Goal: Task Accomplishment & Management: Manage account settings

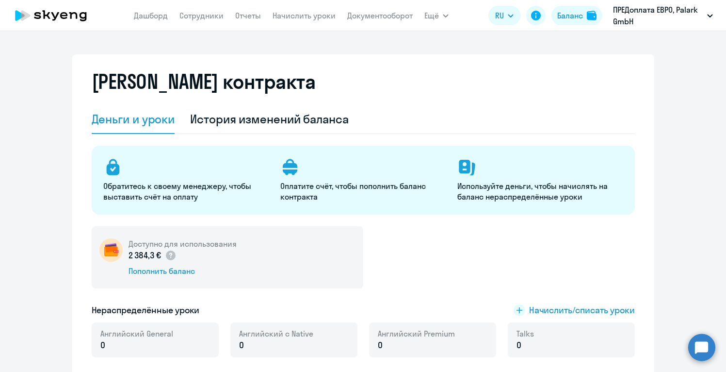
select select "english_adult_not_native_speaker"
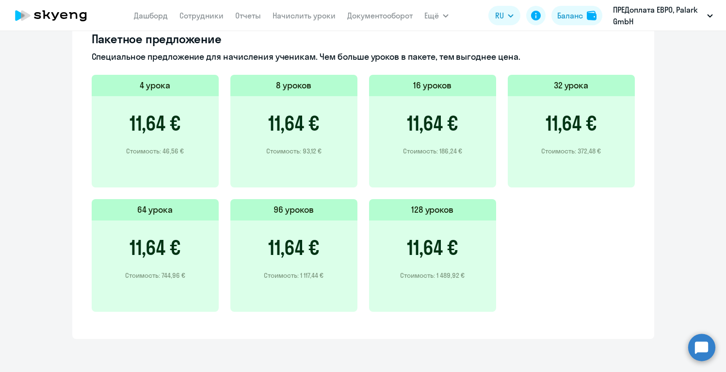
click at [70, 13] on icon at bounding box center [73, 15] width 8 height 7
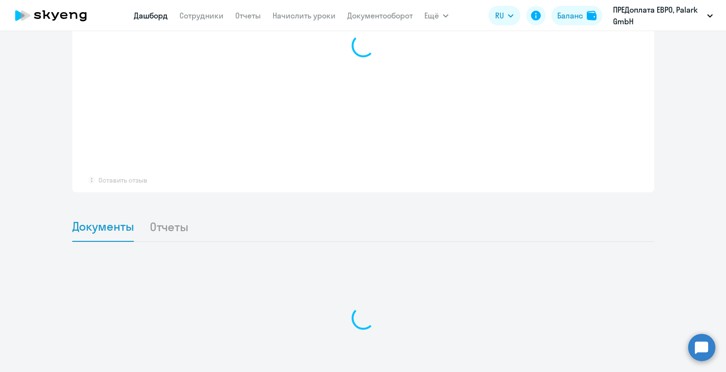
select select "30"
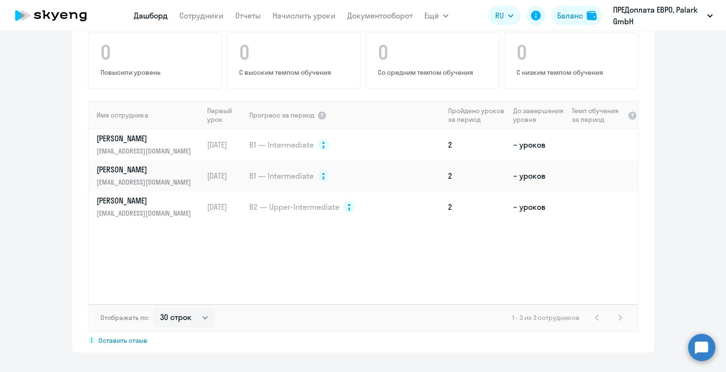
scroll to position [581, 0]
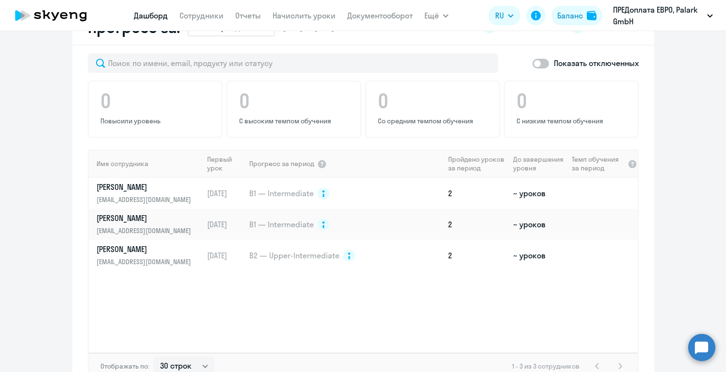
click at [706, 231] on app-progress-dashboard "Прогресс за: Весь период – 14.08.2025 — 29.09.2025 Как мы считаем Скачать отчет…" at bounding box center [363, 205] width 726 height 391
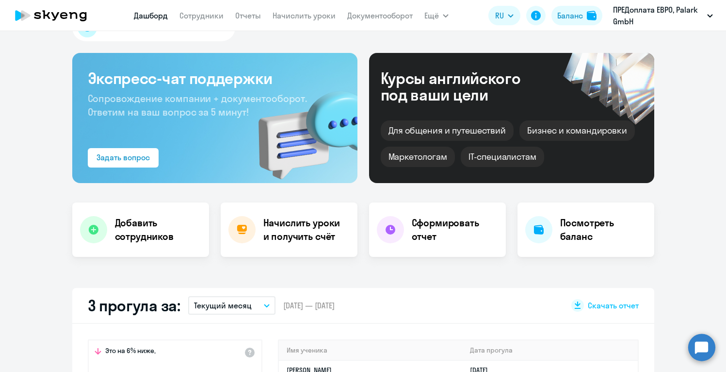
scroll to position [0, 0]
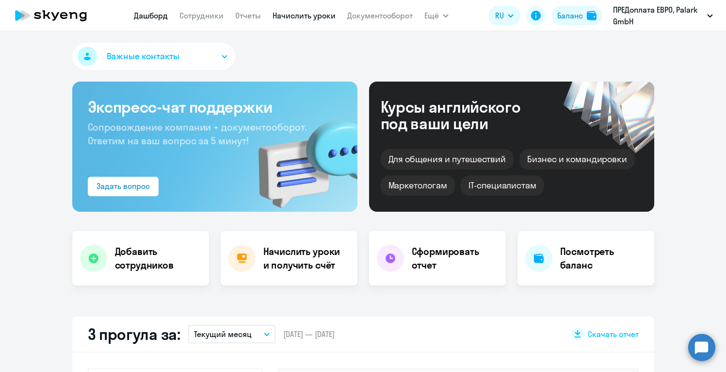
click at [302, 19] on link "Начислить уроки" at bounding box center [304, 16] width 63 height 10
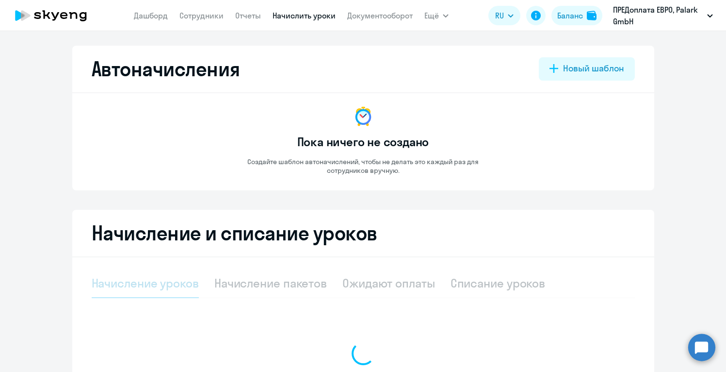
select select "10"
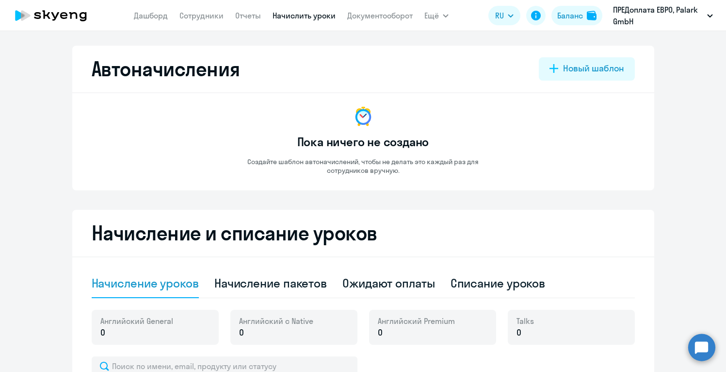
click at [588, 159] on app-empty-accrual-templates-state "Пока ничего не создано Создайте шаблон автоначислений, чтобы не делать это кажд…" at bounding box center [363, 140] width 543 height 70
click at [194, 14] on link "Сотрудники" at bounding box center [201, 16] width 44 height 10
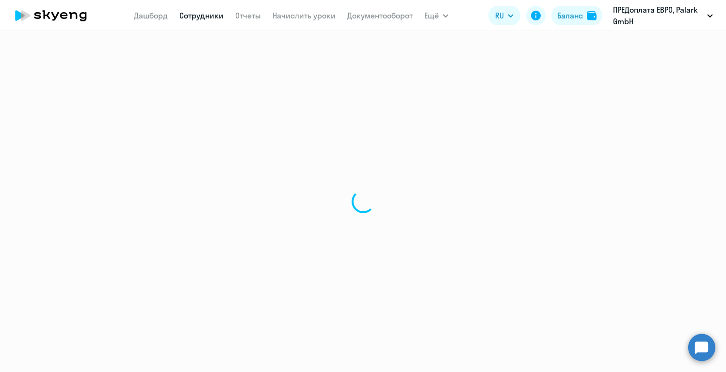
select select "30"
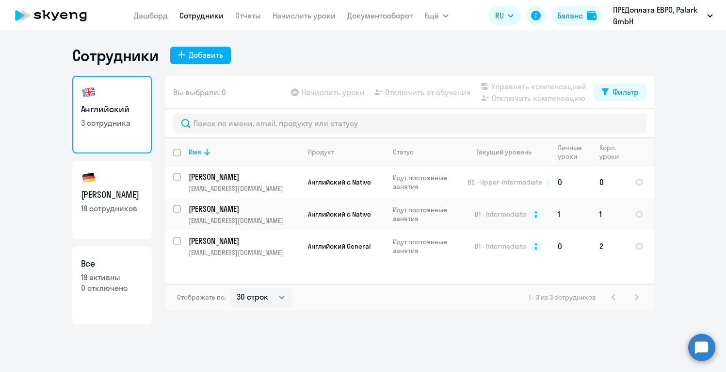
click at [108, 196] on h3 "[PERSON_NAME]" at bounding box center [112, 194] width 62 height 13
select select "30"
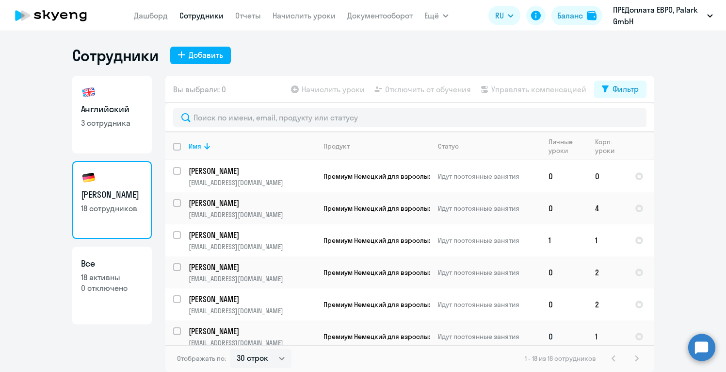
click at [233, 328] on p "[PERSON_NAME]" at bounding box center [252, 331] width 127 height 11
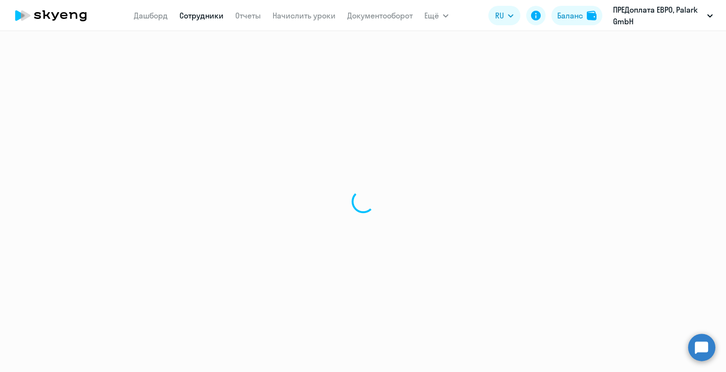
select select "german"
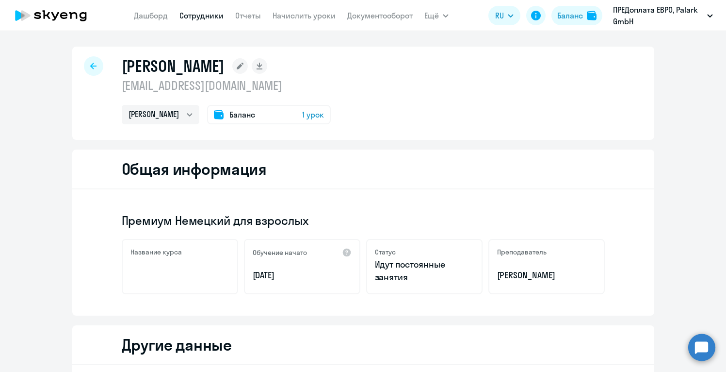
click at [498, 168] on div "Общая информация" at bounding box center [363, 169] width 582 height 40
click at [239, 117] on span "Баланс" at bounding box center [242, 115] width 26 height 12
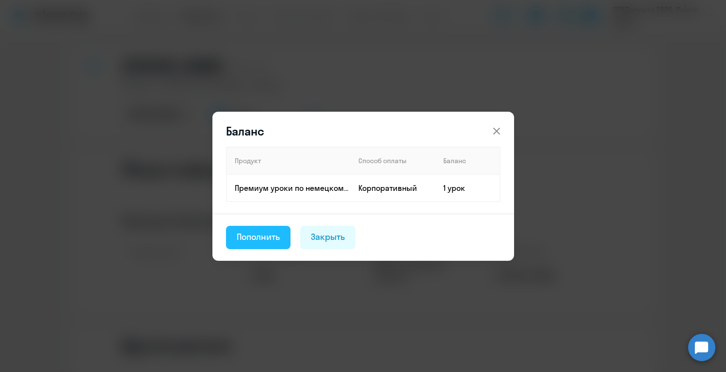
click at [259, 237] on div "Пополнить" at bounding box center [259, 236] width 44 height 13
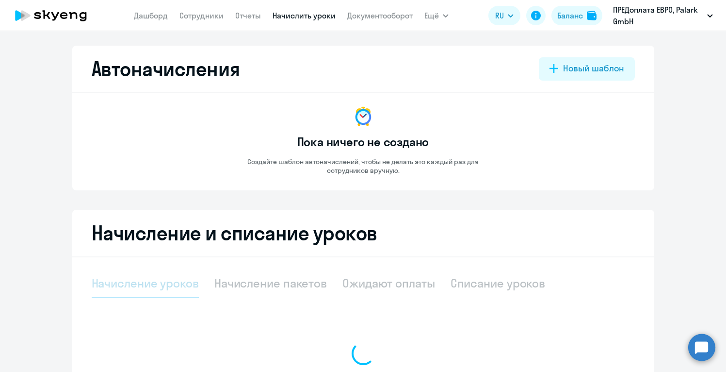
select select "10"
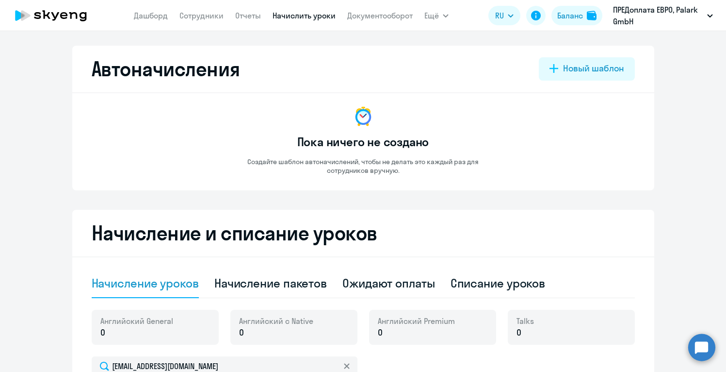
click at [620, 199] on div "Автоначисления Новый шаблон Пока ничего не создано Создайте шаблон автоначислен…" at bounding box center [363, 311] width 582 height 531
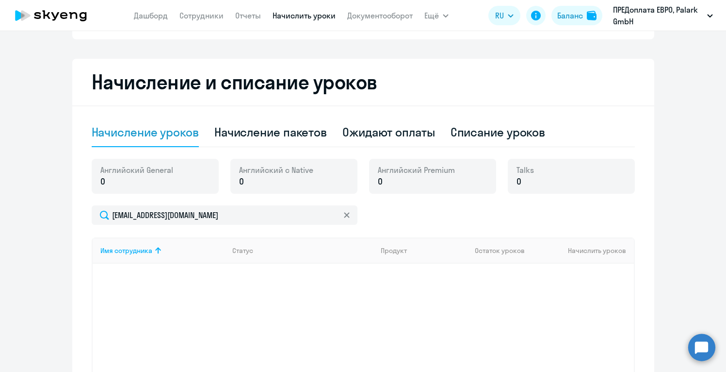
scroll to position [127, 0]
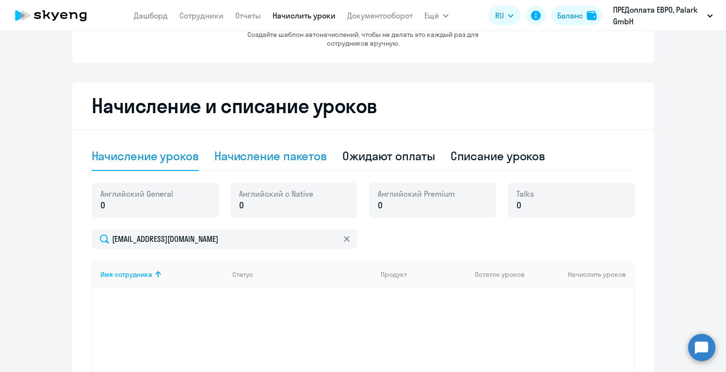
click at [265, 163] on div "Начисление пакетов" at bounding box center [270, 156] width 113 height 16
select select "10"
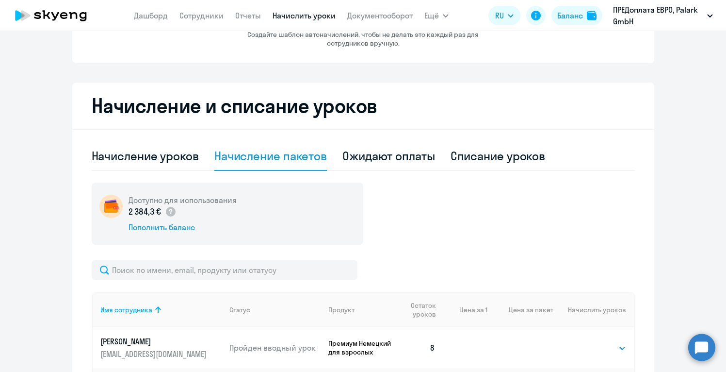
click at [504, 195] on div "Доступно для использования 2 384,3 € Пополнить баланс" at bounding box center [363, 213] width 543 height 62
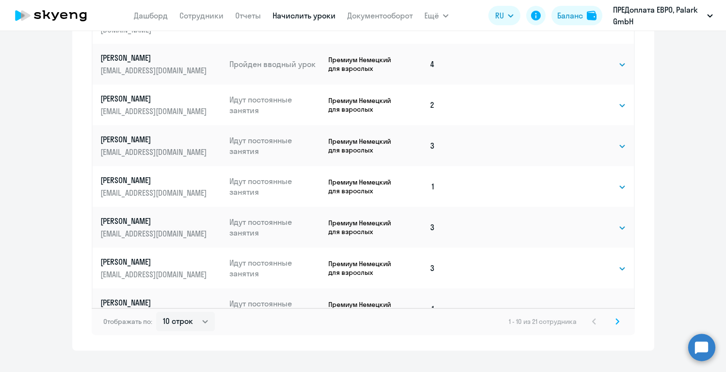
scroll to position [571, 0]
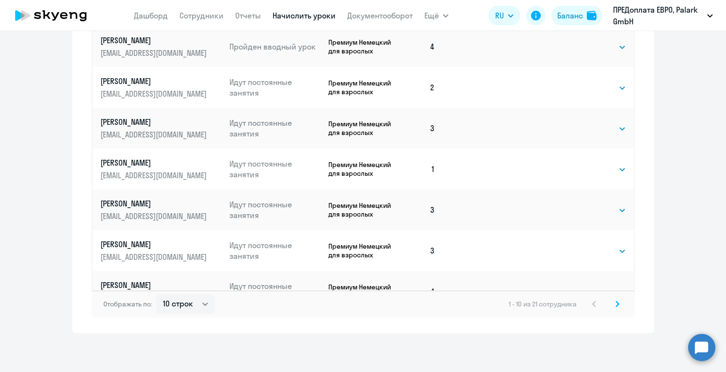
click at [618, 306] on icon at bounding box center [618, 303] width 4 height 7
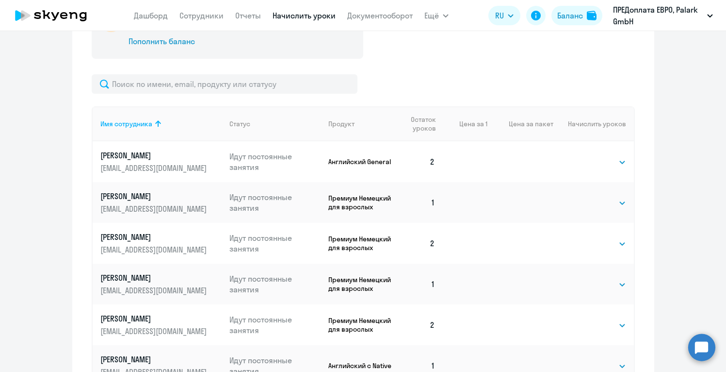
scroll to position [319, 0]
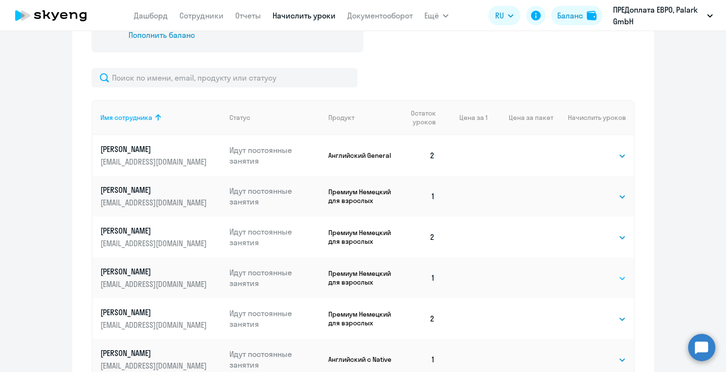
click at [602, 282] on select "Выбрать 4 8 16 32 64 96 128" at bounding box center [607, 278] width 40 height 12
select select "8"
click at [587, 272] on select "Выбрать 4 8 16 32 64 96 128" at bounding box center [607, 278] width 40 height 12
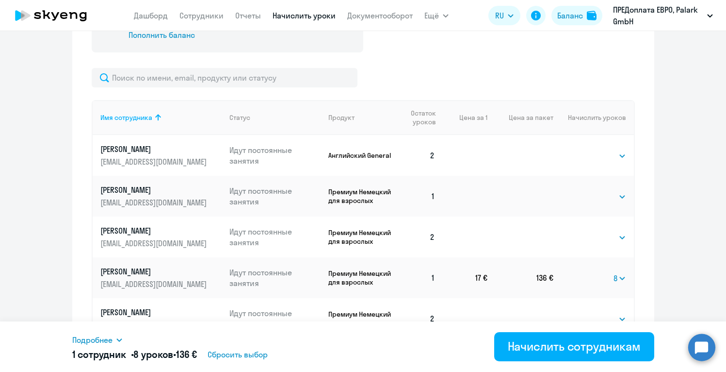
click at [685, 179] on ng-component "Автоначисления Новый шаблон Пока ничего не создано Создайте шаблон автоначислен…" at bounding box center [363, 155] width 726 height 859
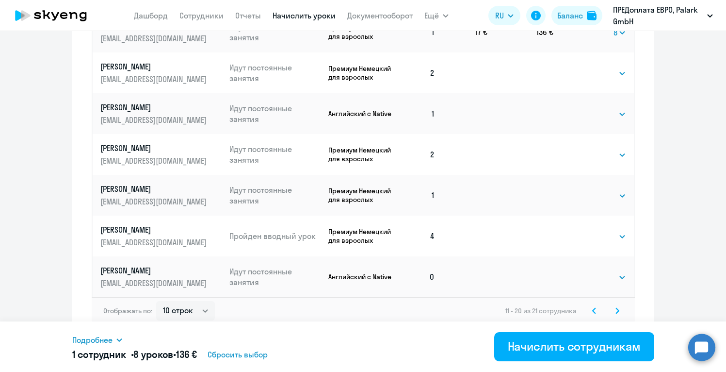
scroll to position [571, 0]
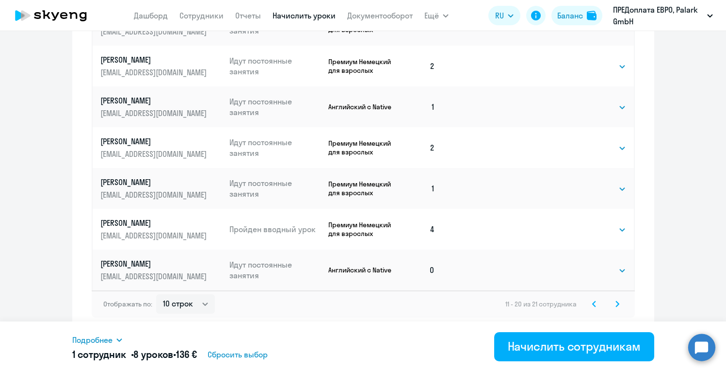
click at [595, 304] on icon at bounding box center [594, 303] width 4 height 7
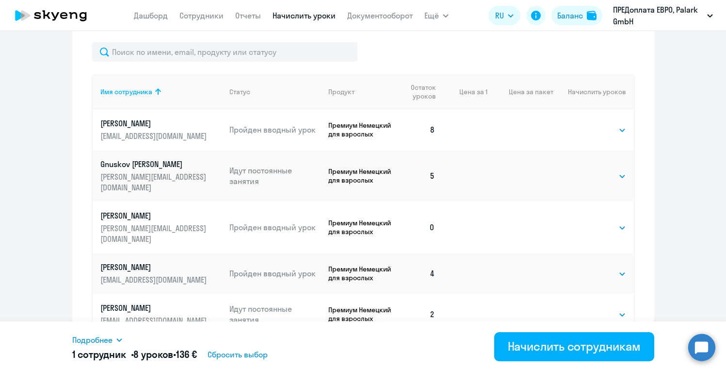
scroll to position [339, 0]
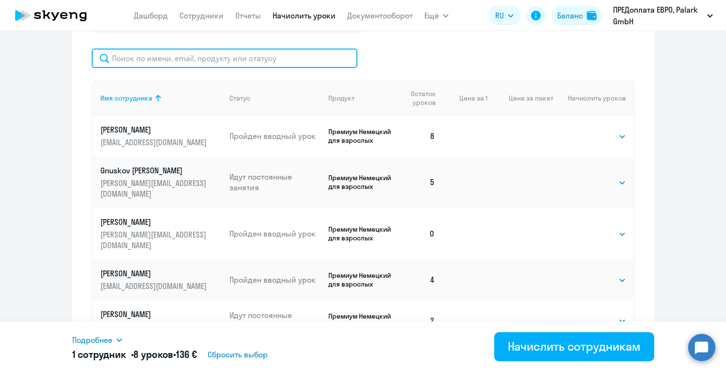
click at [295, 65] on input "text" at bounding box center [225, 58] width 266 height 19
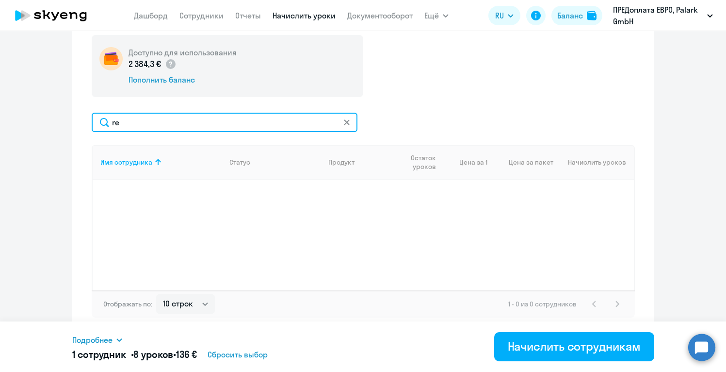
type input "r"
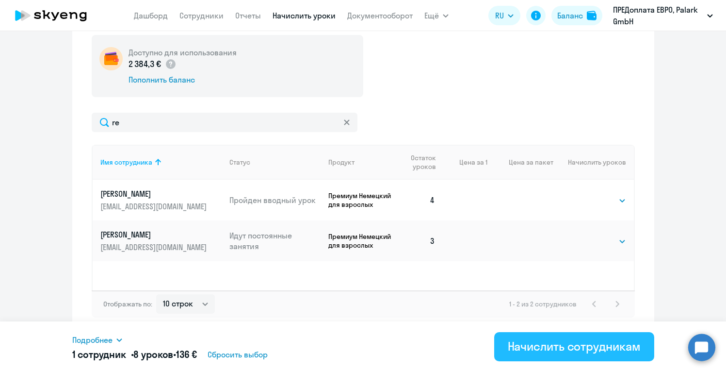
click at [528, 345] on div "Начислить сотрудникам" at bounding box center [574, 346] width 133 height 16
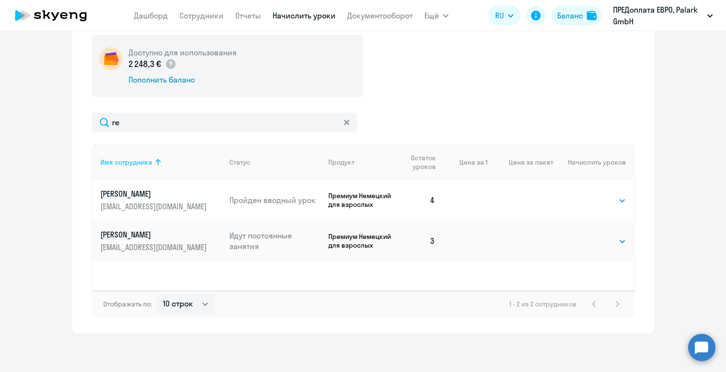
click at [133, 162] on div "Имя сотрудника" at bounding box center [126, 162] width 52 height 9
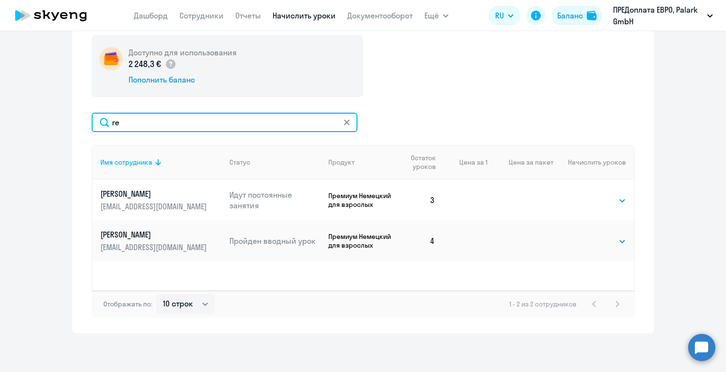
click at [198, 122] on input "re" at bounding box center [225, 122] width 266 height 19
type input "r"
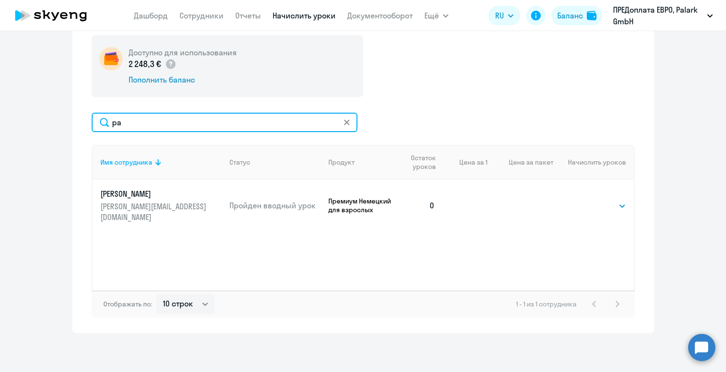
type input "p"
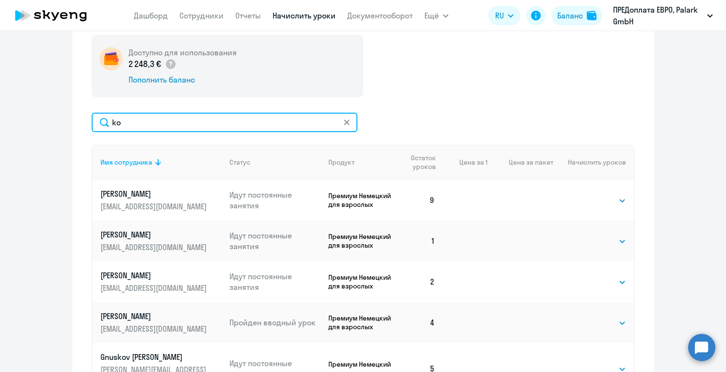
type input "ko"
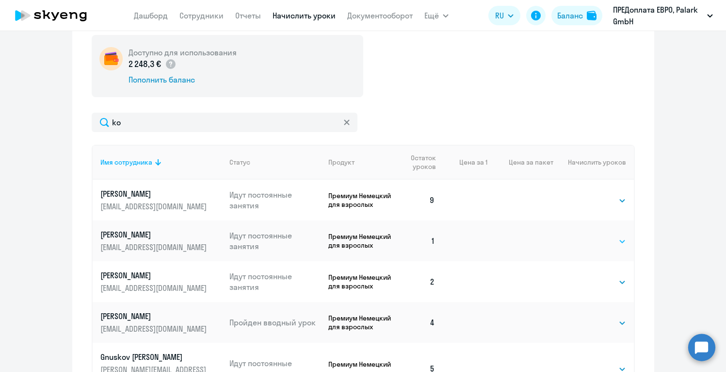
click at [605, 241] on select "Выбрать 4 8 16 32 64 96 128" at bounding box center [607, 241] width 40 height 12
select select "8"
click at [587, 235] on select "Выбрать 4 8 16 32 64 96 128" at bounding box center [607, 241] width 40 height 12
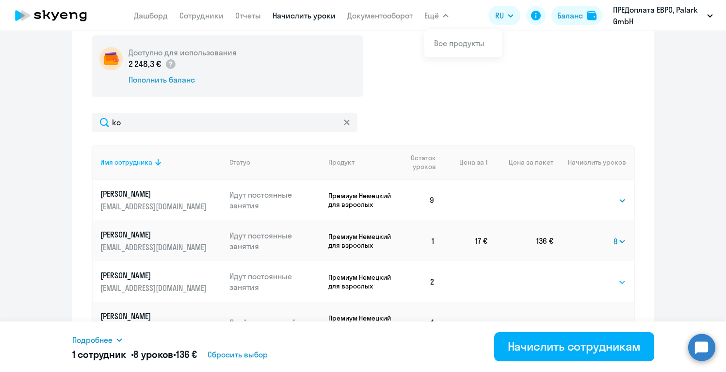
click at [620, 282] on select "Выбрать 4 8 16 32 64 96 128" at bounding box center [607, 282] width 40 height 12
select select "8"
click at [587, 276] on select "Выбрать 4 8 16 32 64 96 128" at bounding box center [607, 282] width 40 height 12
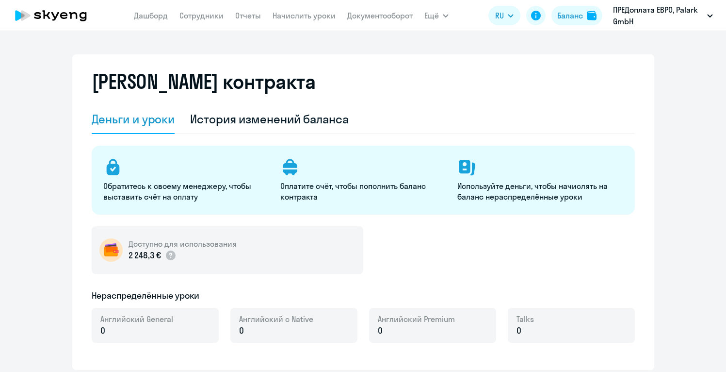
select select "english_adult_not_native_speaker"
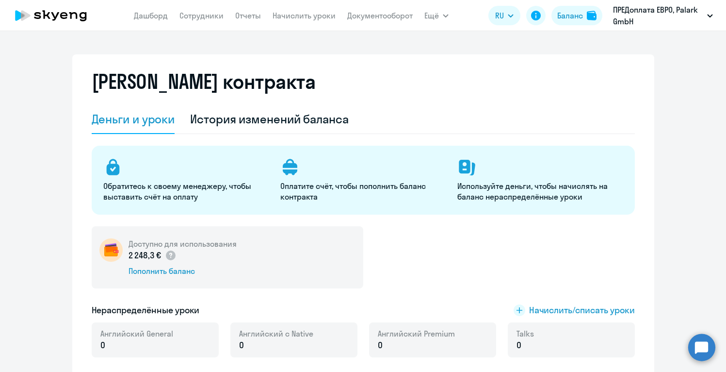
click at [572, 255] on div "Доступно для использования 2 248,3 € Пополнить баланс" at bounding box center [363, 257] width 543 height 62
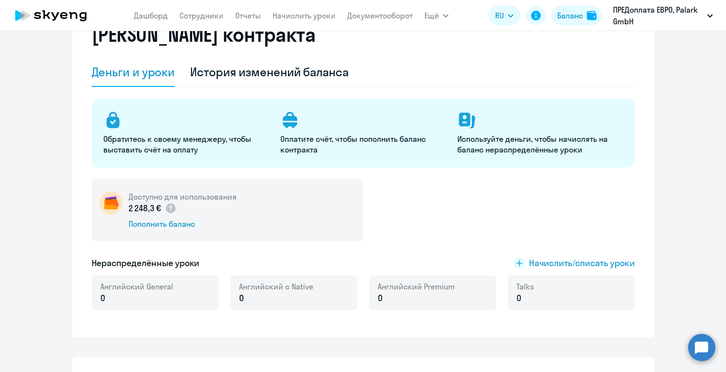
scroll to position [39, 0]
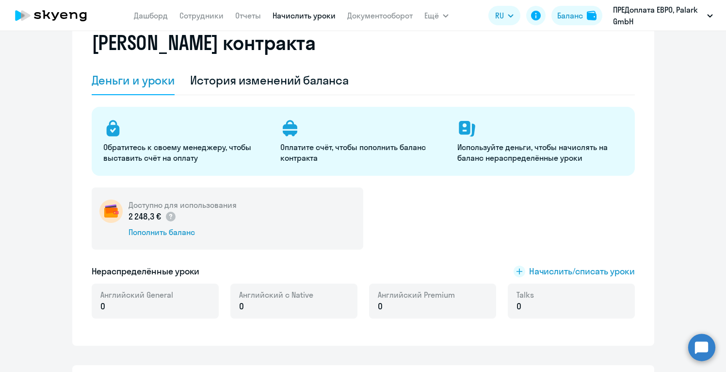
click at [307, 16] on link "Начислить уроки" at bounding box center [304, 16] width 63 height 10
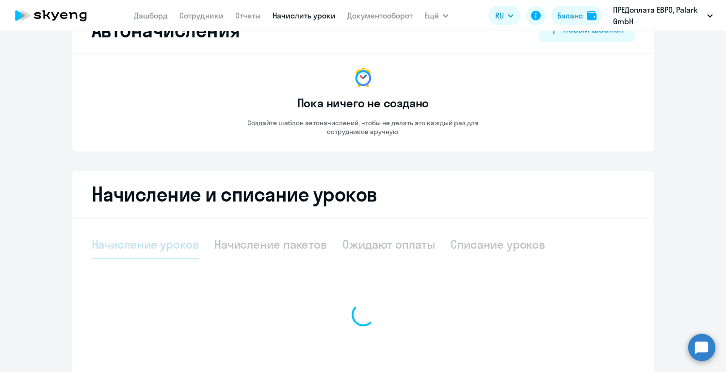
select select "10"
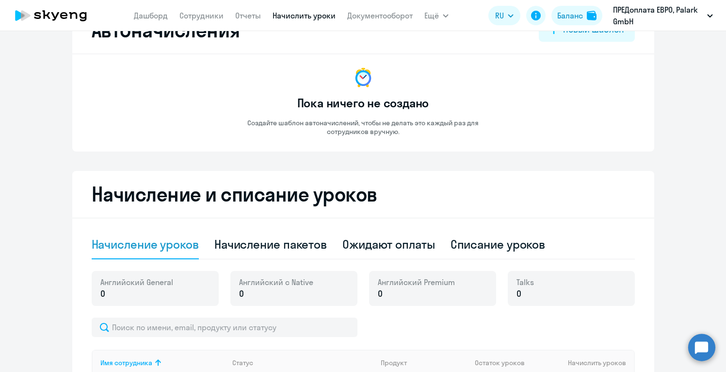
click at [487, 228] on div "Начисление и списание уроков Начисление уроков Начисление пакетов Ожидают оплат…" at bounding box center [363, 356] width 582 height 370
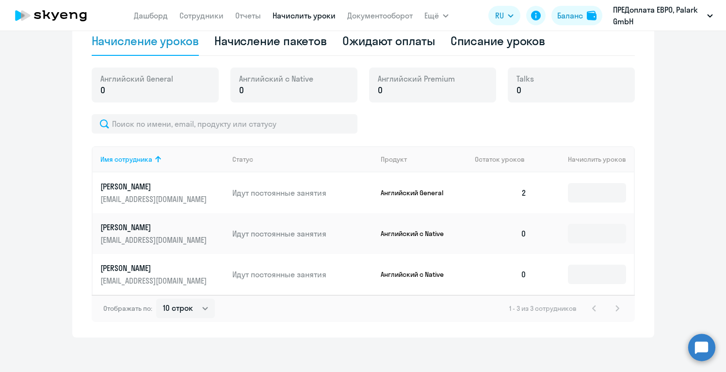
scroll to position [246, 0]
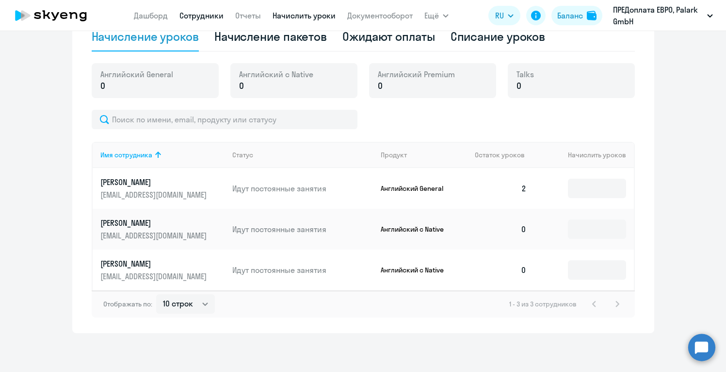
click at [206, 16] on link "Сотрудники" at bounding box center [201, 16] width 44 height 10
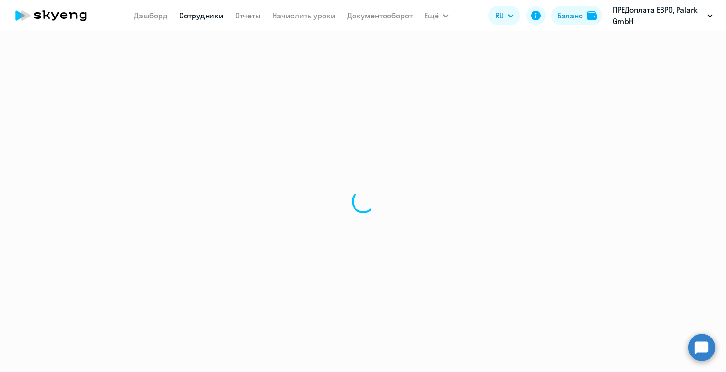
select select "30"
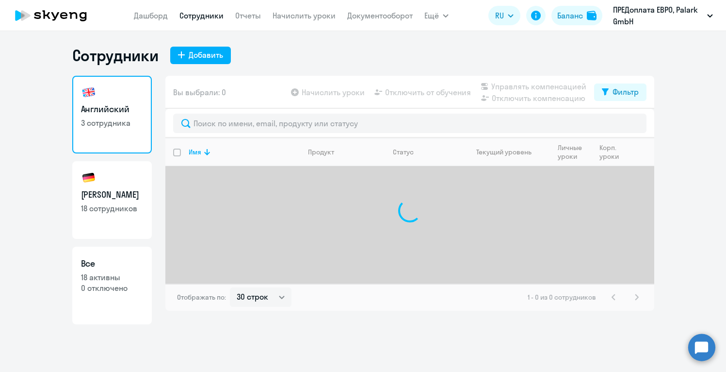
click at [117, 190] on h3 "[PERSON_NAME]" at bounding box center [112, 194] width 62 height 13
select select "30"
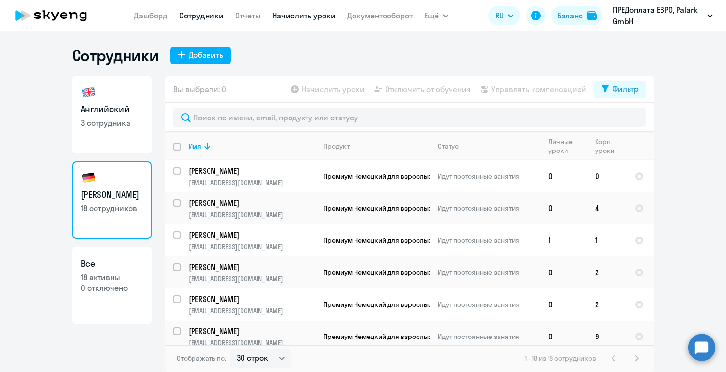
click at [283, 15] on link "Начислить уроки" at bounding box center [304, 16] width 63 height 10
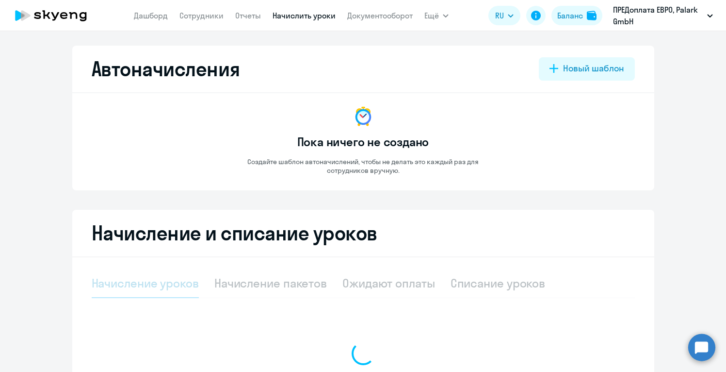
select select "10"
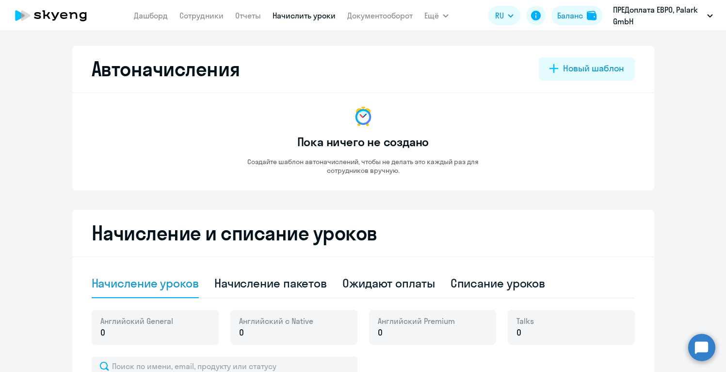
click at [618, 173] on app-empty-accrual-templates-state "Пока ничего не создано Создайте шаблон автоначислений, чтобы не делать это кажд…" at bounding box center [363, 140] width 543 height 70
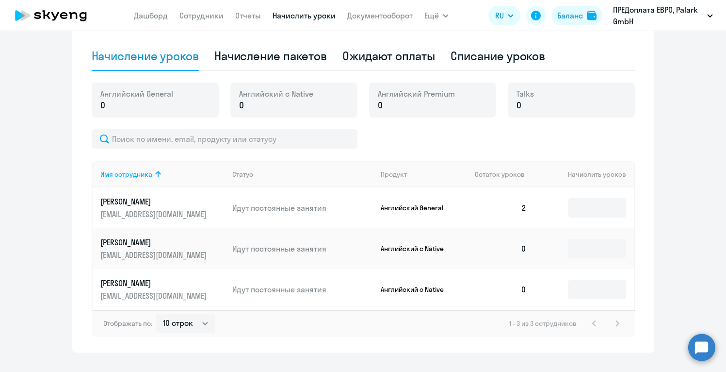
scroll to position [208, 0]
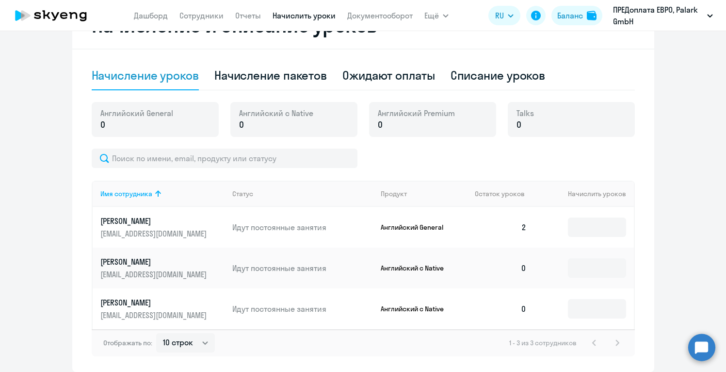
click at [665, 179] on ng-component "Автоначисления Новый шаблон Пока ничего не создано Создайте шаблон автоначислен…" at bounding box center [363, 105] width 726 height 534
click at [188, 15] on link "Сотрудники" at bounding box center [201, 16] width 44 height 10
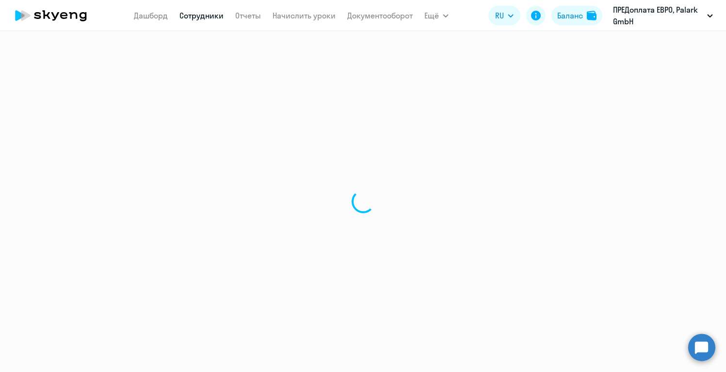
select select "30"
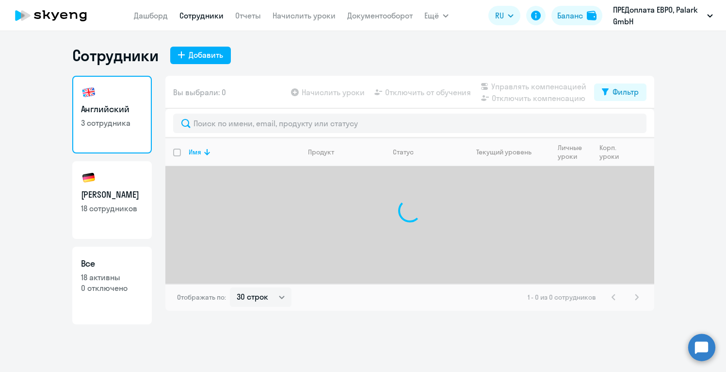
click at [115, 191] on h3 "[PERSON_NAME]" at bounding box center [112, 194] width 62 height 13
select select "30"
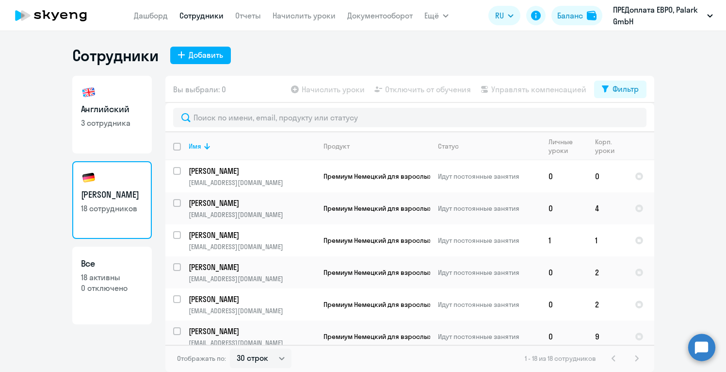
click at [114, 200] on h3 "[PERSON_NAME]" at bounding box center [112, 194] width 62 height 13
click at [176, 144] on input "deselect all" at bounding box center [182, 152] width 19 height 19
checkbox input "true"
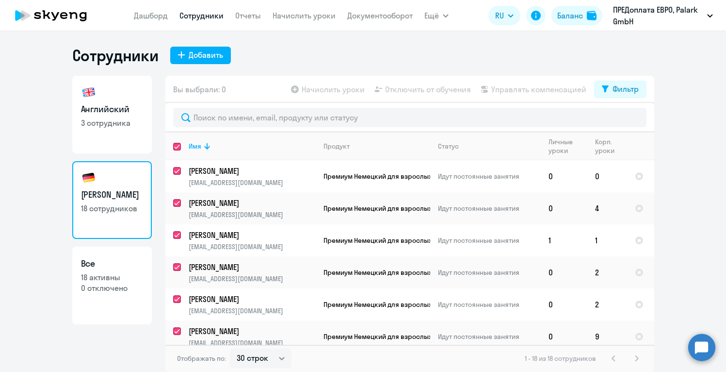
checkbox input "true"
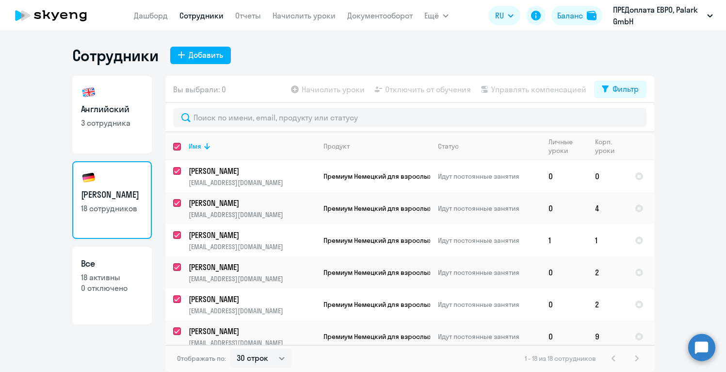
checkbox input "true"
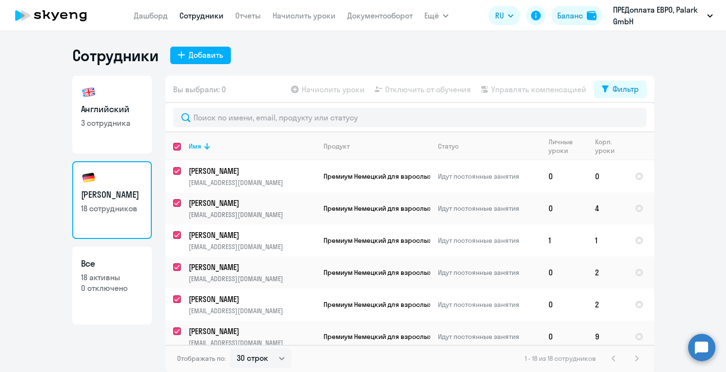
checkbox input "true"
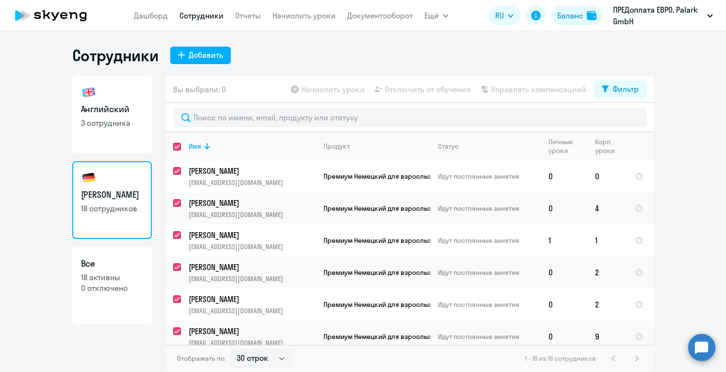
checkbox input "true"
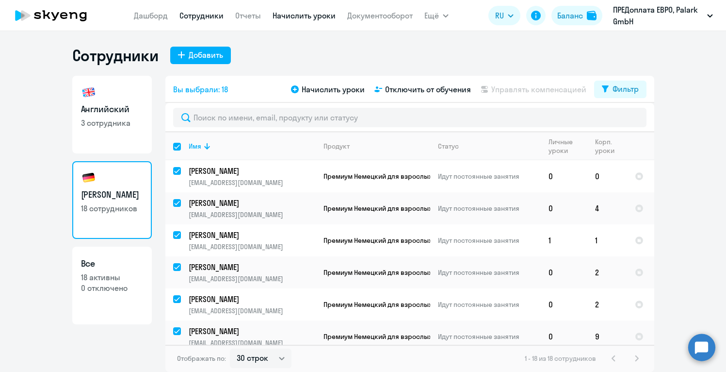
click at [301, 17] on link "Начислить уроки" at bounding box center [304, 16] width 63 height 10
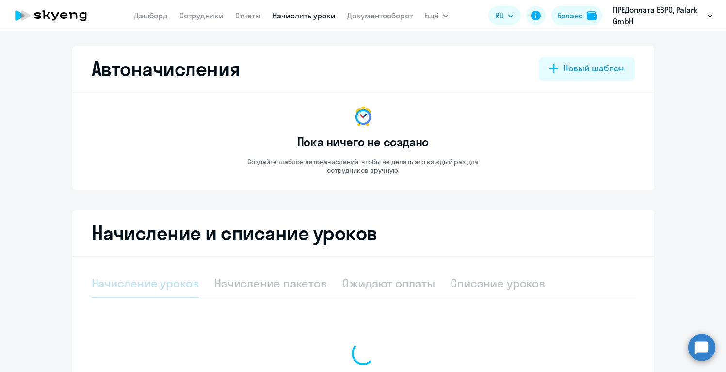
select select "10"
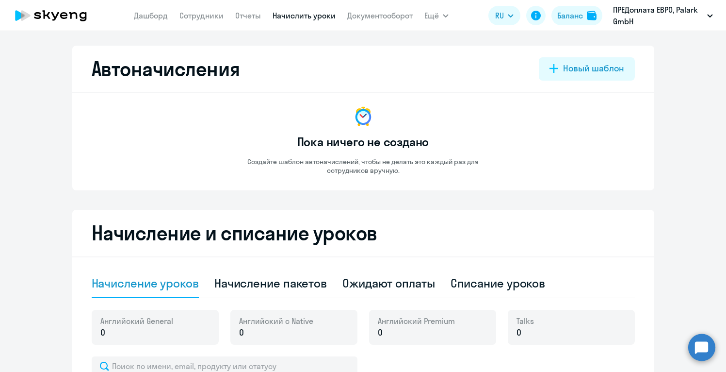
click at [488, 123] on div "Пока ничего не создано Создайте шаблон автоначислений, чтобы не делать это кажд…" at bounding box center [364, 140] width 272 height 70
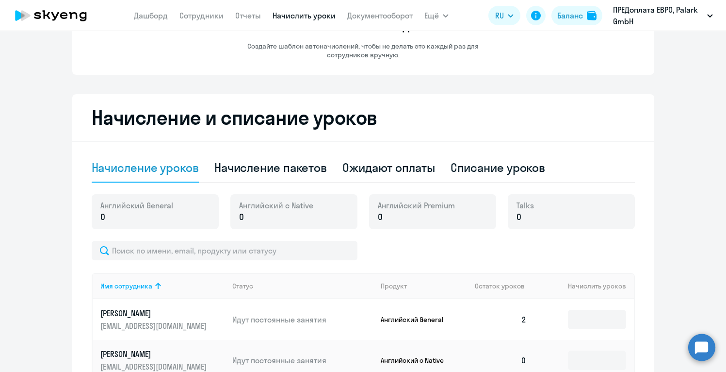
scroll to position [91, 0]
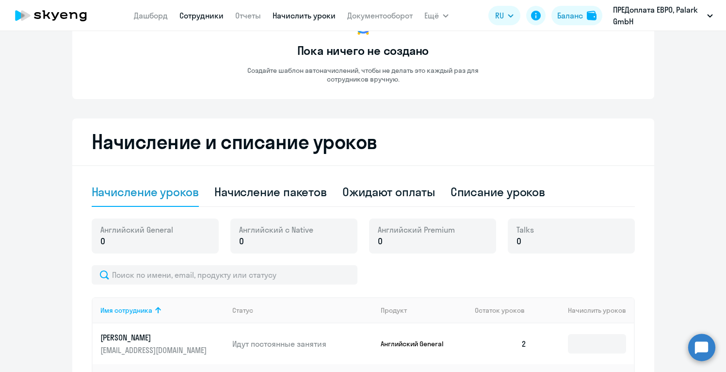
click at [193, 19] on link "Сотрудники" at bounding box center [201, 16] width 44 height 10
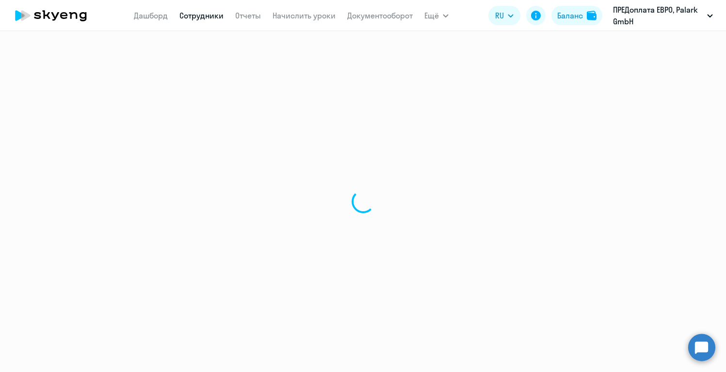
click at [193, 19] on link "Сотрудники" at bounding box center [201, 16] width 44 height 10
click at [373, 178] on div at bounding box center [363, 201] width 726 height 341
click at [642, 175] on div at bounding box center [363, 201] width 726 height 341
click at [207, 15] on link "Сотрудники" at bounding box center [201, 16] width 44 height 10
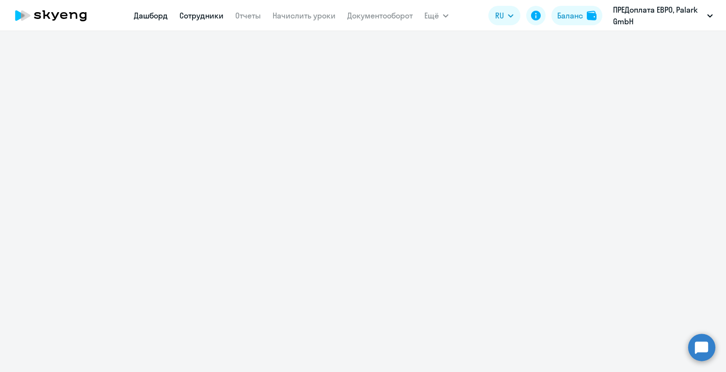
click at [149, 16] on link "Дашборд" at bounding box center [151, 16] width 34 height 10
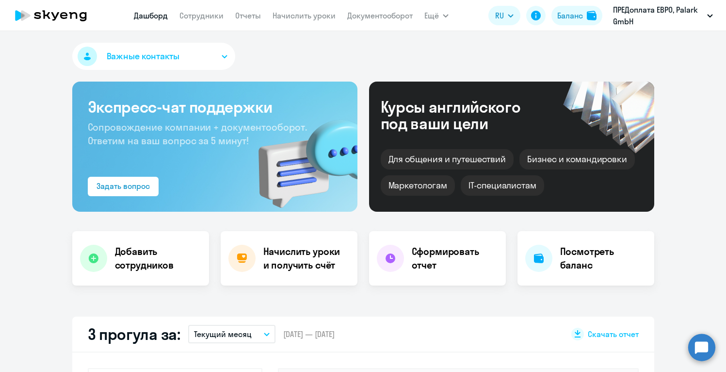
click at [149, 16] on link "Дашборд" at bounding box center [151, 16] width 34 height 10
select select "30"
click at [206, 16] on link "Сотрудники" at bounding box center [201, 16] width 44 height 10
select select "30"
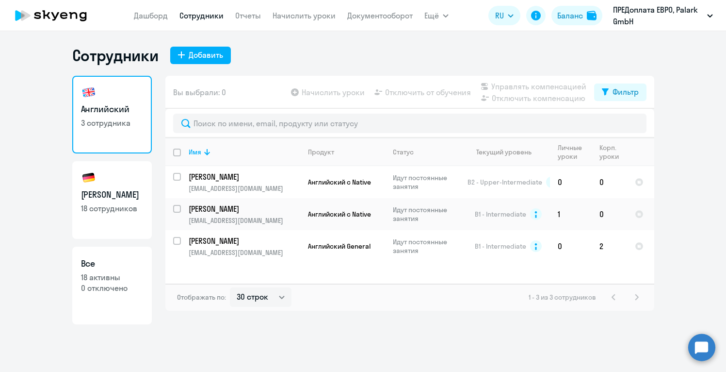
click at [110, 197] on h3 "[PERSON_NAME]" at bounding box center [112, 194] width 62 height 13
select select "30"
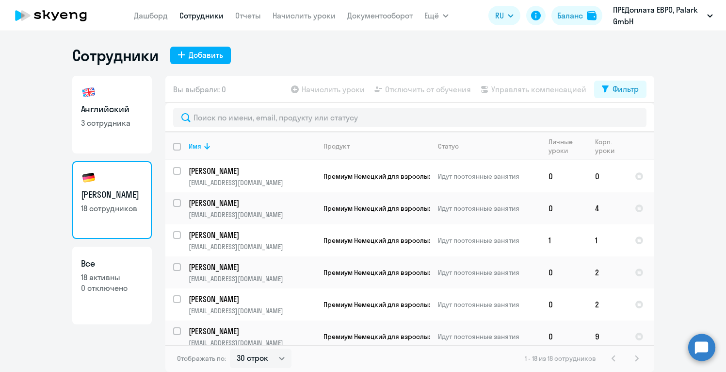
click at [678, 222] on ng-component "Сотрудники Добавить Английский 3 сотрудника Немецкий 18 сотрудников Все 18 акти…" at bounding box center [363, 209] width 726 height 326
click at [693, 229] on ng-component "Сотрудники Добавить Английский 3 сотрудника Немецкий 18 сотрудников Все 18 акти…" at bounding box center [363, 209] width 726 height 326
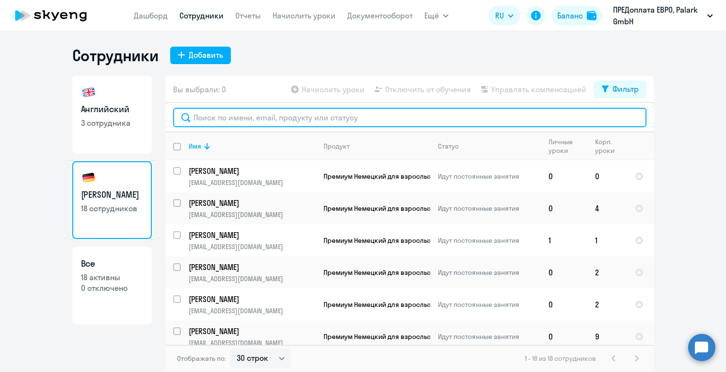
click at [282, 117] on input "text" at bounding box center [409, 117] width 473 height 19
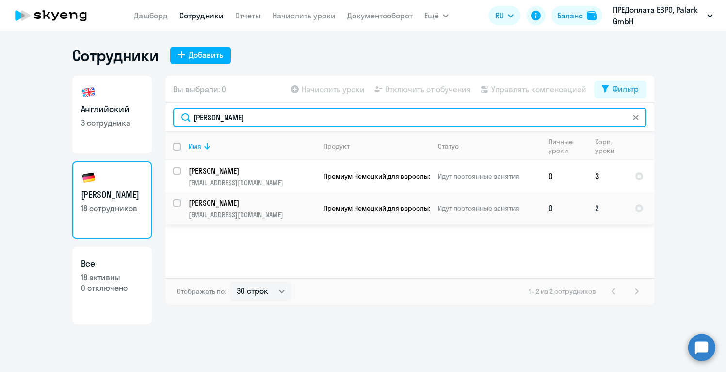
type input "[PERSON_NAME]"
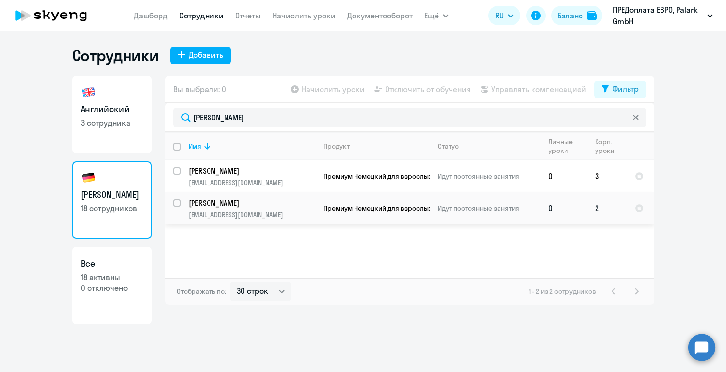
click at [236, 209] on link "[PERSON_NAME] [PERSON_NAME] [PERSON_NAME][EMAIL_ADDRESS][DOMAIN_NAME]" at bounding box center [252, 207] width 127 height 21
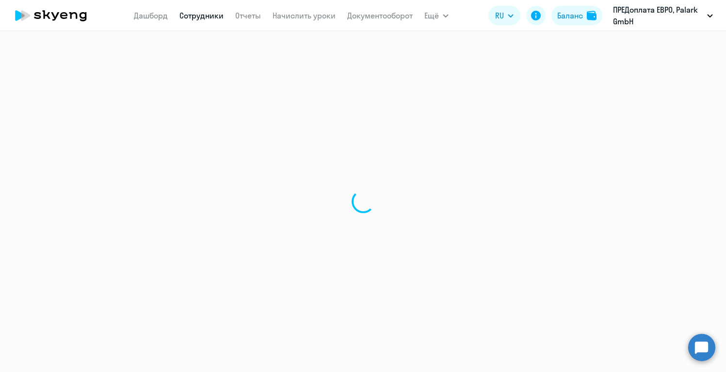
select select "german"
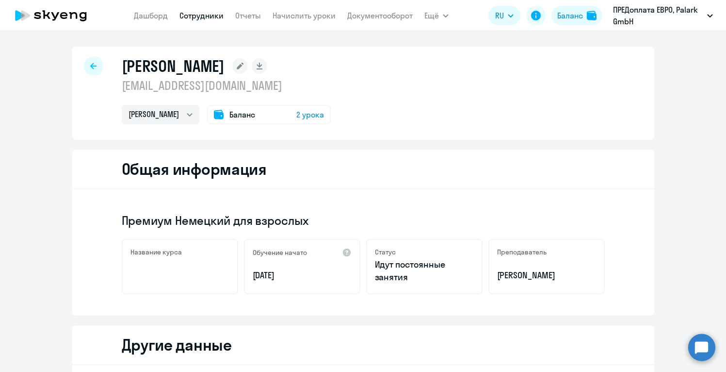
click at [476, 197] on div "Премиум Немецкий для взрослых Название курса Обучение начато [DATE] Статус Идут…" at bounding box center [363, 252] width 582 height 126
click at [296, 114] on span "2 урока" at bounding box center [310, 115] width 28 height 12
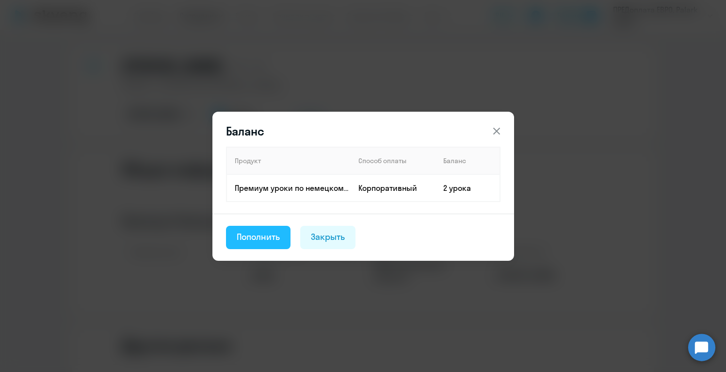
click at [268, 238] on div "Пополнить" at bounding box center [259, 236] width 44 height 13
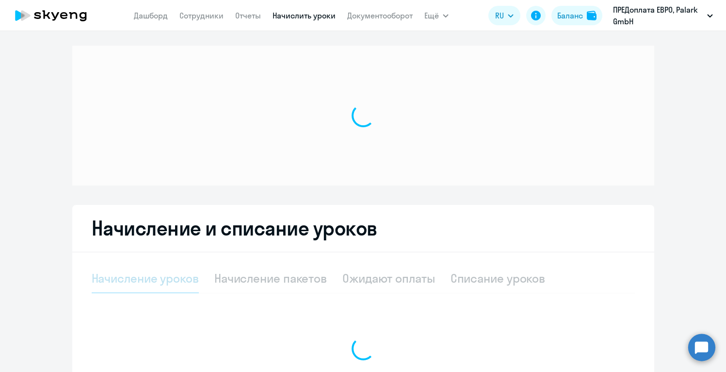
select select "10"
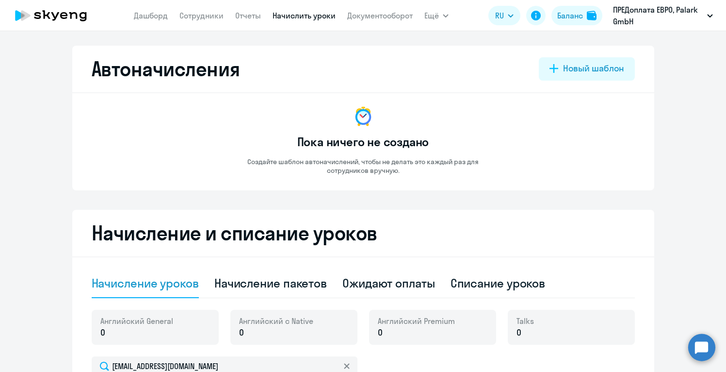
click at [464, 198] on div "Автоначисления Новый шаблон Пока ничего не создано Создайте шаблон автоначислен…" at bounding box center [363, 311] width 582 height 531
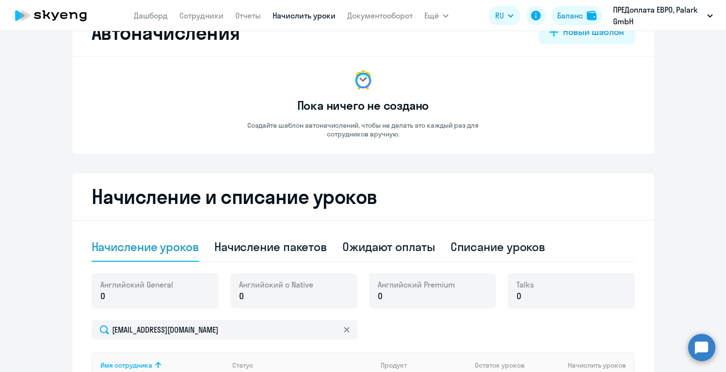
scroll to position [30, 0]
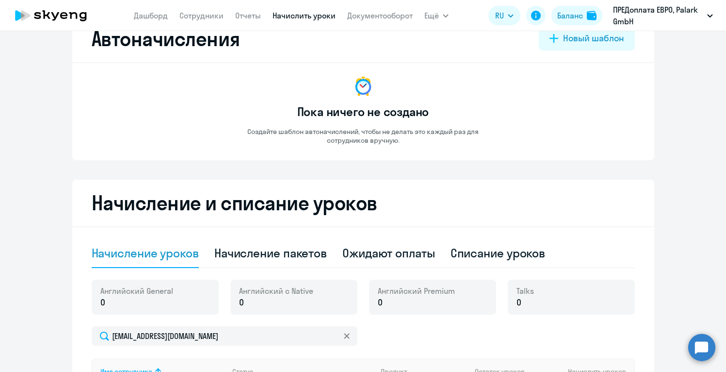
click at [325, 14] on link "Начислить уроки" at bounding box center [304, 16] width 63 height 10
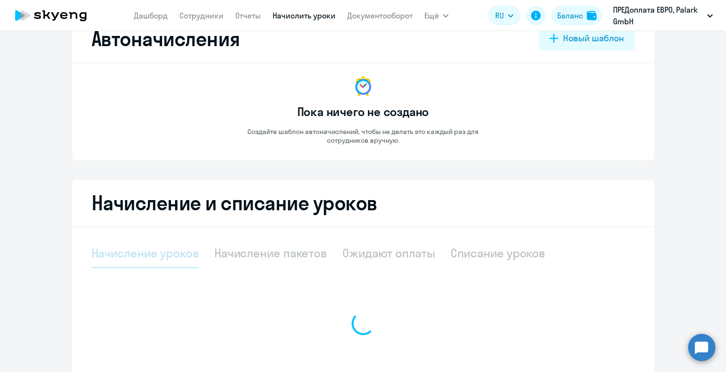
select select "10"
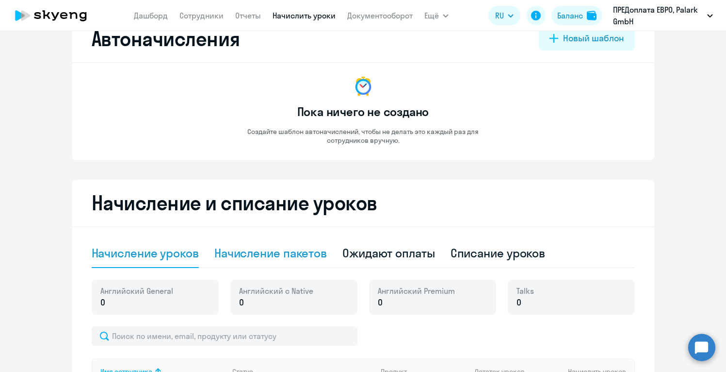
click at [272, 255] on div "Начисление пакетов" at bounding box center [270, 253] width 113 height 16
select select "10"
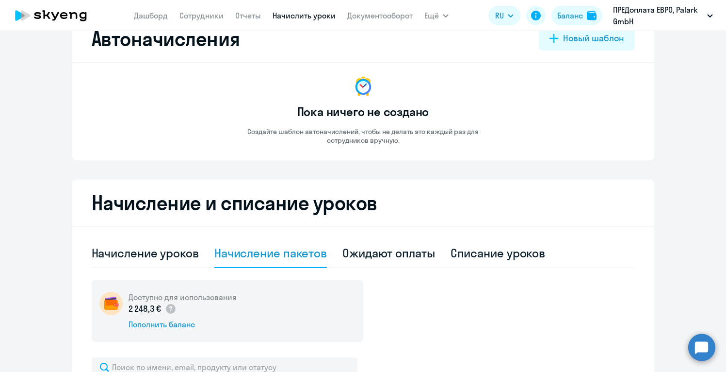
click at [388, 322] on div "Доступно для использования 2 248,3 € Пополнить баланс" at bounding box center [363, 310] width 543 height 62
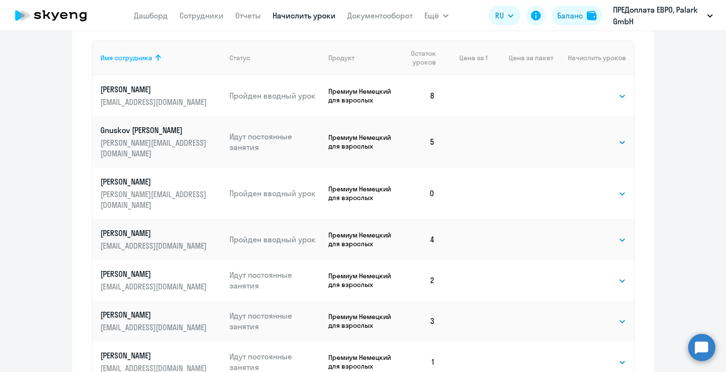
scroll to position [379, 0]
click at [619, 274] on select "Выбрать 4 8 16 32 64 96 128" at bounding box center [607, 280] width 40 height 12
select select "8"
click at [587, 274] on select "Выбрать 4 8 16 32 64 96 128" at bounding box center [607, 280] width 40 height 12
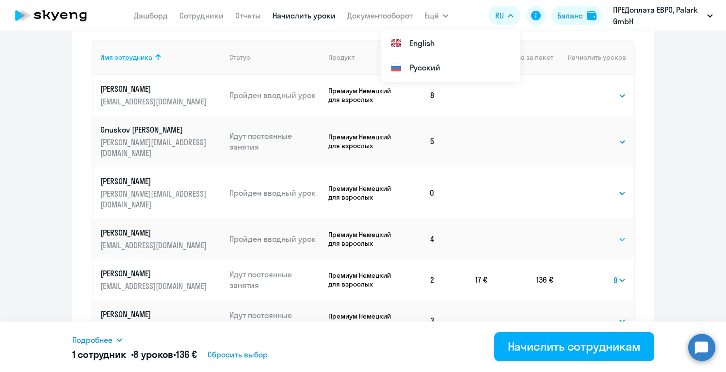
click at [606, 233] on select "Выбрать 4 8 16 32 64 96 128" at bounding box center [607, 239] width 40 height 12
select select "4"
click at [587, 233] on select "Выбрать 4 8 16 32 64 96 128" at bounding box center [607, 239] width 40 height 12
click at [639, 187] on div "Начисление и списание уроков Начисление уроков Начисление пакетов Ожидают оплат…" at bounding box center [363, 177] width 582 height 695
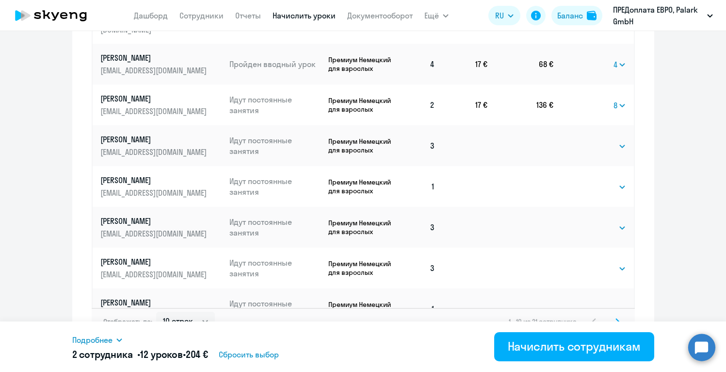
scroll to position [571, 0]
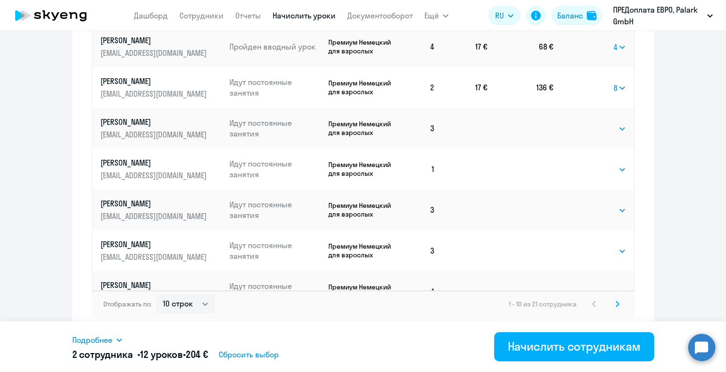
click at [617, 305] on icon at bounding box center [617, 303] width 3 height 5
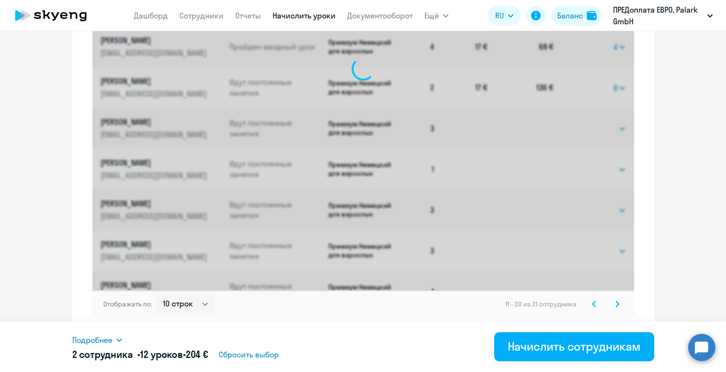
scroll to position [164, 0]
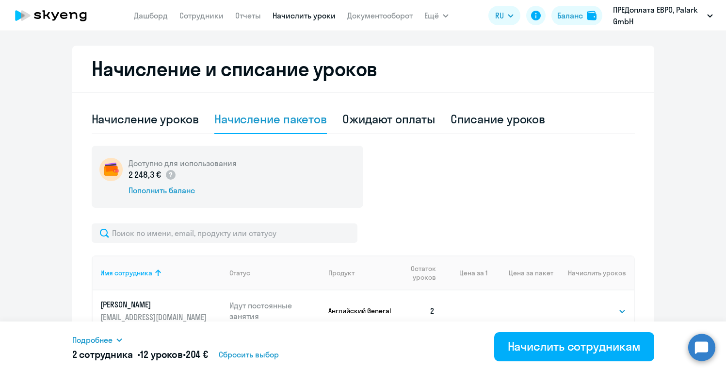
click at [613, 178] on div "Доступно для использования 2 248,3 € Пополнить баланс" at bounding box center [363, 177] width 543 height 62
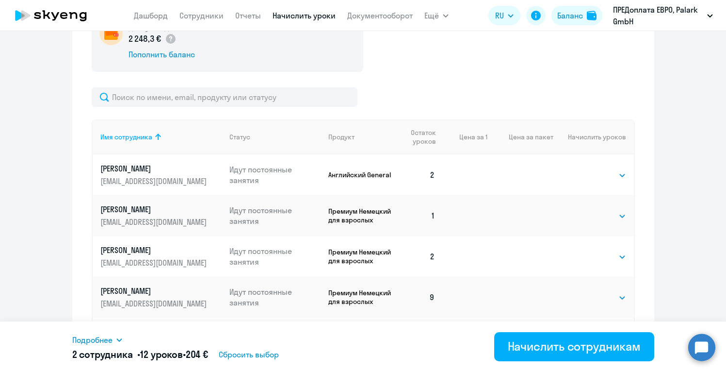
scroll to position [319, 0]
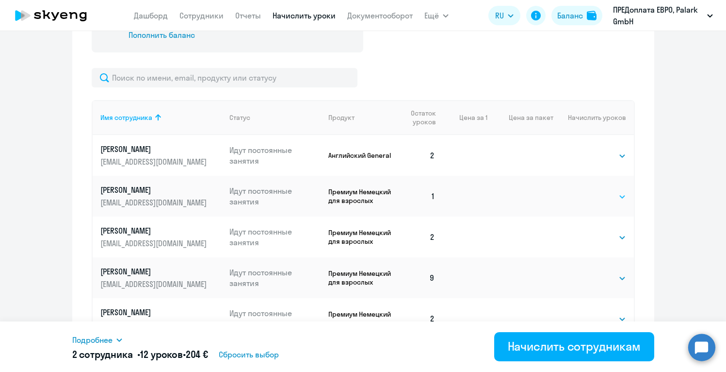
click at [603, 192] on select "Выбрать 4 8 16 32 64 96 128" at bounding box center [607, 197] width 40 height 12
select select "8"
click at [587, 191] on select "Выбрать 4 8 16 32 64 96 128" at bounding box center [607, 197] width 40 height 12
click at [600, 156] on select "Выбрать 4 8 16 32 64 96 128" at bounding box center [607, 156] width 40 height 12
select select "4"
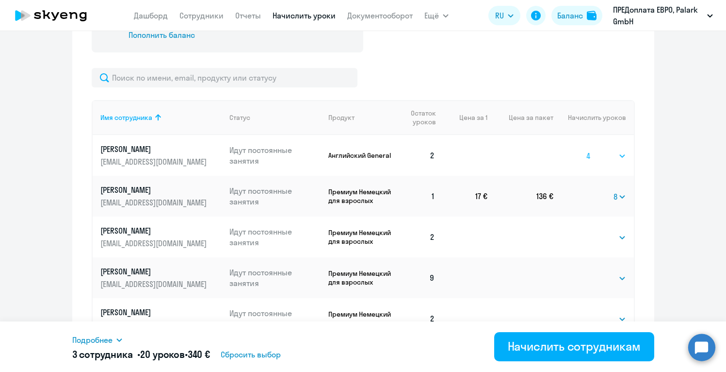
click at [587, 150] on select "Выбрать 4 8 16 32 64 96 128" at bounding box center [607, 156] width 40 height 12
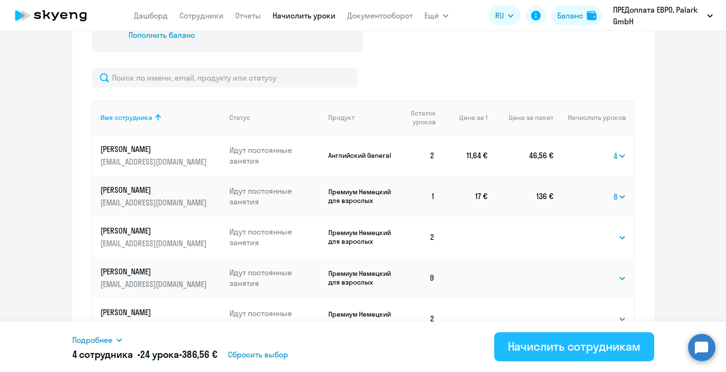
click at [543, 346] on div "Начислить сотрудникам" at bounding box center [574, 346] width 133 height 16
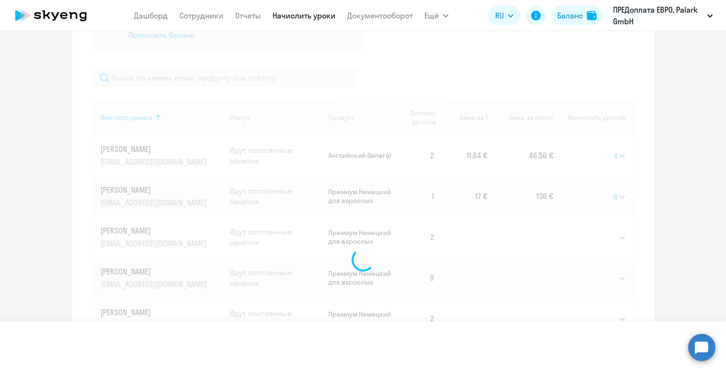
select select
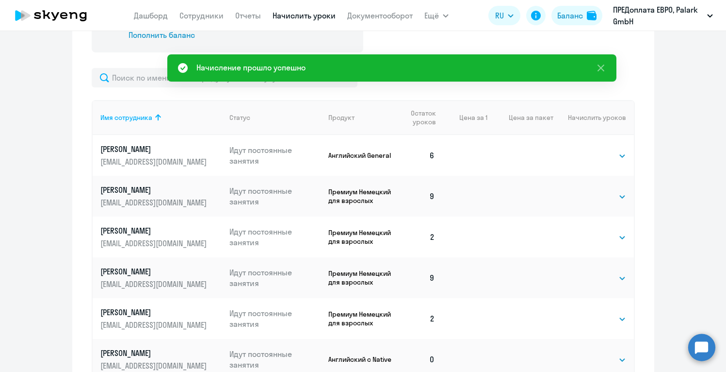
click at [351, 155] on p "Английский General" at bounding box center [360, 155] width 65 height 9
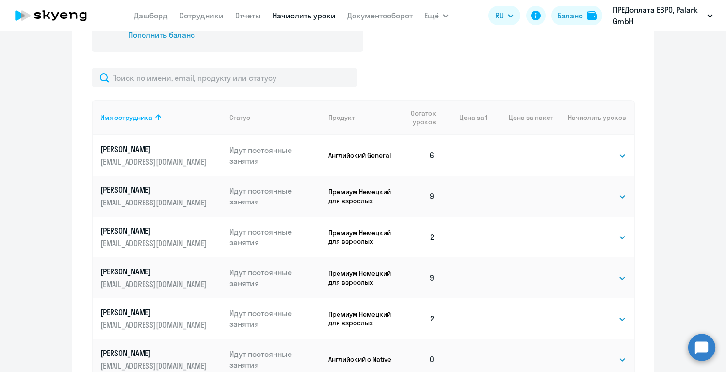
click at [387, 359] on p "Английский с Native" at bounding box center [360, 359] width 65 height 9
click at [690, 281] on ng-component "Автоначисления Новый шаблон Пока ничего не создано Создайте шаблон автоначислен…" at bounding box center [363, 155] width 726 height 859
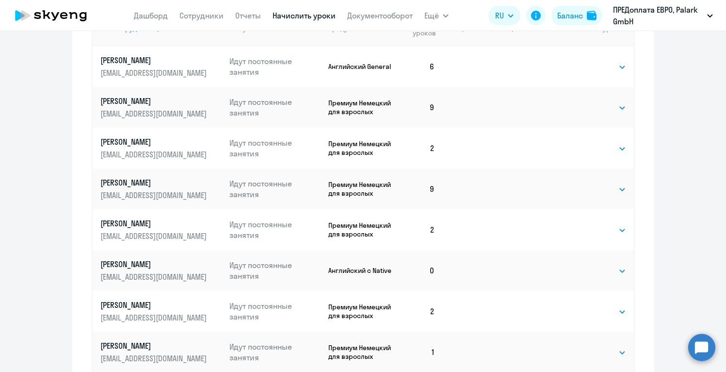
scroll to position [416, 0]
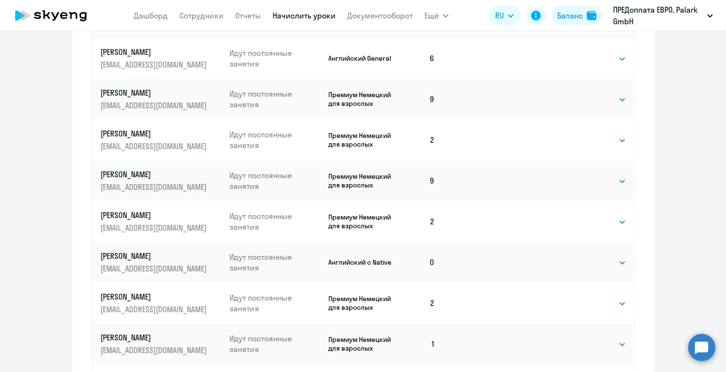
click at [334, 263] on p "Английский с Native" at bounding box center [360, 262] width 65 height 9
click at [432, 305] on td "2" at bounding box center [418, 302] width 49 height 41
click at [612, 307] on select "Выбрать 4 8 16 32 64 96 128" at bounding box center [607, 303] width 40 height 12
select select "4"
click at [587, 297] on select "Выбрать 4 8 16 32 64 96 128" at bounding box center [607, 303] width 40 height 12
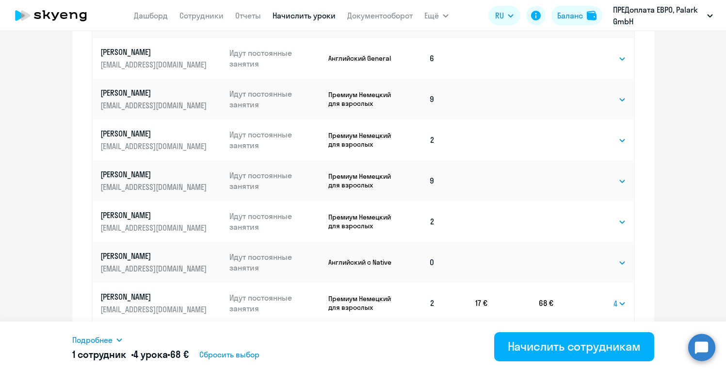
click at [359, 267] on td "Английский с Native" at bounding box center [357, 262] width 73 height 41
click at [674, 245] on ng-component "Автоначисления Новый шаблон Пока ничего не создано Создайте шаблон автоначислен…" at bounding box center [363, 58] width 726 height 859
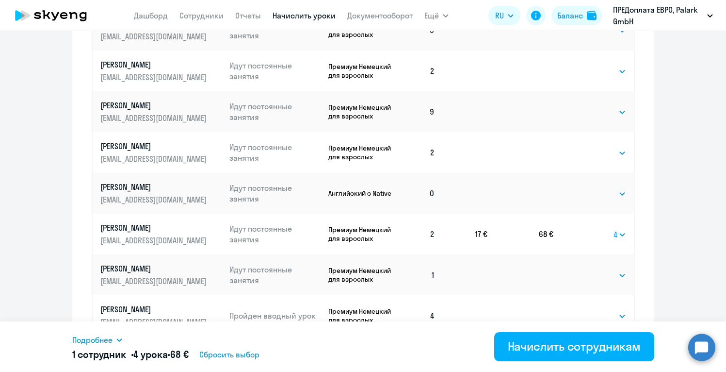
scroll to position [494, 0]
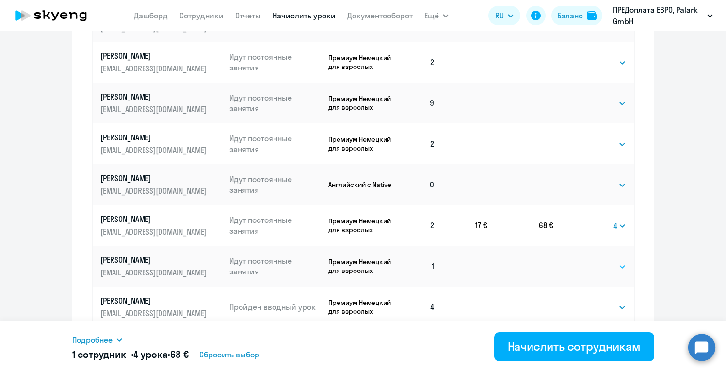
click at [592, 266] on select "Выбрать 4 8 16 32 64 96 128" at bounding box center [607, 267] width 40 height 12
select select "4"
click at [587, 261] on select "Выбрать 4 8 16 32 64 96 128" at bounding box center [607, 267] width 40 height 12
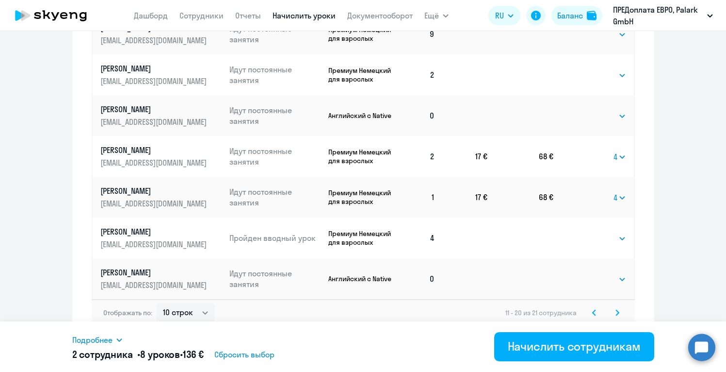
scroll to position [571, 0]
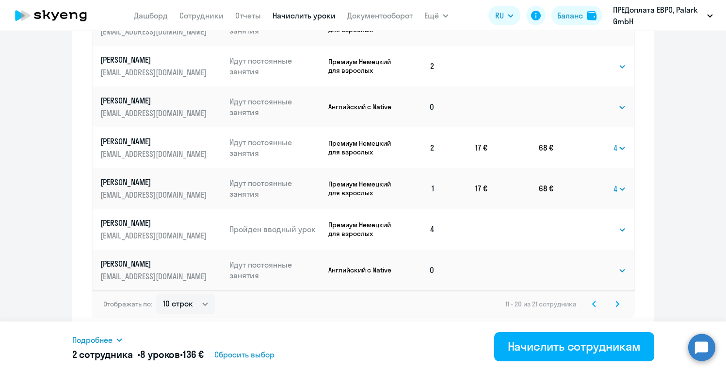
click at [619, 305] on icon at bounding box center [618, 303] width 4 height 7
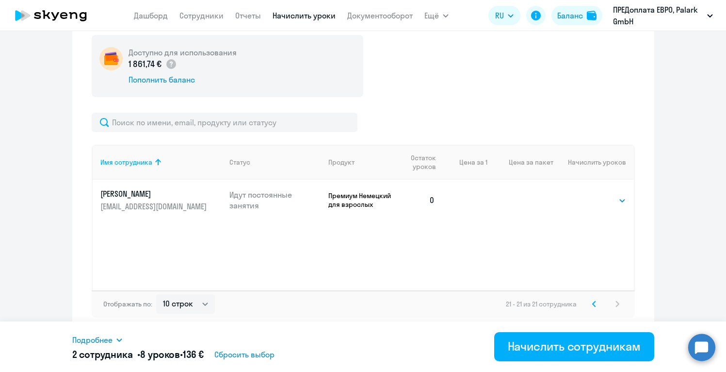
scroll to position [164, 0]
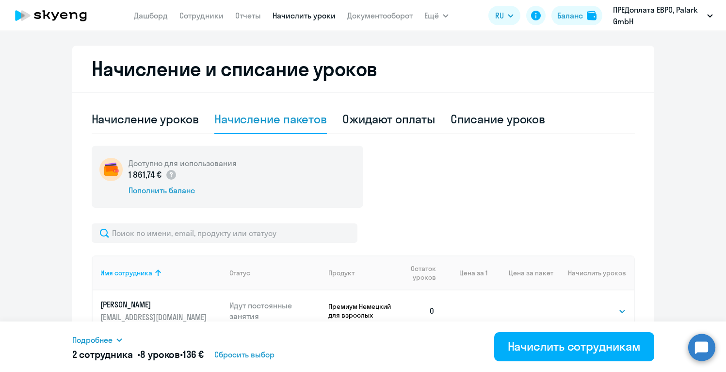
click at [708, 151] on ng-component "Автоначисления Новый шаблон Пока ничего не создано Создайте шаблон автоначислен…" at bounding box center [363, 163] width 726 height 562
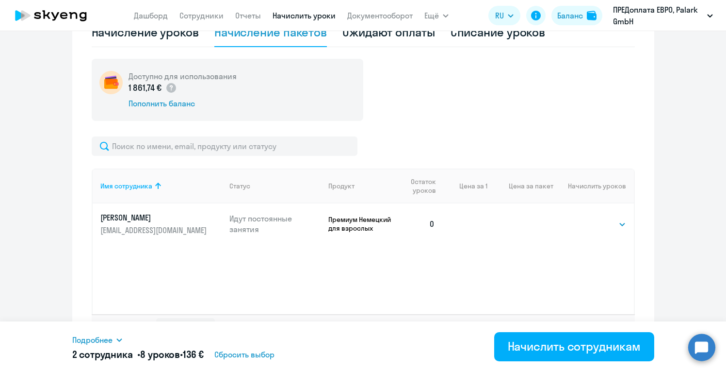
scroll to position [275, 0]
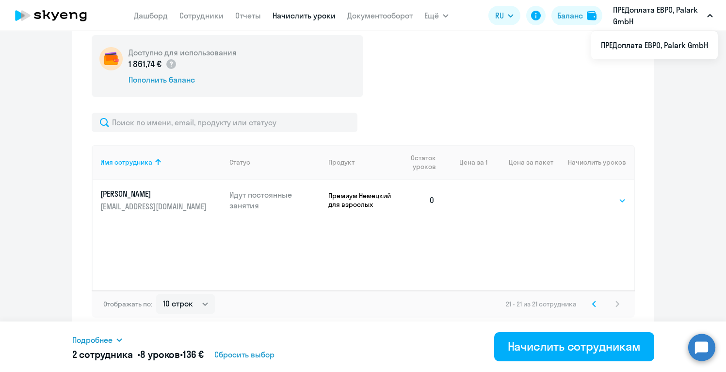
click at [599, 200] on select "Выбрать 4 8 16 32 64 96 128" at bounding box center [607, 201] width 40 height 12
select select "4"
click at [587, 195] on select "Выбрать 4 8 16 32 64 96 128" at bounding box center [607, 201] width 40 height 12
click at [593, 306] on icon at bounding box center [594, 303] width 4 height 7
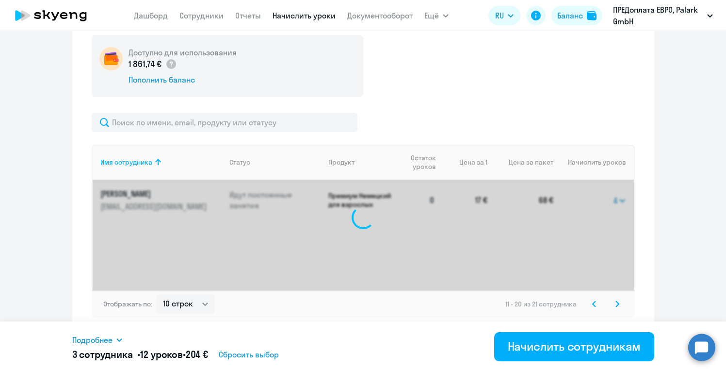
select select "4"
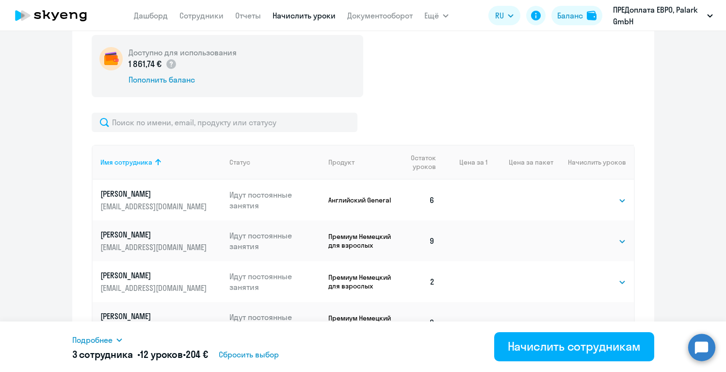
click at [682, 233] on ng-component "Автоначисления Новый шаблон Пока ничего не создано Создайте шаблон автоначислен…" at bounding box center [363, 200] width 726 height 859
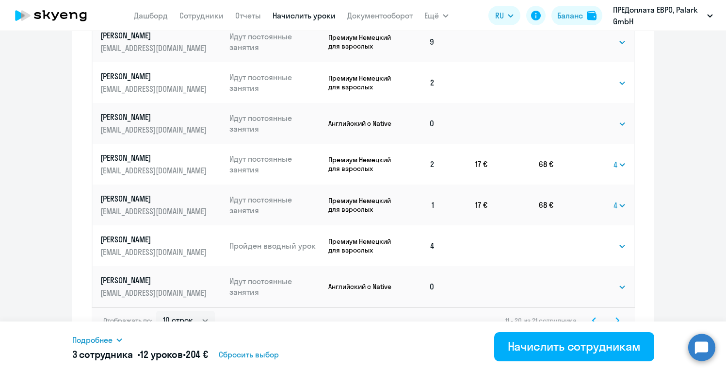
scroll to position [571, 0]
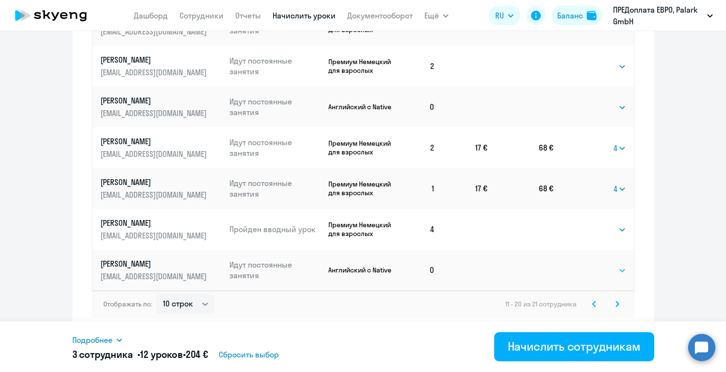
click at [610, 268] on select "Выбрать 4 8 16 32 64 96 128" at bounding box center [607, 270] width 40 height 12
click at [587, 264] on select "Выбрать 4 8 16 32 64 96 128" at bounding box center [607, 270] width 40 height 12
click at [555, 275] on td "Выбрать 4 8 16 32 64 96 128 Выбрать" at bounding box center [594, 269] width 80 height 41
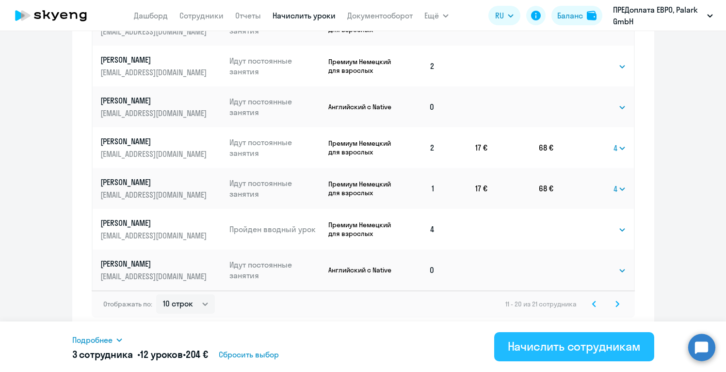
click at [551, 348] on div "Начислить сотрудникам" at bounding box center [574, 346] width 133 height 16
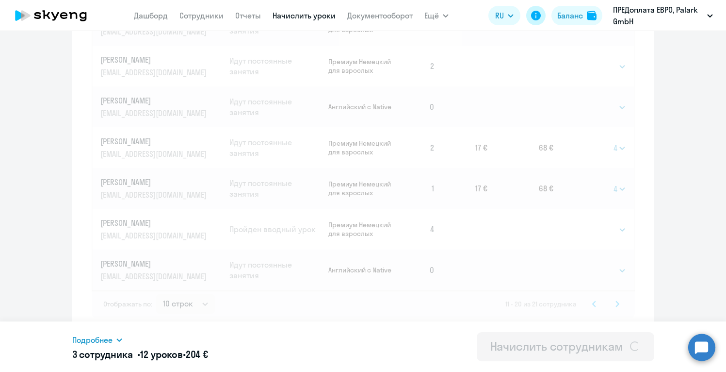
select select
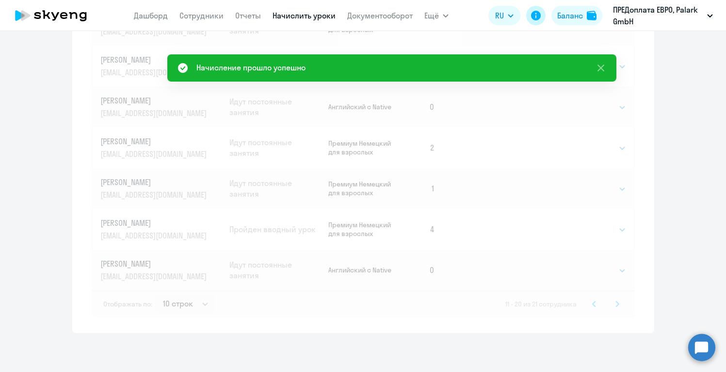
scroll to position [164, 0]
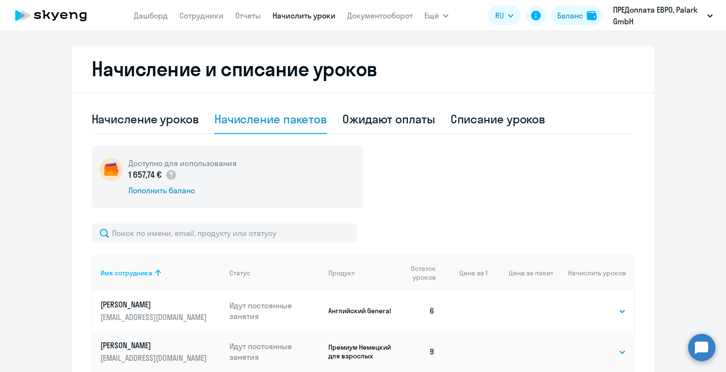
click at [537, 149] on div "Доступно для использования 1 657,74 € Пополнить баланс" at bounding box center [363, 177] width 543 height 62
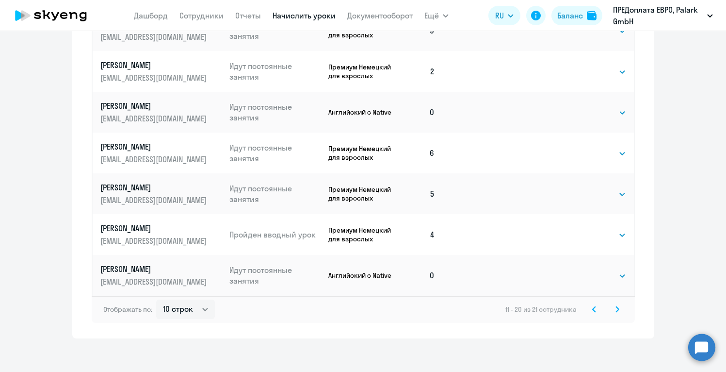
scroll to position [571, 0]
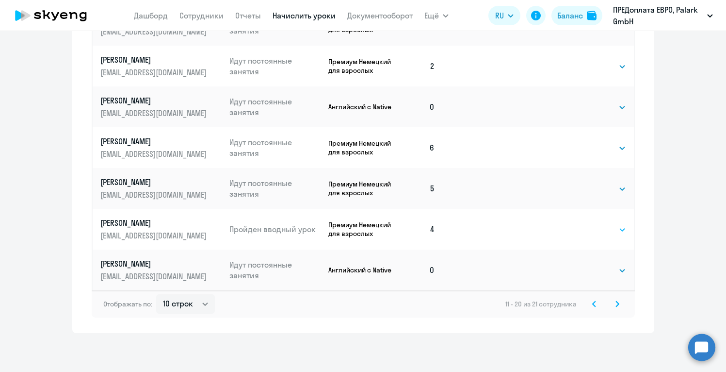
click at [609, 232] on select "Выбрать 4 8 16 32 64 96 128" at bounding box center [607, 230] width 40 height 12
select select "4"
click at [587, 224] on select "Выбрать 4 8 16 32 64 96 128" at bounding box center [607, 230] width 40 height 12
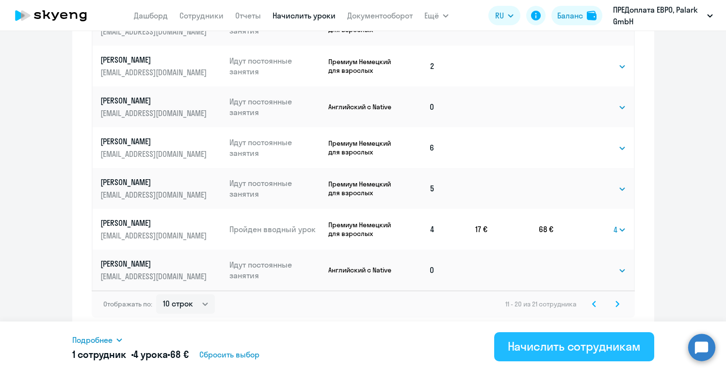
click at [579, 346] on div "Начислить сотрудникам" at bounding box center [574, 346] width 133 height 16
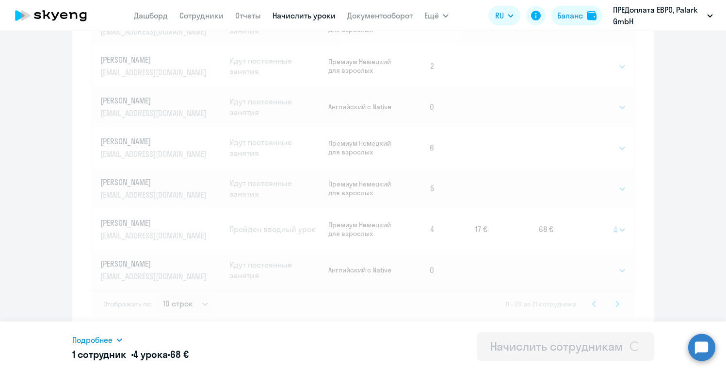
select select
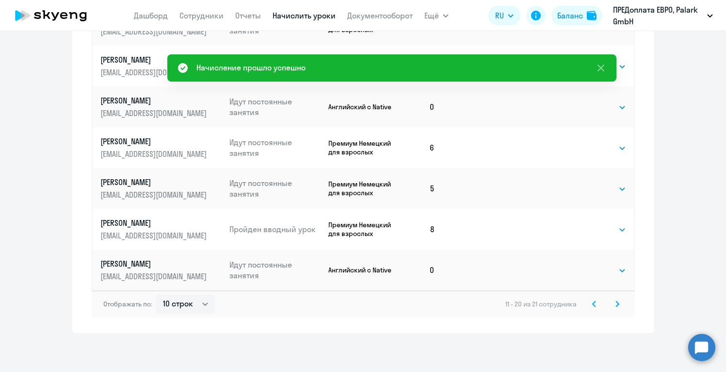
scroll to position [164, 0]
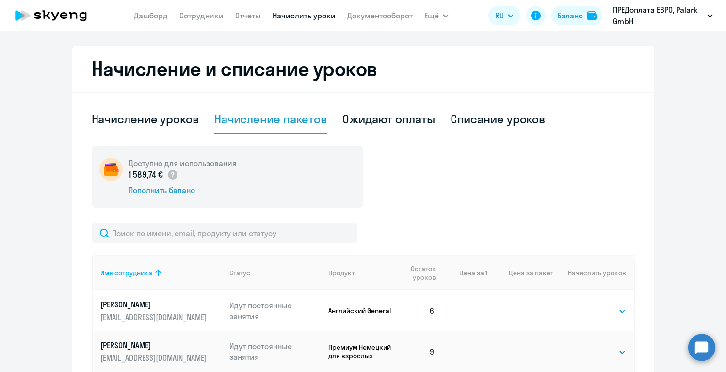
click at [561, 157] on div "Доступно для использования 1 589,74 € Пополнить баланс" at bounding box center [363, 177] width 543 height 62
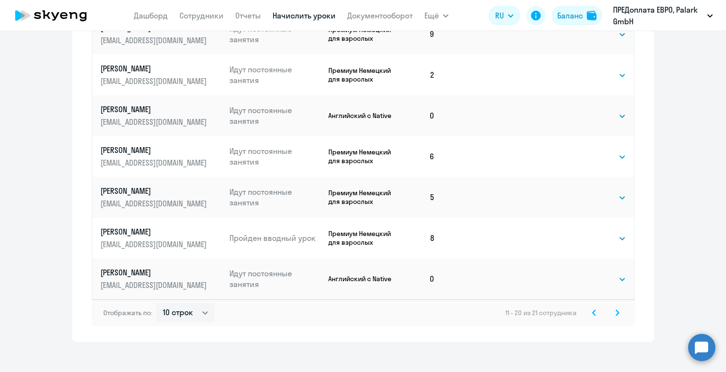
scroll to position [571, 0]
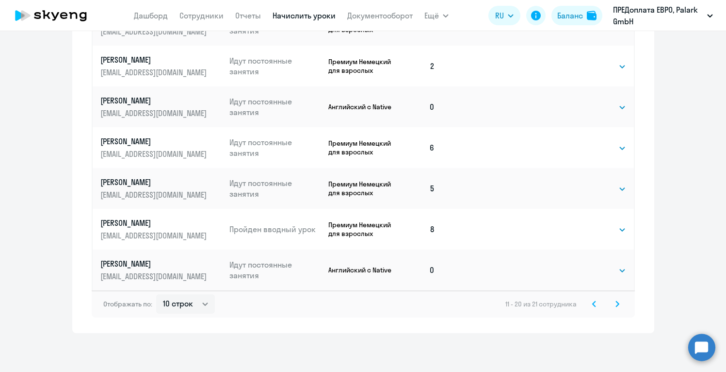
click at [592, 301] on icon at bounding box center [594, 303] width 4 height 7
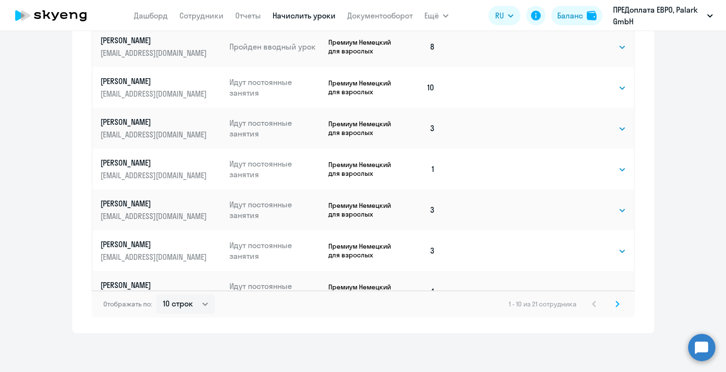
scroll to position [164, 0]
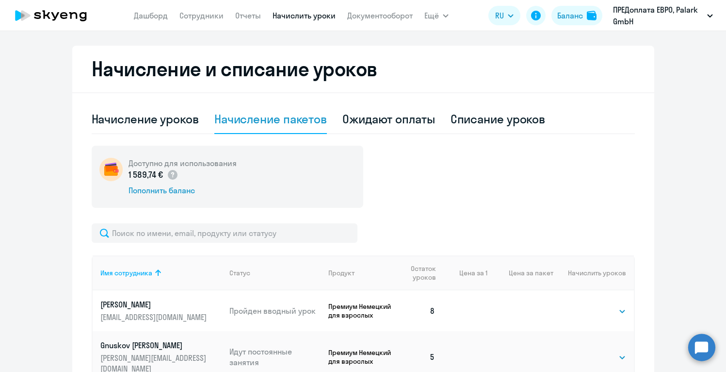
click at [558, 178] on div "Доступно для использования 1 589,74 € Пополнить баланс" at bounding box center [363, 177] width 543 height 62
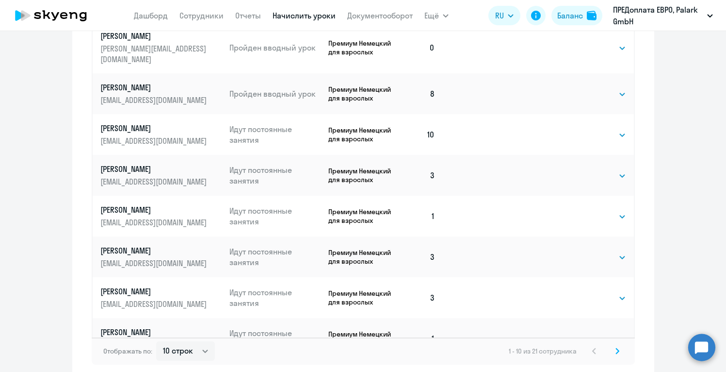
scroll to position [533, 0]
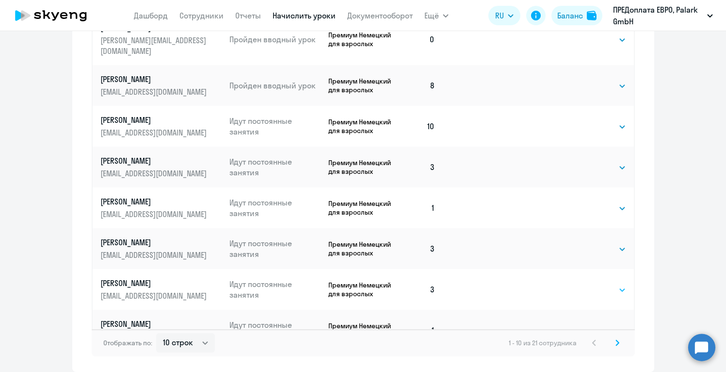
click at [616, 284] on select "Выбрать 4 8 16 32 64 96 128" at bounding box center [607, 290] width 40 height 12
select select "4"
click at [587, 284] on select "Выбрать 4 8 16 32 64 96 128" at bounding box center [607, 290] width 40 height 12
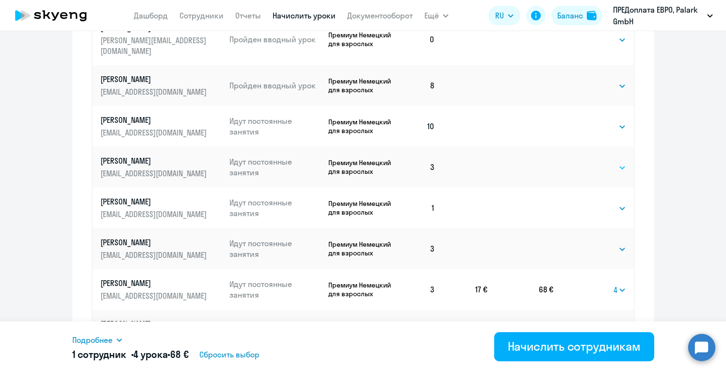
click at [621, 162] on select "Выбрать 4 8 16 32 64 96 128" at bounding box center [607, 168] width 40 height 12
select select "8"
click at [587, 162] on select "Выбрать 4 8 16 32 64 96 128" at bounding box center [607, 168] width 40 height 12
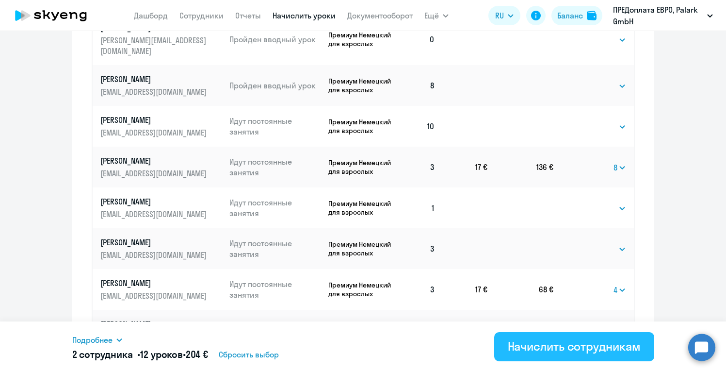
click at [570, 343] on div "Начислить сотрудникам" at bounding box center [574, 346] width 133 height 16
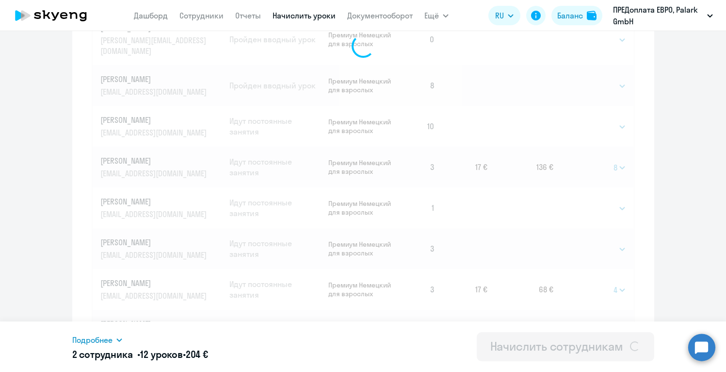
select select
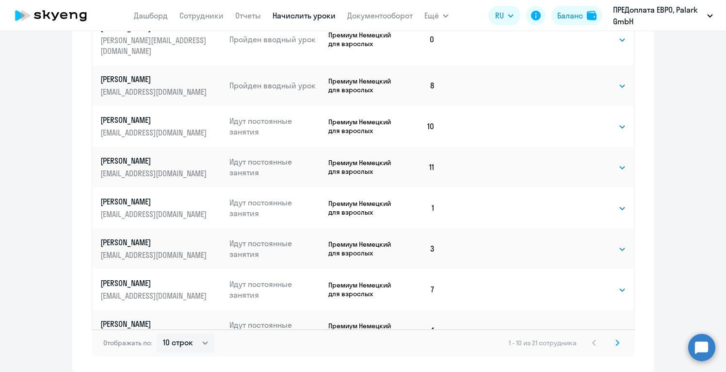
scroll to position [125, 0]
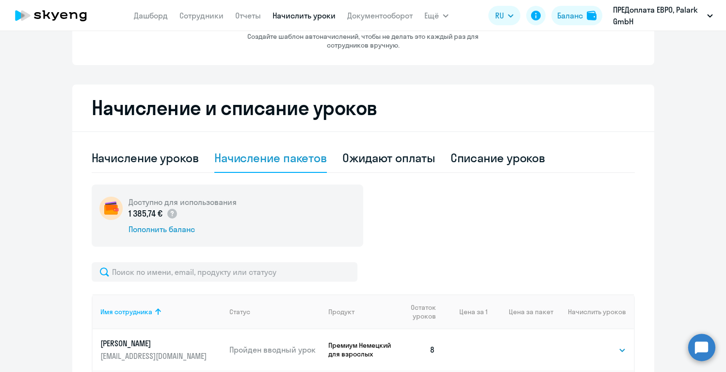
click at [505, 220] on div "Доступно для использования 1 385,74 € Пополнить баланс" at bounding box center [363, 215] width 543 height 62
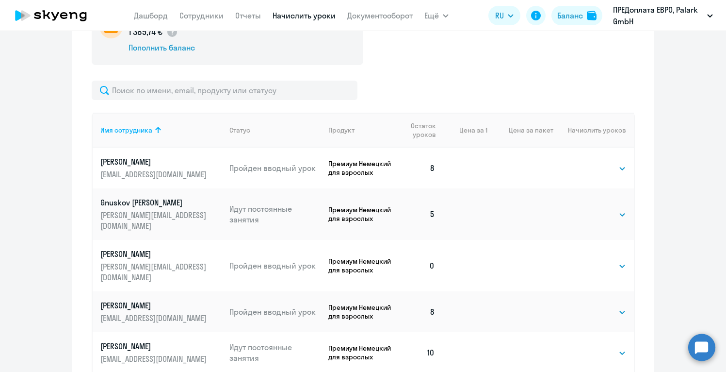
scroll to position [319, 0]
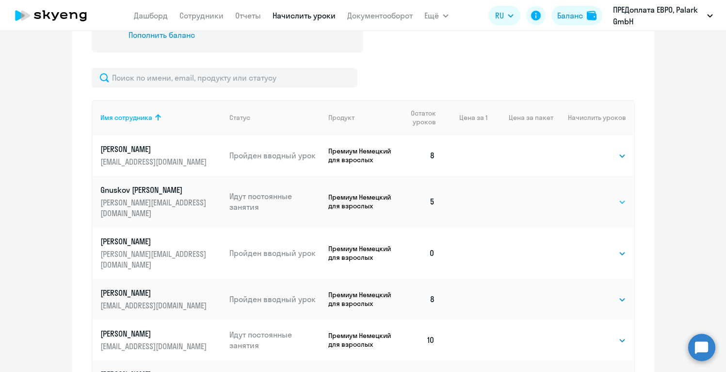
click at [613, 196] on select "Выбрать 4 8 16 32 64 96 128" at bounding box center [607, 202] width 40 height 12
select select "8"
click at [587, 196] on select "Выбрать 4 8 16 32 64 96 128" at bounding box center [607, 202] width 40 height 12
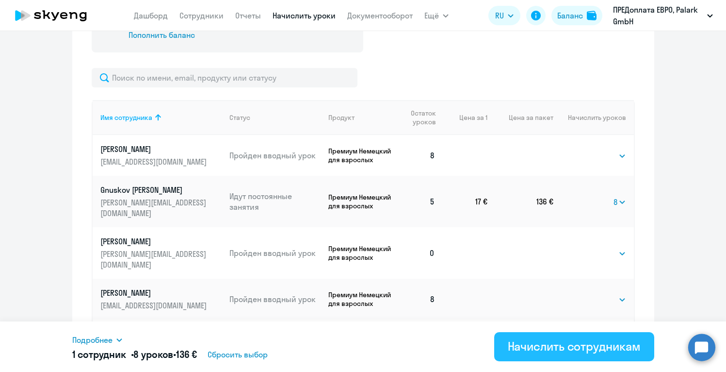
click at [561, 352] on div "Начислить сотрудникам" at bounding box center [574, 346] width 133 height 16
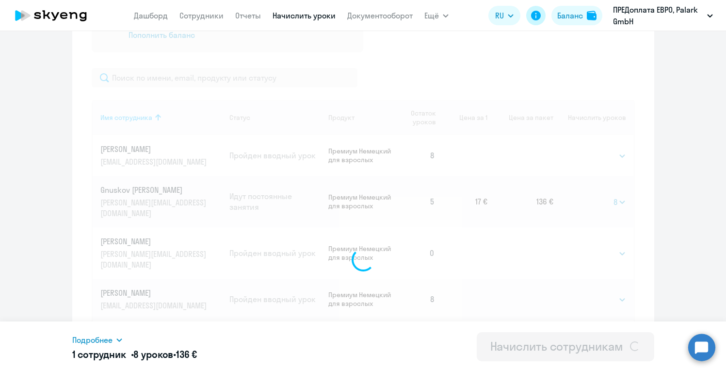
select select
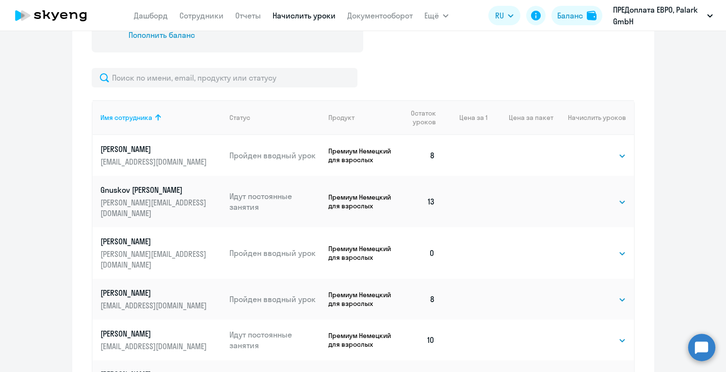
click at [706, 200] on ng-component "Автоначисления Новый шаблон Пока ничего не создано Создайте шаблон автоначислен…" at bounding box center [363, 155] width 726 height 859
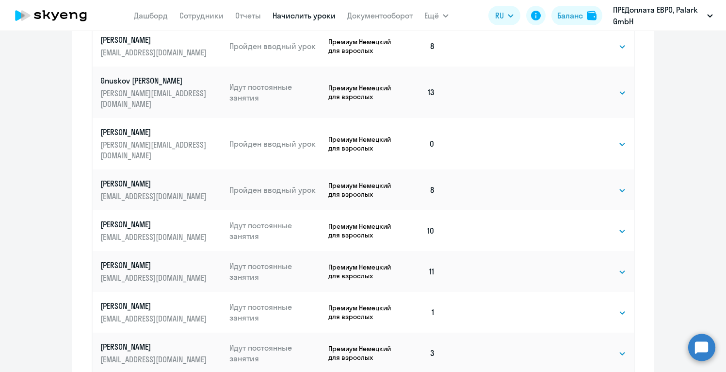
scroll to position [436, 0]
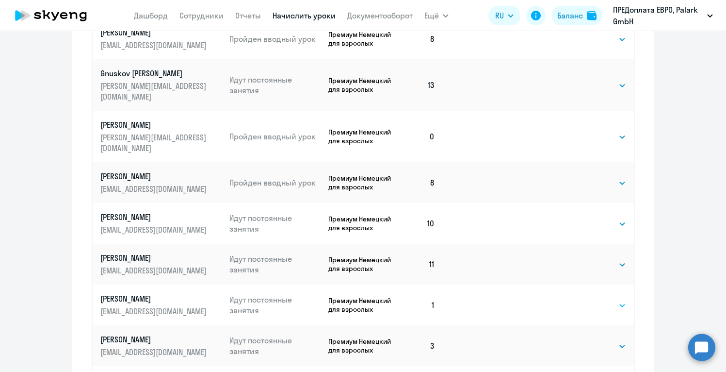
click at [599, 299] on select "Выбрать 4 8 16 32 64 96 128" at bounding box center [607, 305] width 40 height 12
click at [587, 299] on select "Выбрать 4 8 16 32 64 96 128" at bounding box center [607, 305] width 40 height 12
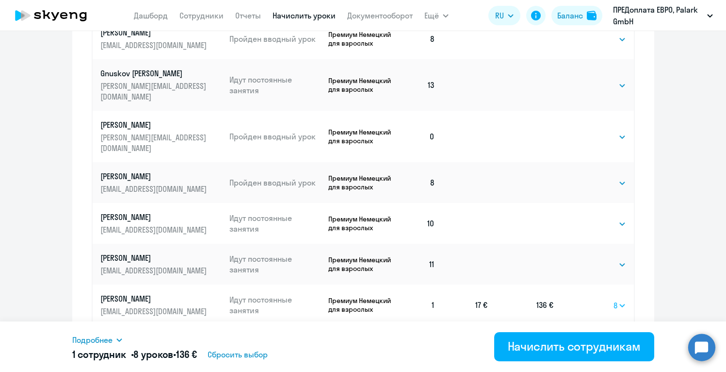
click at [622, 299] on select "Выбрать 4 8 16 32 64 96 128" at bounding box center [620, 305] width 13 height 12
select select "4"
click at [614, 299] on select "Выбрать 4 8 16 32 64 96 128" at bounding box center [620, 305] width 13 height 12
click at [654, 277] on ng-component "Автоначисления Новый шаблон Пока ничего не создано Создайте шаблон автоначислен…" at bounding box center [363, 39] width 726 height 859
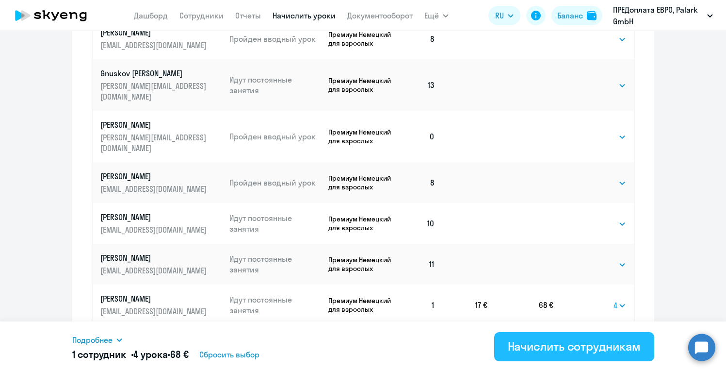
click at [589, 345] on div "Начислить сотрудникам" at bounding box center [574, 346] width 133 height 16
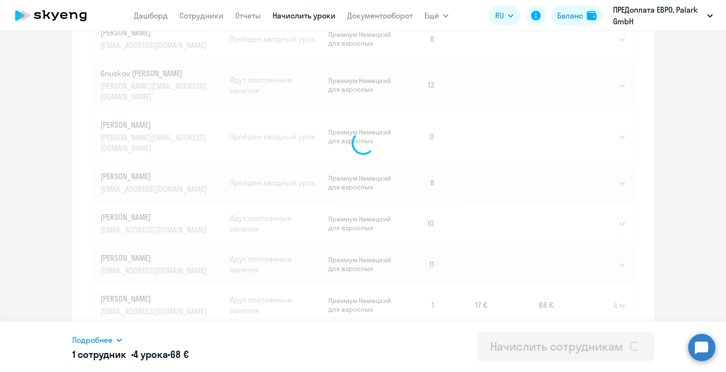
select select
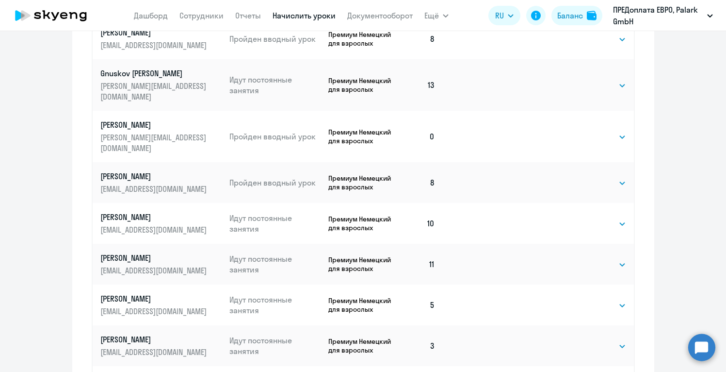
click at [695, 227] on ng-component "Автоначисления Новый шаблон Пока ничего не создано Создайте шаблон автоначислен…" at bounding box center [363, 39] width 726 height 859
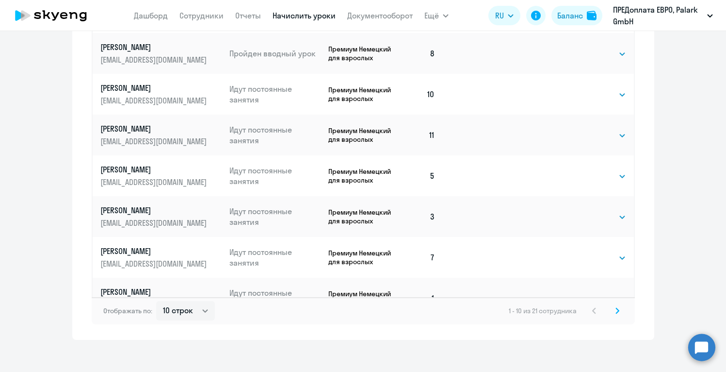
scroll to position [571, 0]
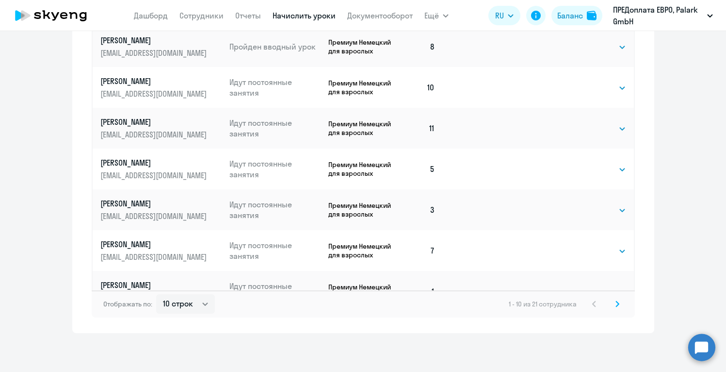
click at [617, 304] on icon at bounding box center [617, 303] width 3 height 5
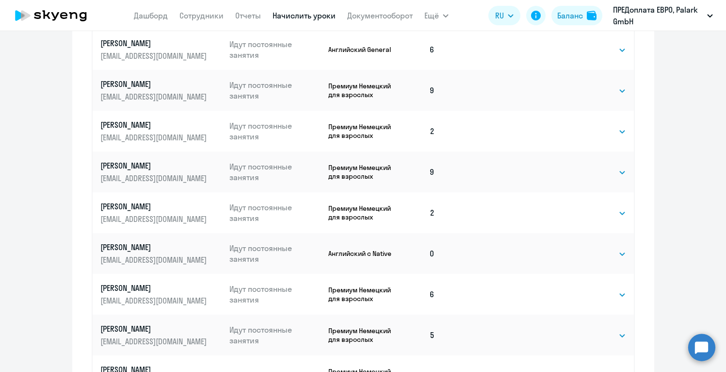
scroll to position [436, 0]
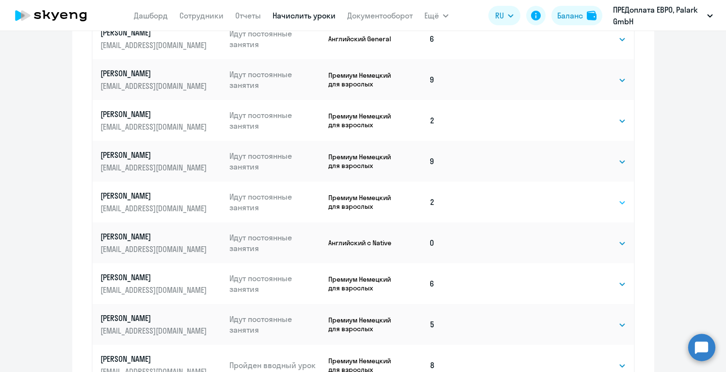
click at [616, 202] on select "Выбрать 4 8 16 32 64 96 128" at bounding box center [607, 202] width 40 height 12
select select "4"
click at [587, 196] on select "Выбрать 4 8 16 32 64 96 128" at bounding box center [607, 202] width 40 height 12
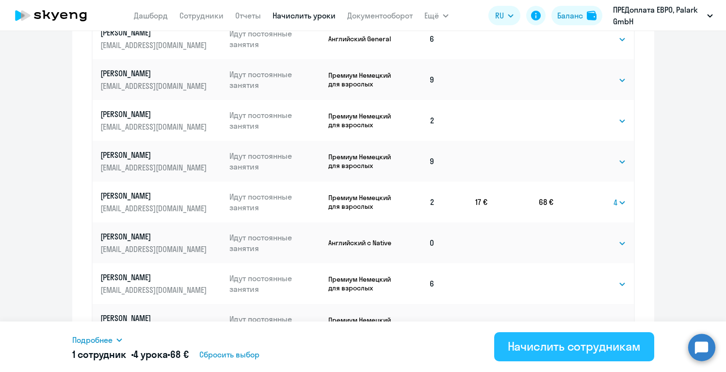
click at [581, 344] on div "Начислить сотрудникам" at bounding box center [574, 346] width 133 height 16
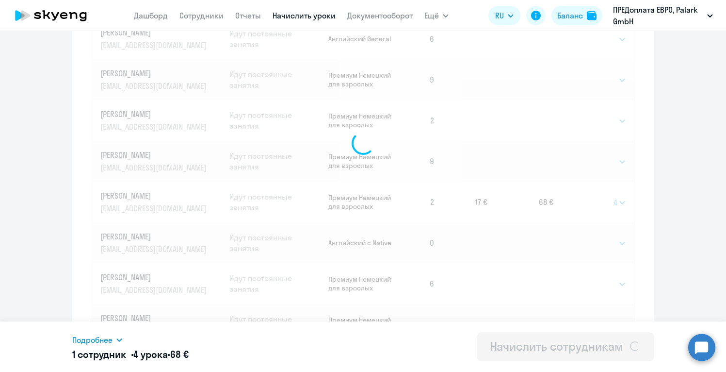
select select
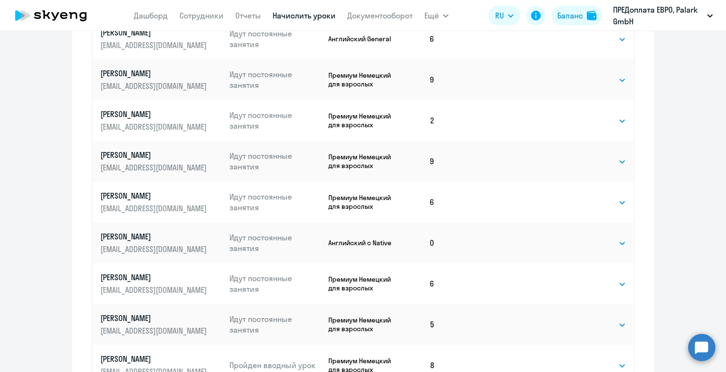
click at [707, 130] on ng-component "Автоначисления Новый шаблон Пока ничего не создано Создайте шаблон автоначислен…" at bounding box center [363, 39] width 726 height 859
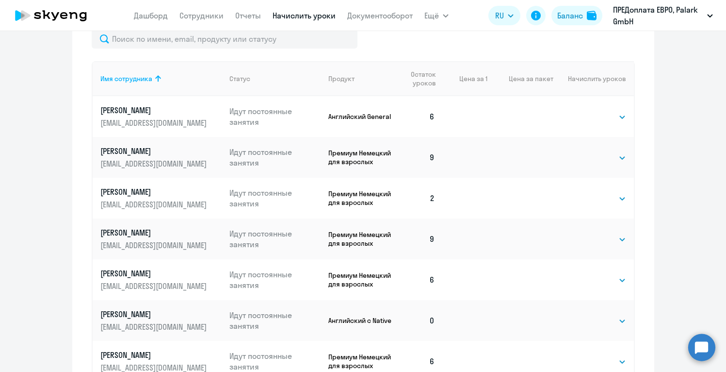
scroll to position [339, 0]
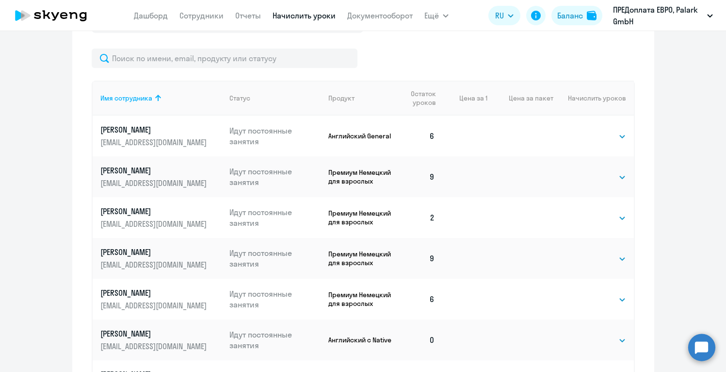
click at [701, 160] on ng-component "Автоначисления Новый шаблон Пока ничего не создано Создайте шаблон автоначислен…" at bounding box center [363, 136] width 726 height 859
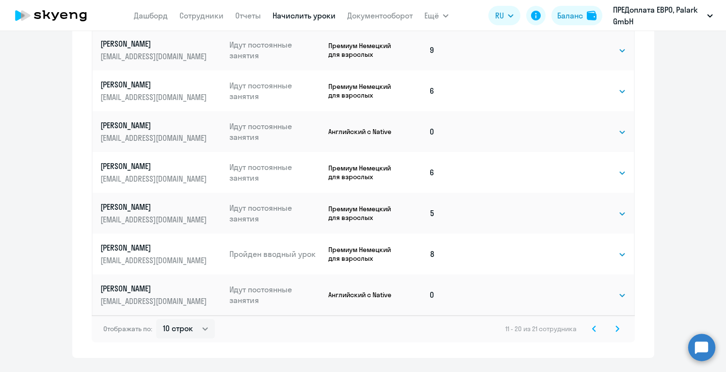
scroll to position [571, 0]
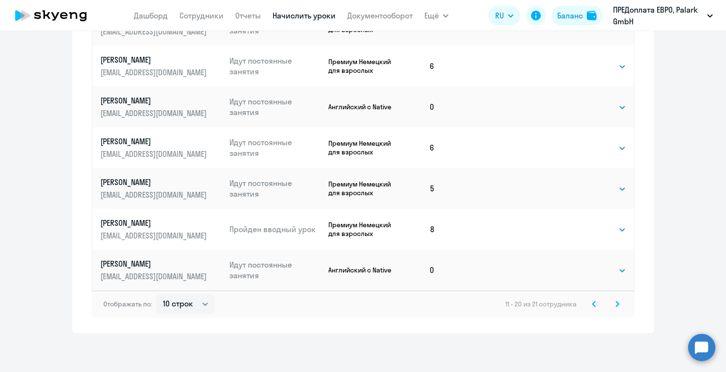
click at [593, 304] on icon at bounding box center [594, 303] width 3 height 5
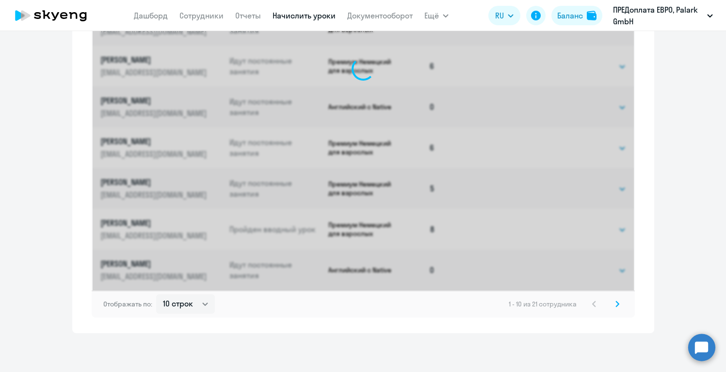
scroll to position [164, 0]
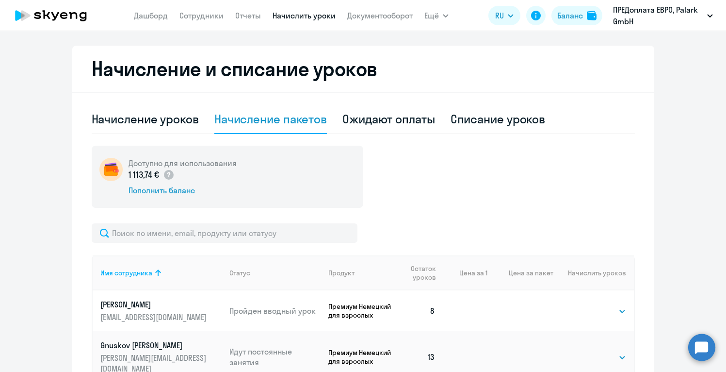
click at [683, 170] on ng-component "Автоначисления Новый шаблон Пока ничего не создано Создайте шаблон автоначислен…" at bounding box center [363, 311] width 726 height 859
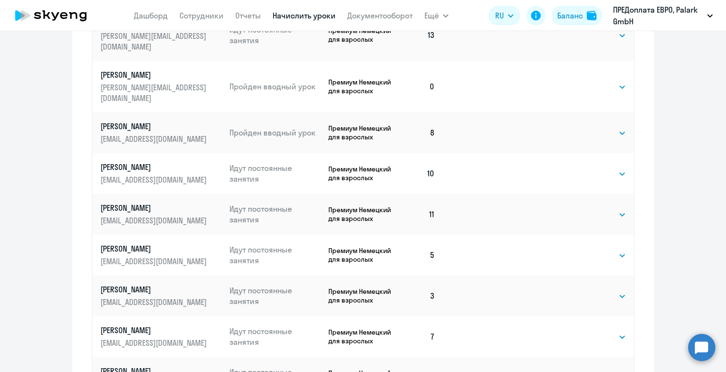
scroll to position [494, 0]
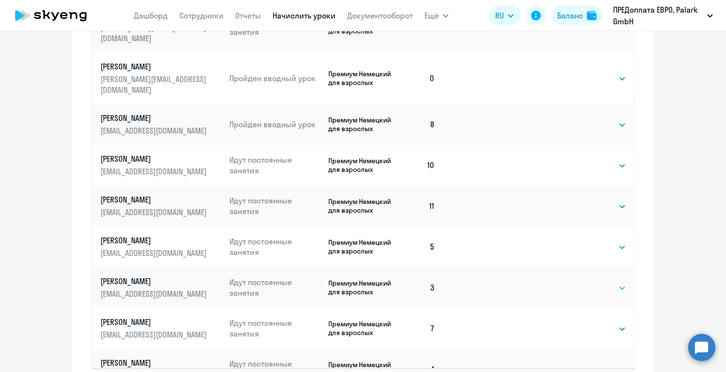
click at [594, 282] on select "Выбрать 4 8 16 32 64 96 128" at bounding box center [607, 288] width 40 height 12
click at [587, 282] on select "Выбрать 4 8 16 32 64 96 128" at bounding box center [607, 288] width 40 height 12
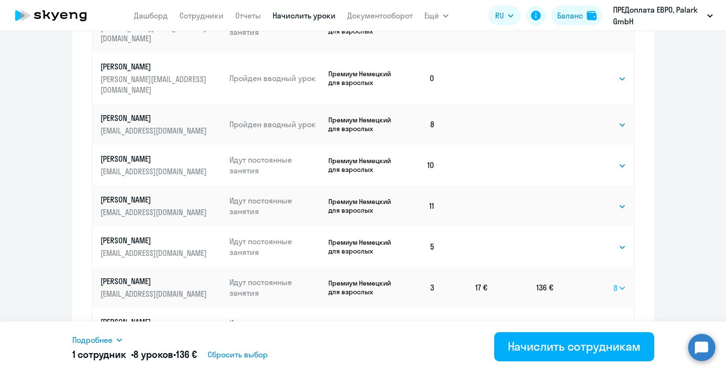
click at [623, 282] on select "Выбрать 4 8 16 32 64 96 128" at bounding box center [620, 288] width 13 height 12
select select "4"
click at [614, 282] on select "Выбрать 4 8 16 32 64 96 128" at bounding box center [620, 288] width 13 height 12
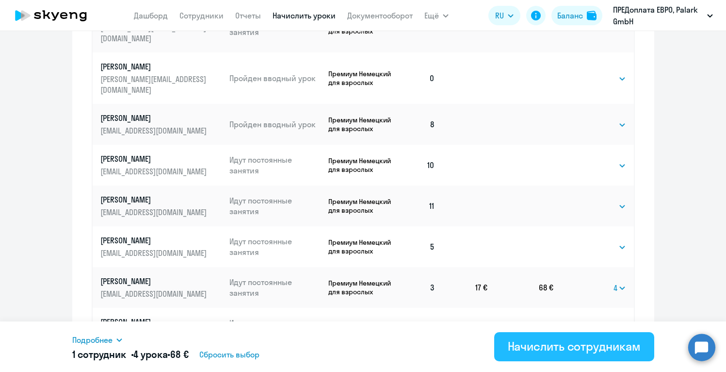
click at [569, 351] on div "Начислить сотрудникам" at bounding box center [574, 346] width 133 height 16
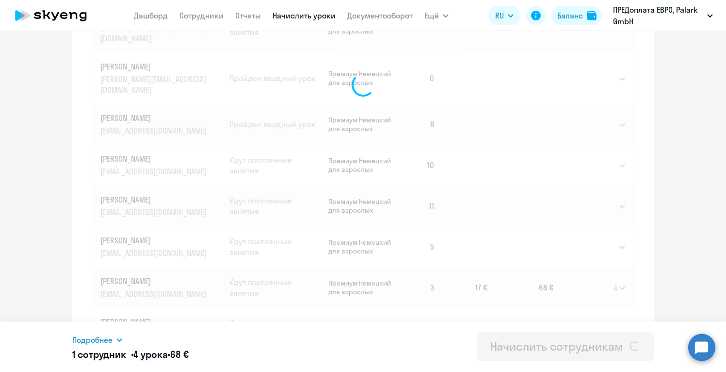
select select
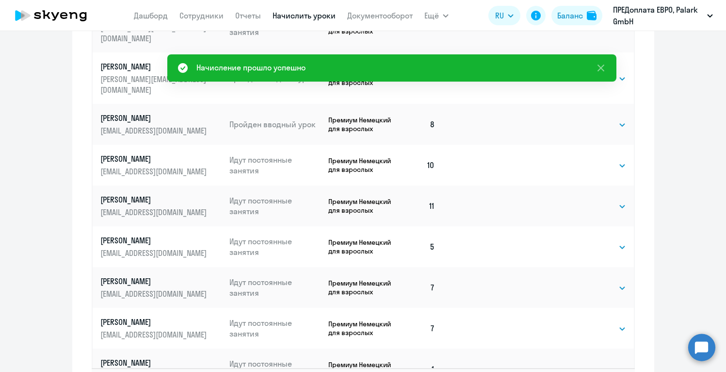
scroll to position [86, 0]
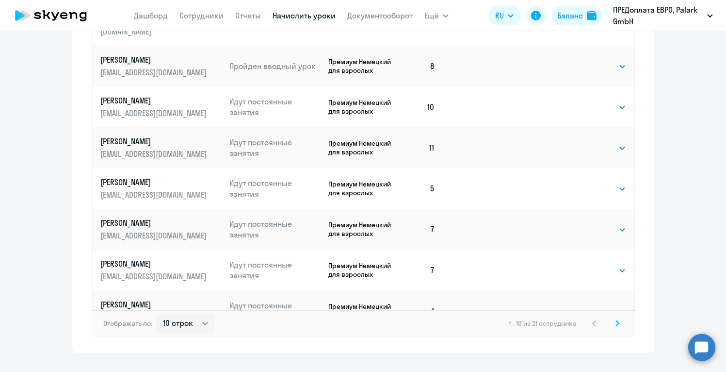
scroll to position [571, 0]
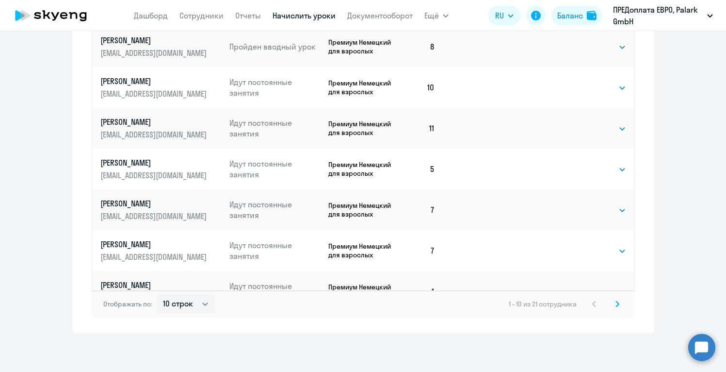
click at [616, 286] on select "Выбрать 4 8 16 32 64 96 128" at bounding box center [607, 292] width 40 height 12
select select "4"
click at [587, 286] on select "Выбрать 4 8 16 32 64 96 128" at bounding box center [607, 292] width 40 height 12
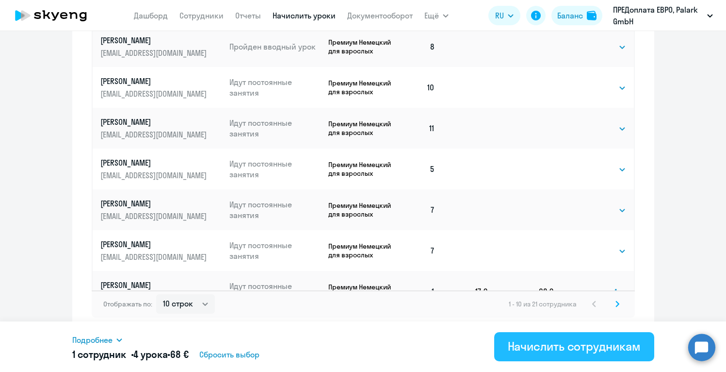
click at [562, 350] on div "Начислить сотрудникам" at bounding box center [574, 346] width 133 height 16
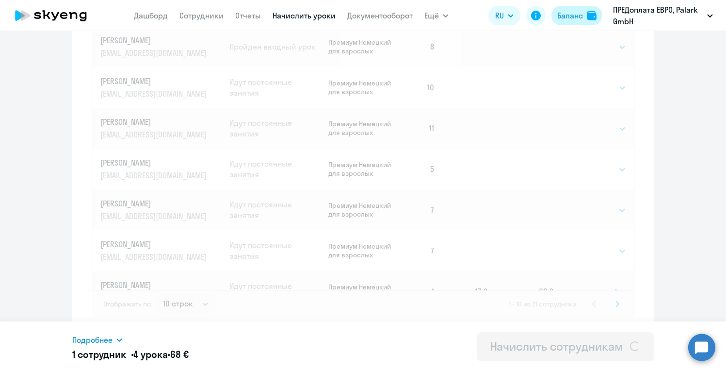
select select
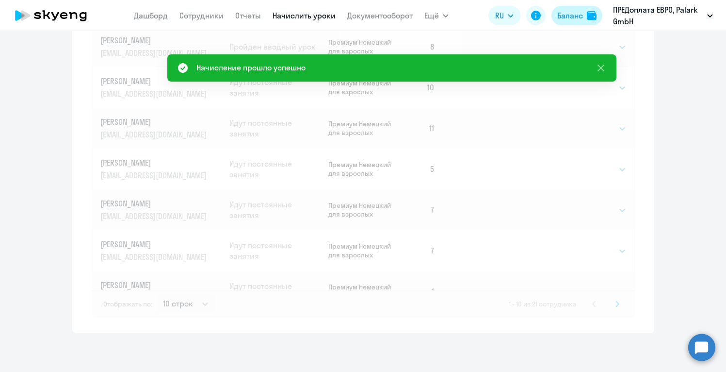
scroll to position [164, 0]
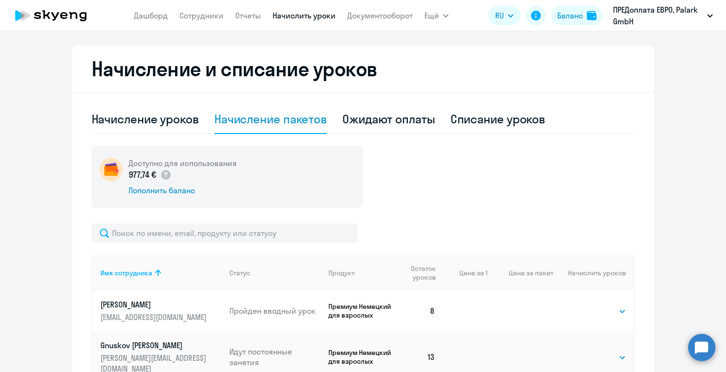
click at [609, 165] on div "Доступно для использования 977,74 € Пополнить баланс" at bounding box center [363, 177] width 543 height 62
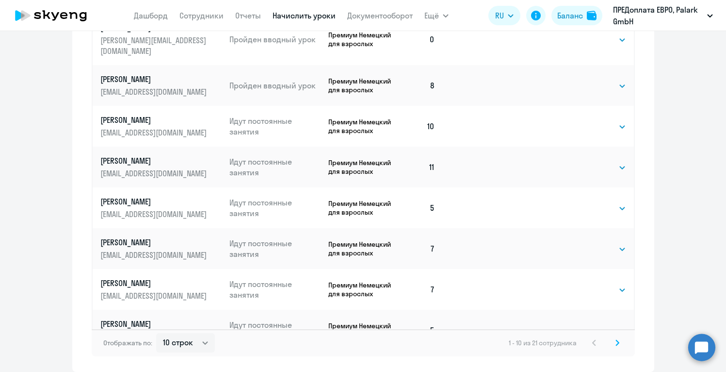
scroll to position [552, 0]
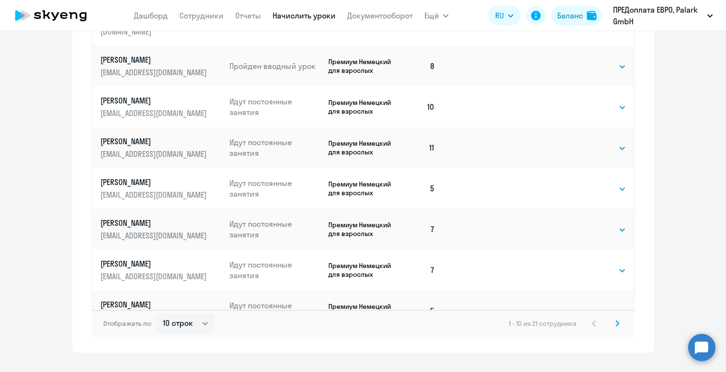
click at [619, 323] on icon at bounding box center [617, 322] width 3 height 5
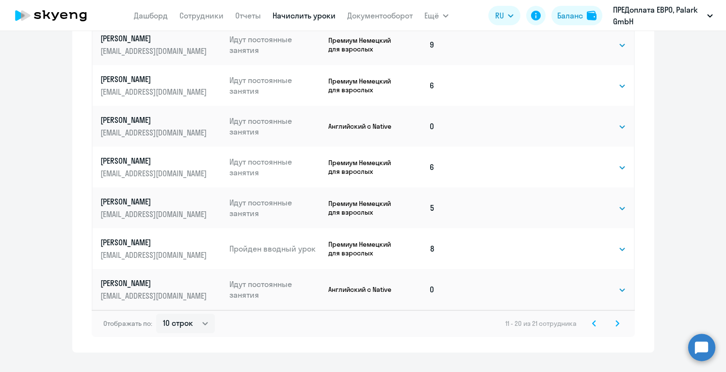
scroll to position [145, 0]
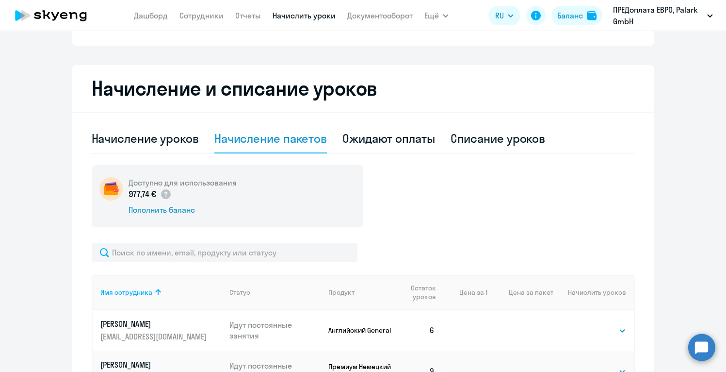
click at [603, 195] on div "Доступно для использования 977,74 € Пополнить баланс" at bounding box center [363, 196] width 543 height 62
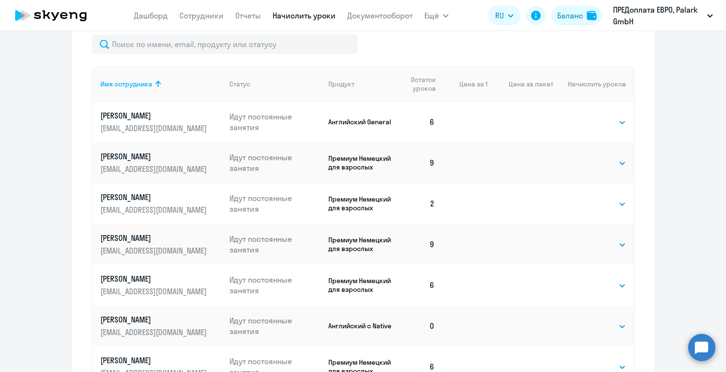
scroll to position [377, 0]
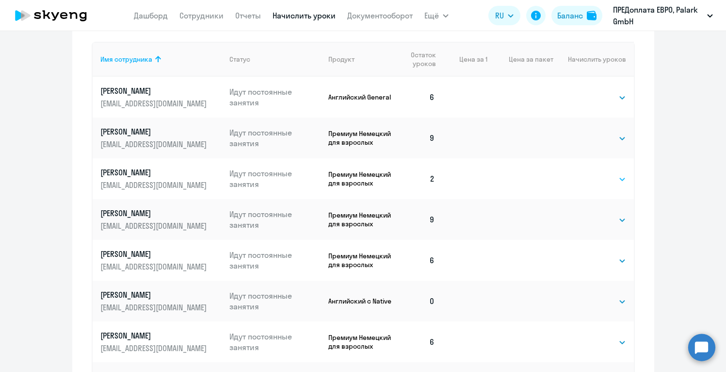
click at [620, 178] on select "Выбрать 4 8 16 32 64 96 128" at bounding box center [607, 179] width 40 height 12
select select "4"
click at [587, 173] on select "Выбрать 4 8 16 32 64 96 128" at bounding box center [607, 179] width 40 height 12
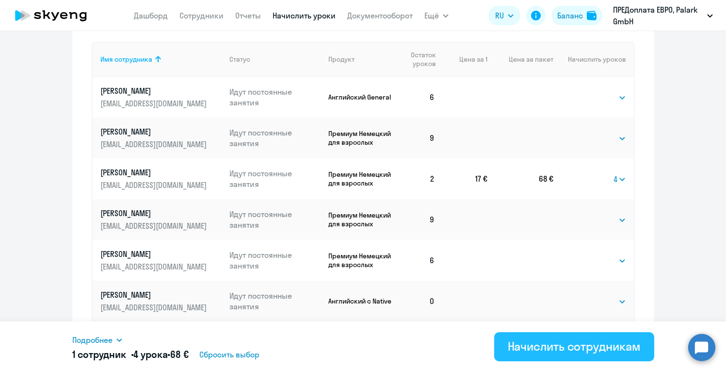
click at [592, 346] on div "Начислить сотрудникам" at bounding box center [574, 346] width 133 height 16
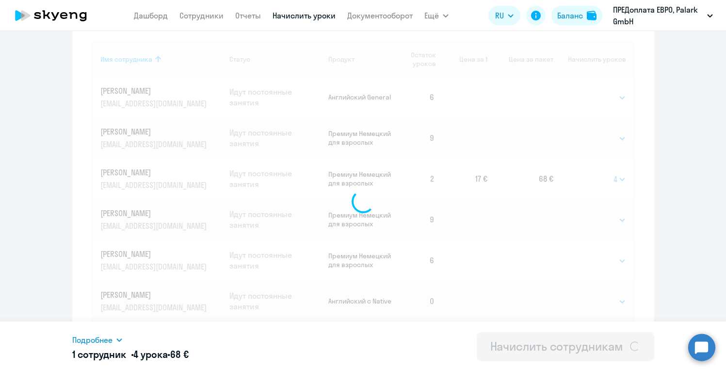
select select
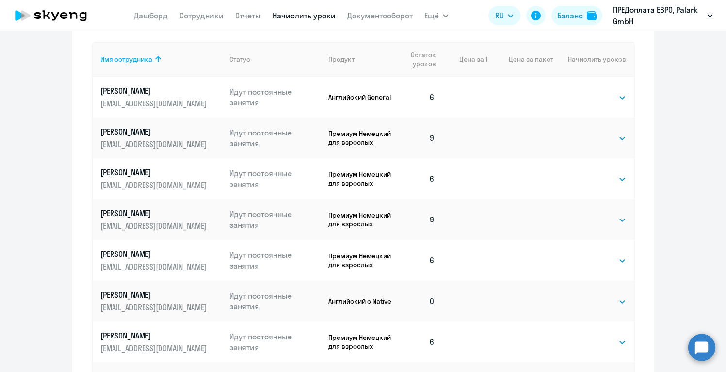
click at [690, 120] on ng-component "Автоначисления Новый шаблон Пока ничего не создано Создайте шаблон автоначислен…" at bounding box center [363, 97] width 726 height 859
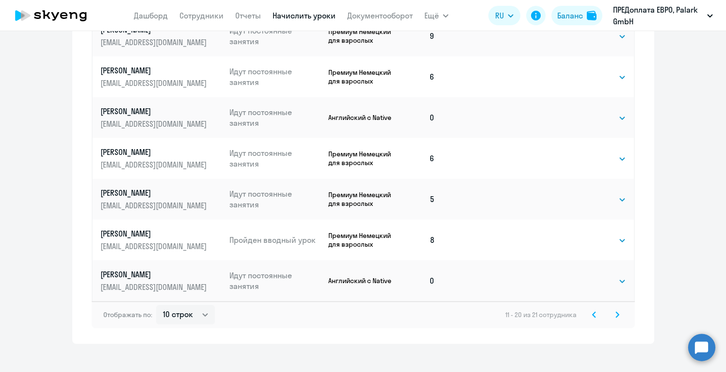
scroll to position [571, 0]
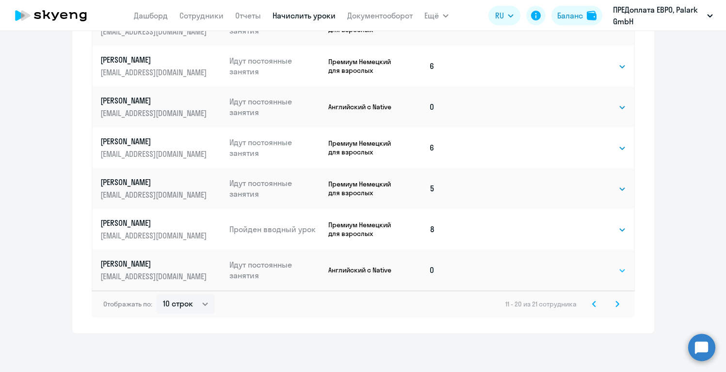
click at [613, 274] on select "Выбрать 4 8 16 32 64 96 128" at bounding box center [607, 270] width 40 height 12
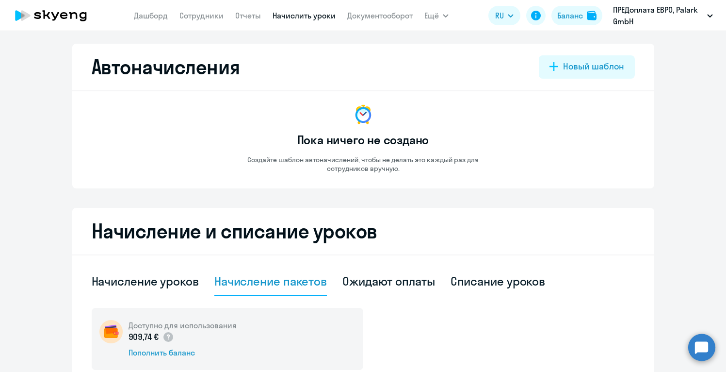
scroll to position [0, 0]
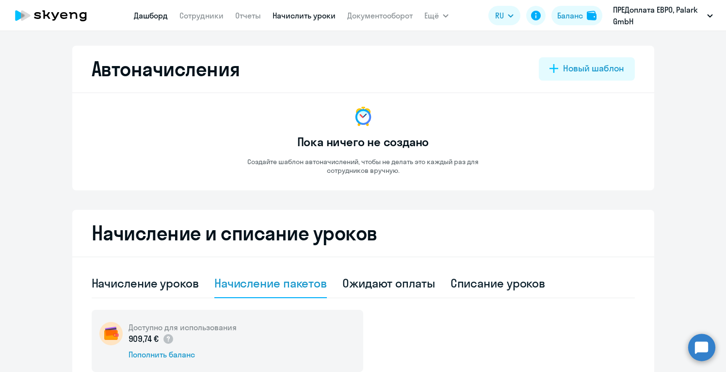
click at [151, 15] on link "Дашборд" at bounding box center [151, 16] width 34 height 10
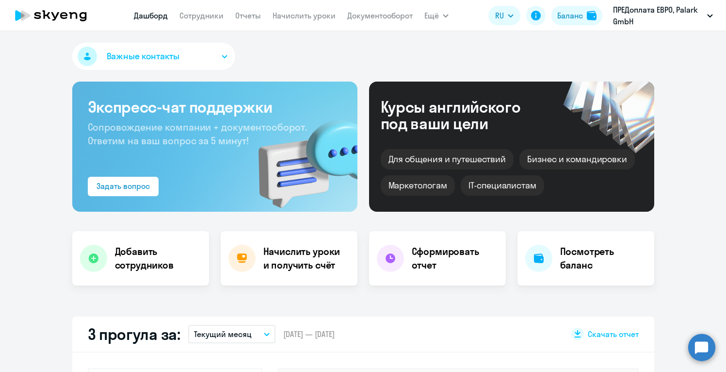
select select "30"
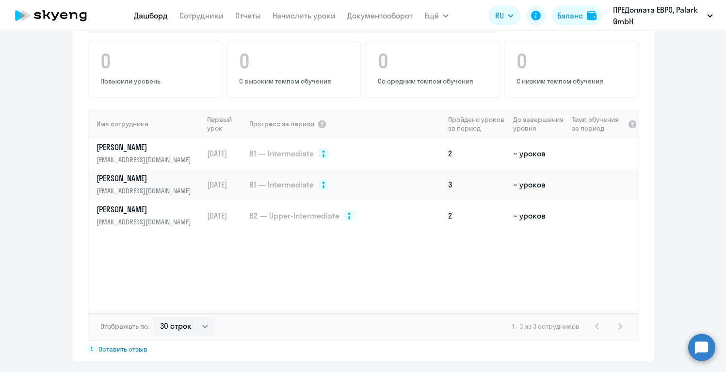
scroll to position [630, 0]
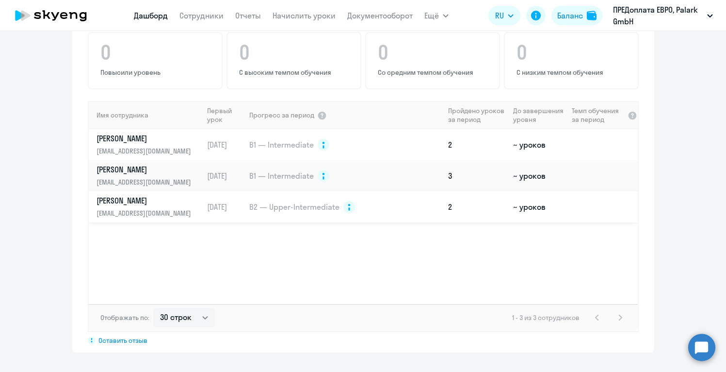
click at [530, 210] on td "~ уроков" at bounding box center [538, 206] width 59 height 31
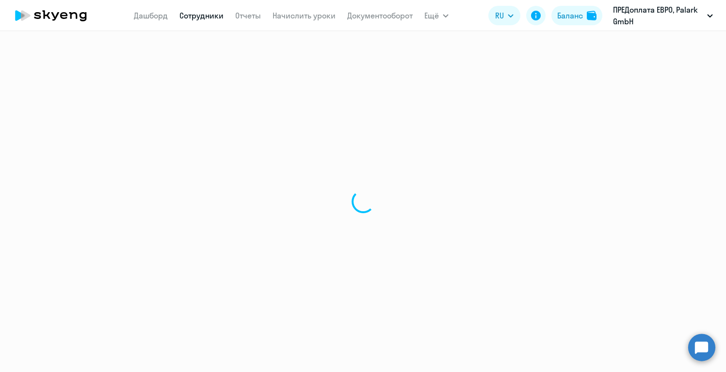
select select "english"
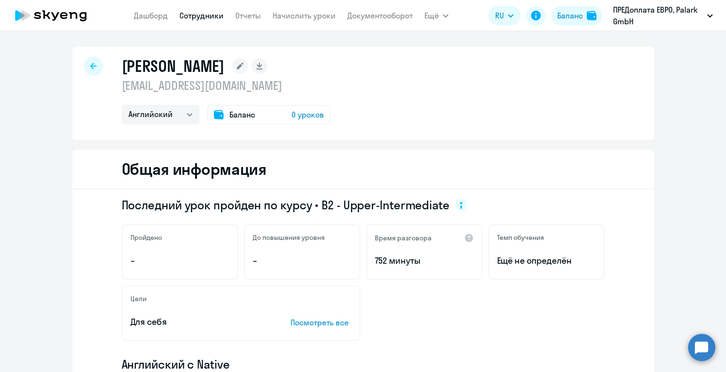
click at [506, 151] on div "Общая информация" at bounding box center [363, 169] width 582 height 40
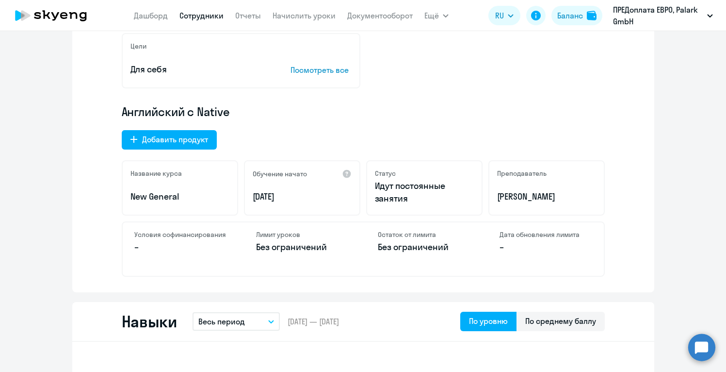
scroll to position [233, 0]
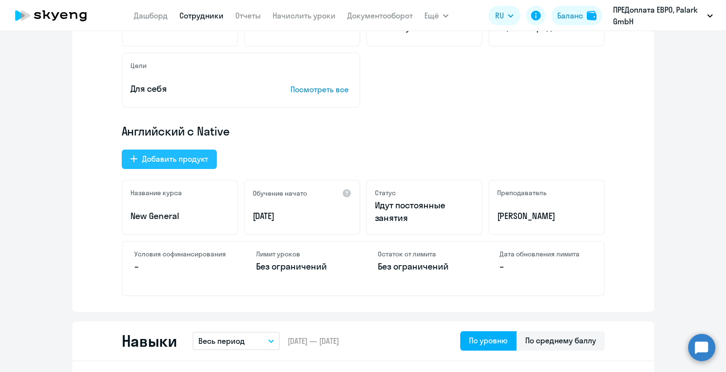
click at [189, 161] on div "Добавить продукт" at bounding box center [175, 159] width 66 height 12
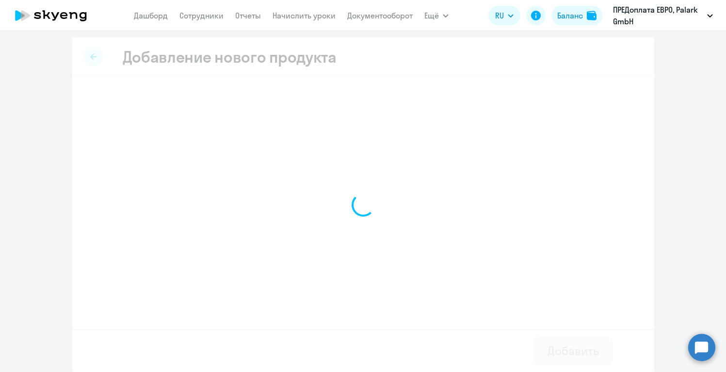
scroll to position [1, 0]
select select "english_adult_not_native_speaker"
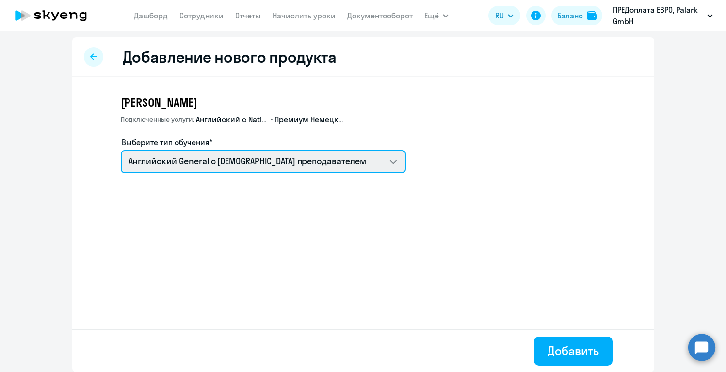
click at [393, 157] on select "Английский General с [DEMOGRAPHIC_DATA] преподавателем" at bounding box center [263, 161] width 285 height 23
click at [121, 150] on select "Английский General с [DEMOGRAPHIC_DATA] преподавателем" at bounding box center [263, 161] width 285 height 23
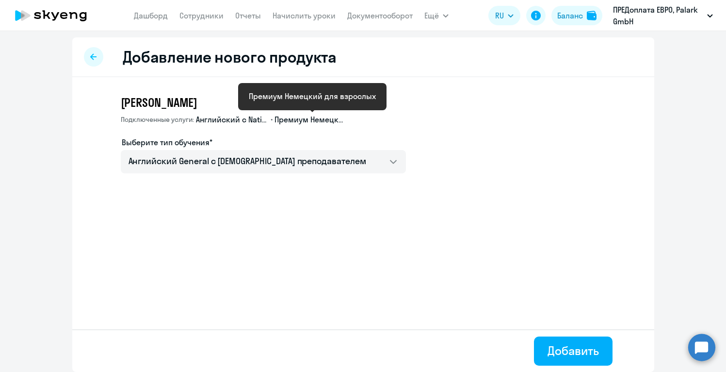
click at [277, 122] on span "Премиум Немецкий для взрослых" at bounding box center [311, 119] width 73 height 11
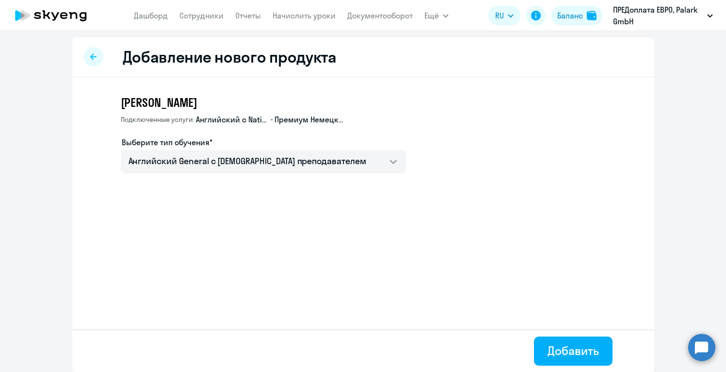
click at [300, 100] on h3 "[PERSON_NAME]" at bounding box center [263, 103] width 285 height 16
click at [190, 143] on label "Выберите тип обучения*" at bounding box center [167, 142] width 91 height 12
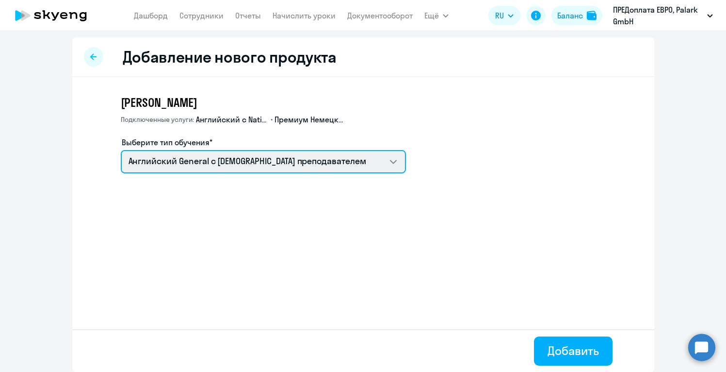
click at [191, 162] on select "Английский General с [DEMOGRAPHIC_DATA] преподавателем" at bounding box center [263, 161] width 285 height 23
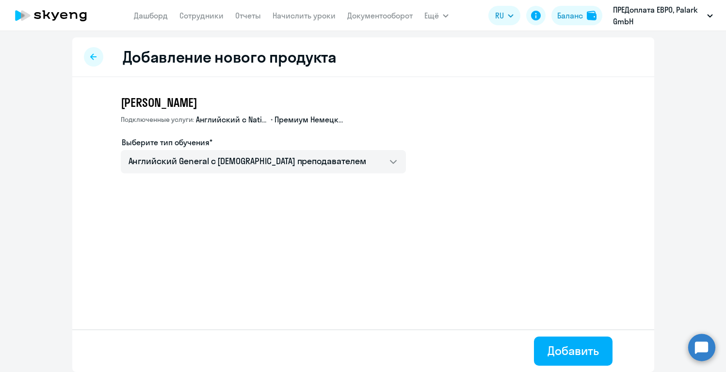
click at [94, 58] on icon at bounding box center [93, 56] width 6 height 7
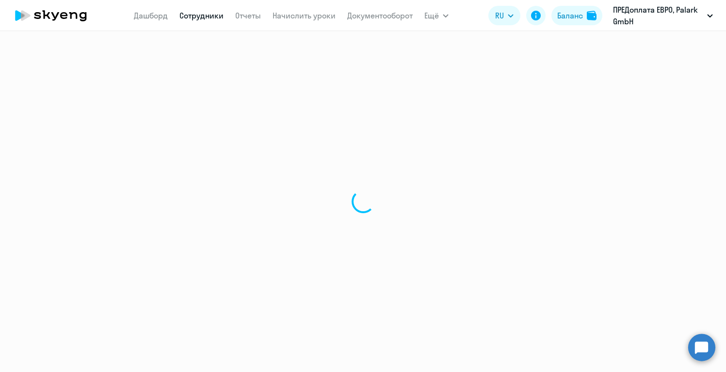
select select "english"
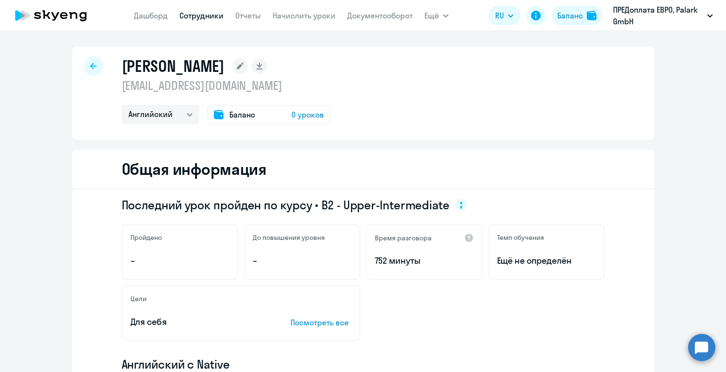
click at [425, 101] on div "[PERSON_NAME] [EMAIL_ADDRESS][DOMAIN_NAME] Английский Немецкий Баланс 0 уроков" at bounding box center [363, 93] width 582 height 93
click at [90, 64] on icon at bounding box center [93, 66] width 6 height 7
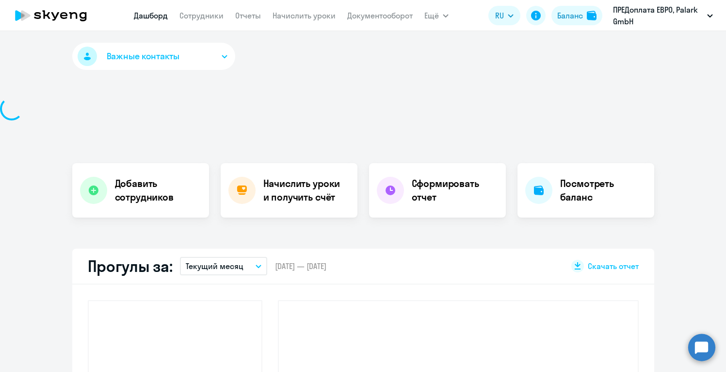
select select "30"
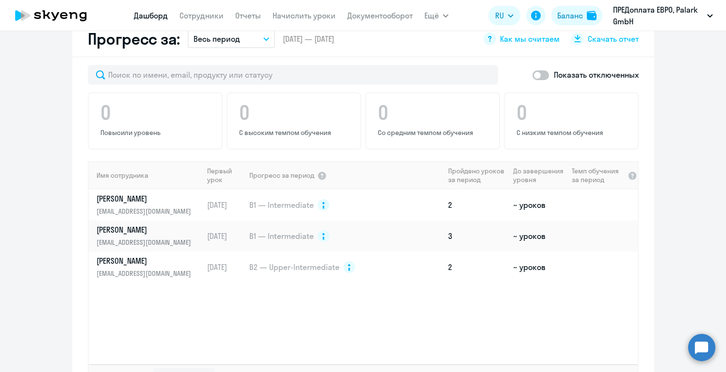
scroll to position [602, 0]
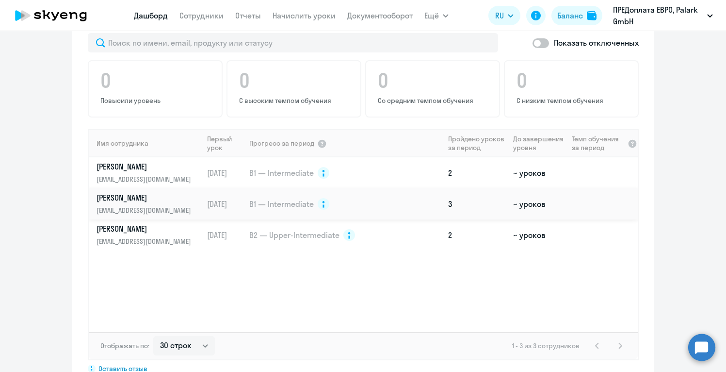
click at [135, 198] on p "[PERSON_NAME]" at bounding box center [147, 197] width 100 height 11
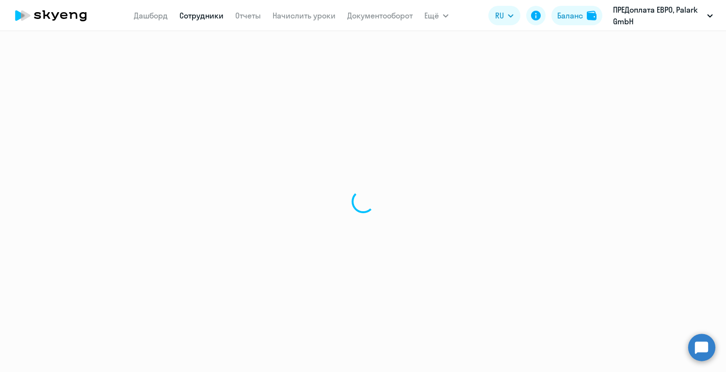
select select "english"
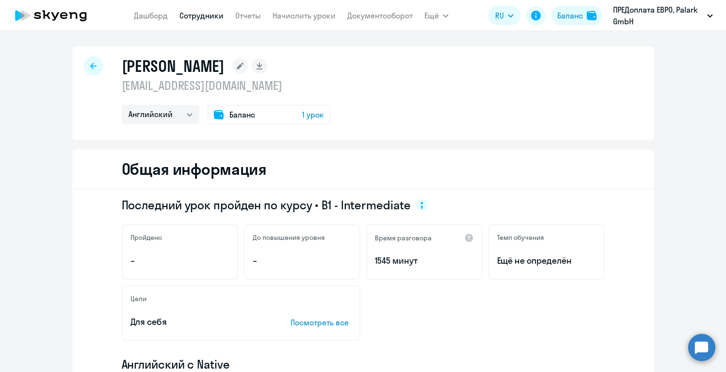
click at [408, 165] on div "Общая информация" at bounding box center [363, 169] width 582 height 40
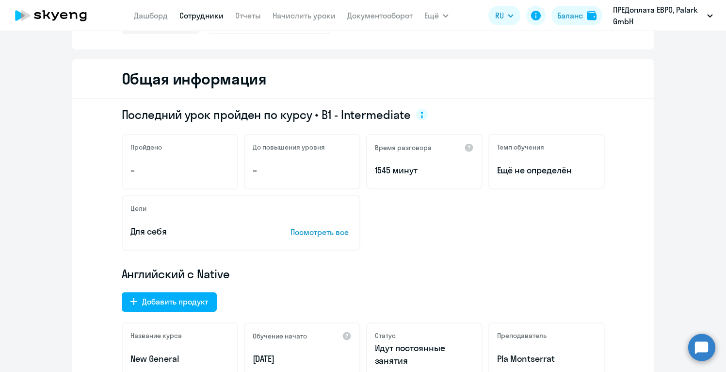
scroll to position [116, 0]
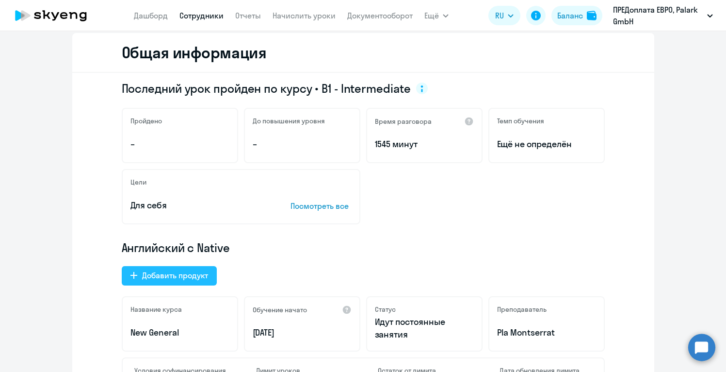
click at [180, 268] on button "Добавить продукт" at bounding box center [169, 275] width 95 height 19
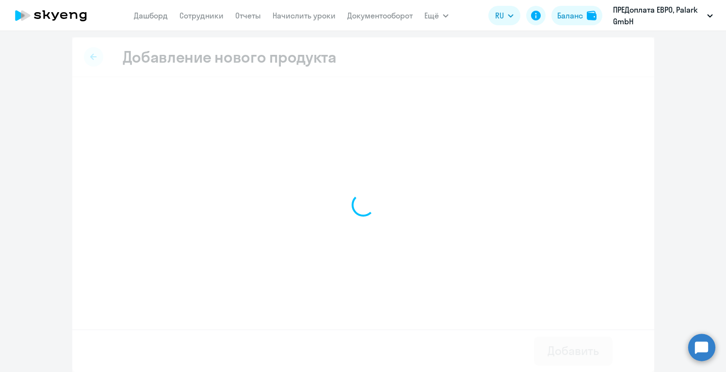
select select "english_adult_not_native_speaker"
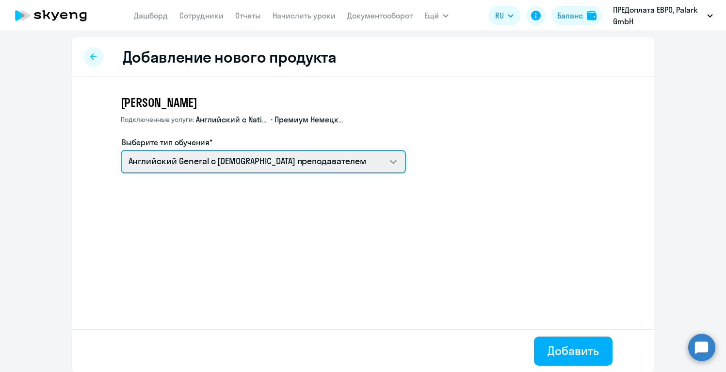
click at [283, 161] on select "Английский General с [DEMOGRAPHIC_DATA] преподавателем" at bounding box center [263, 161] width 285 height 23
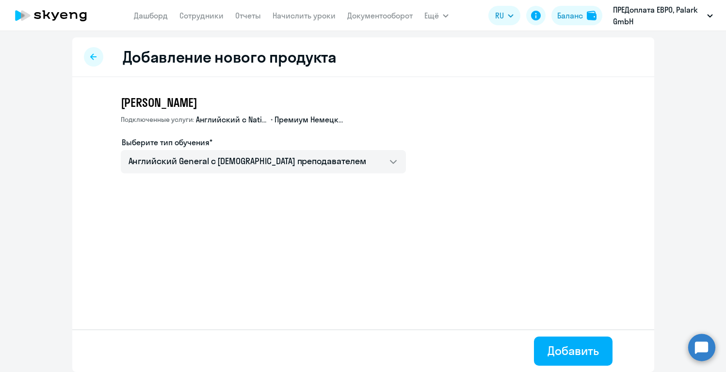
click at [596, 224] on div "[PERSON_NAME] услуги: Английский с Native • Премиум Немецкий для взрослых Выбер…" at bounding box center [363, 159] width 582 height 165
click at [581, 346] on div "Добавить" at bounding box center [573, 351] width 51 height 16
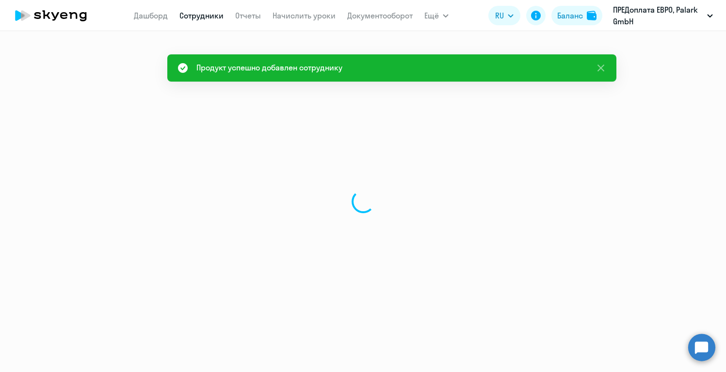
select select "english"
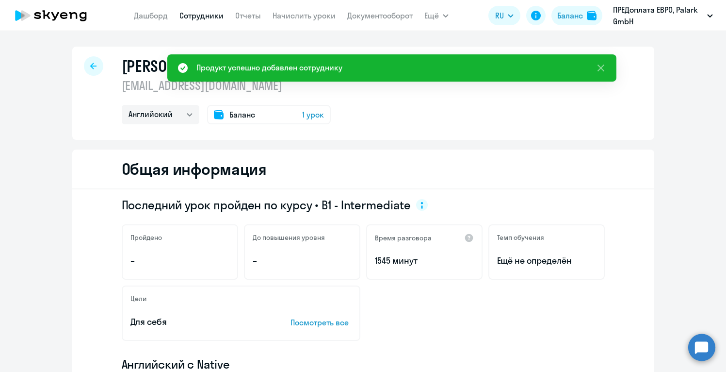
click at [571, 317] on div "Цели Для себя Посмотреть все" at bounding box center [363, 312] width 483 height 55
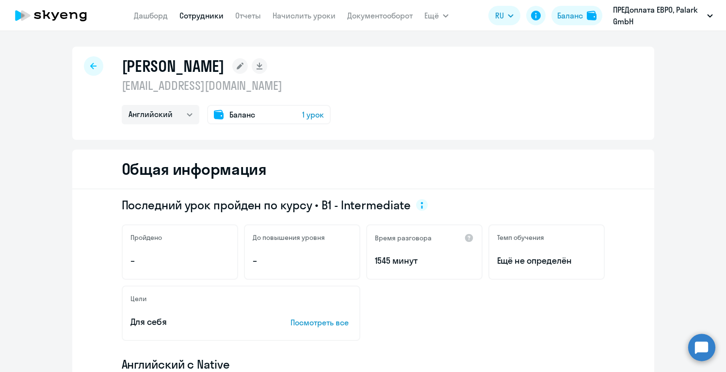
click at [242, 114] on span "Баланс" at bounding box center [242, 115] width 26 height 12
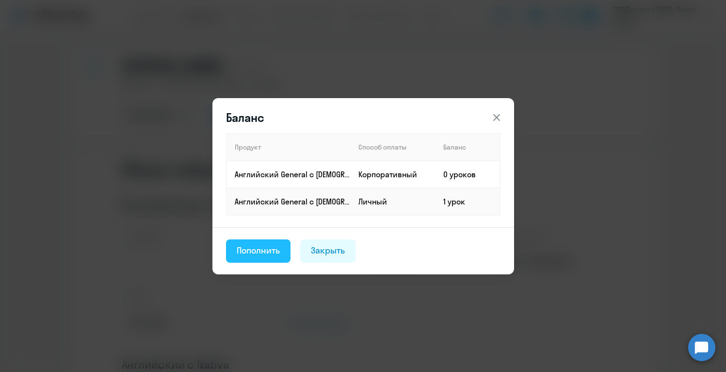
click at [268, 255] on div "Пополнить" at bounding box center [259, 250] width 44 height 13
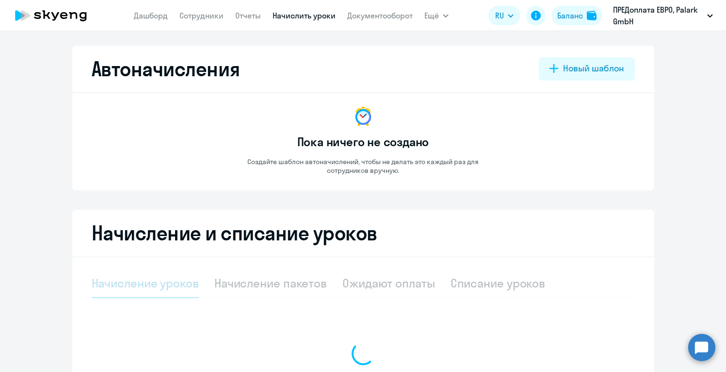
select select "10"
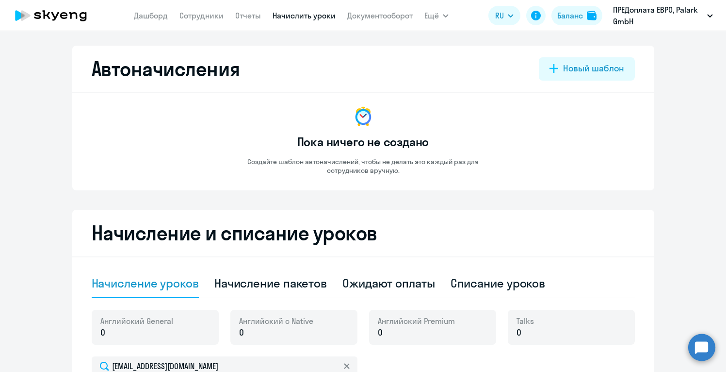
click at [493, 206] on div "Автоначисления Новый шаблон Пока ничего не создано Создайте шаблон автоначислен…" at bounding box center [363, 311] width 582 height 531
click at [289, 281] on div "Начисление пакетов" at bounding box center [270, 283] width 113 height 16
select select "10"
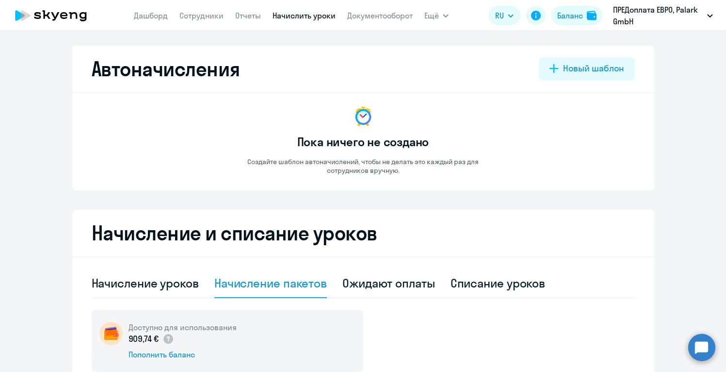
click at [555, 184] on div "Автоначисления Новый шаблон Пока ничего не создано Создайте шаблон автоначислен…" at bounding box center [363, 118] width 582 height 145
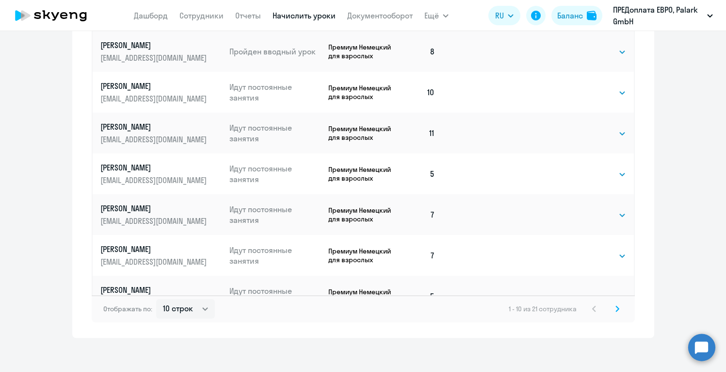
scroll to position [571, 0]
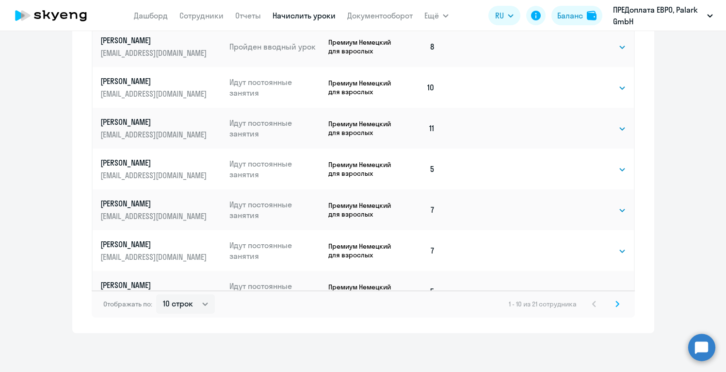
click at [619, 305] on svg-icon at bounding box center [618, 304] width 12 height 12
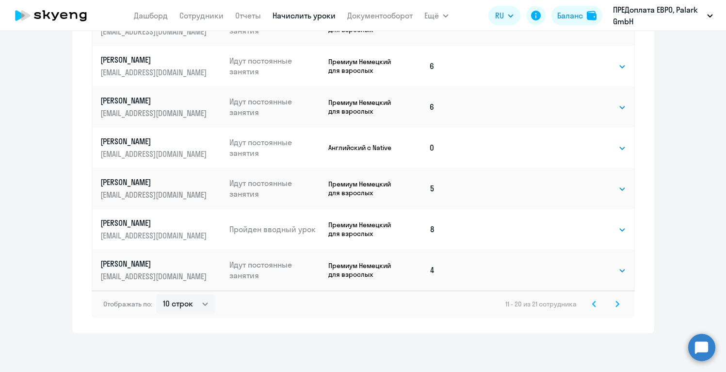
click at [619, 303] on icon at bounding box center [617, 303] width 3 height 5
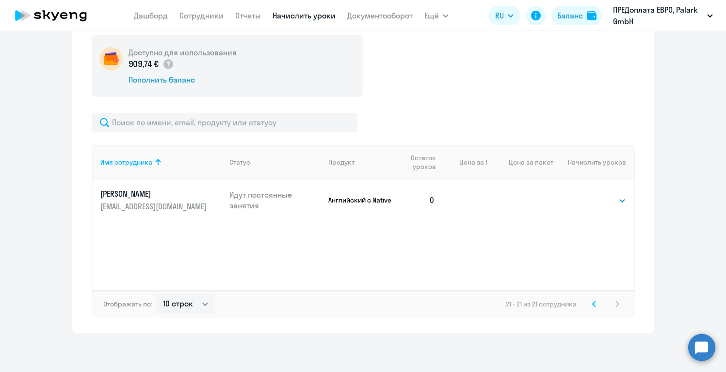
scroll to position [255, 0]
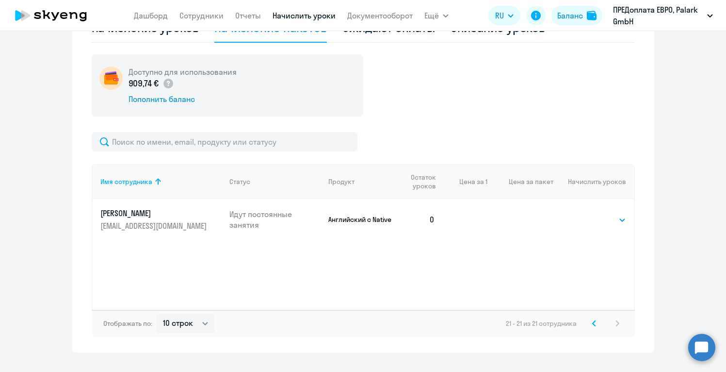
click at [593, 324] on icon at bounding box center [594, 322] width 3 height 5
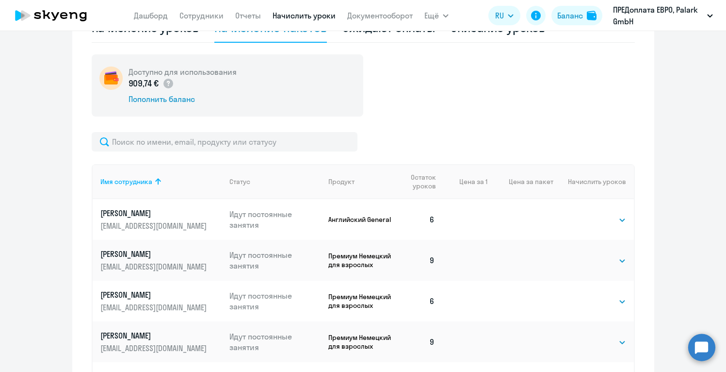
click at [713, 213] on ng-component "Автоначисления Новый шаблон Пока ничего не создано Создайте шаблон автоначислен…" at bounding box center [363, 219] width 726 height 859
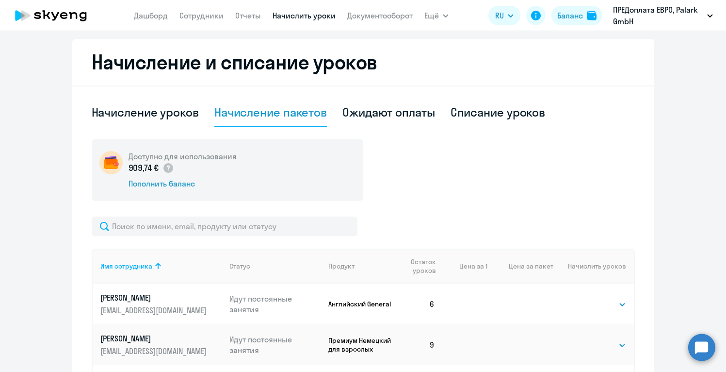
scroll to position [164, 0]
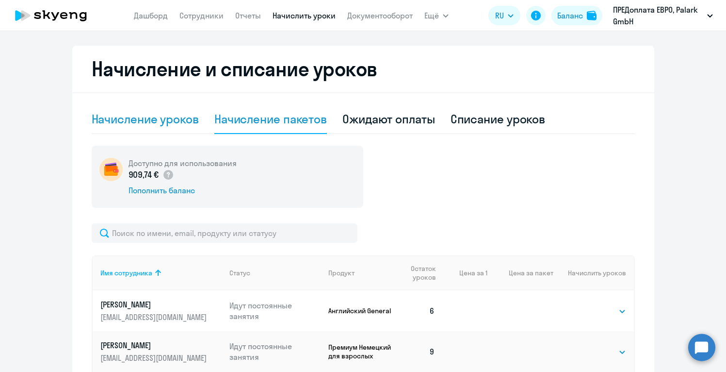
click at [169, 123] on div "Начисление уроков" at bounding box center [145, 119] width 107 height 16
select select "10"
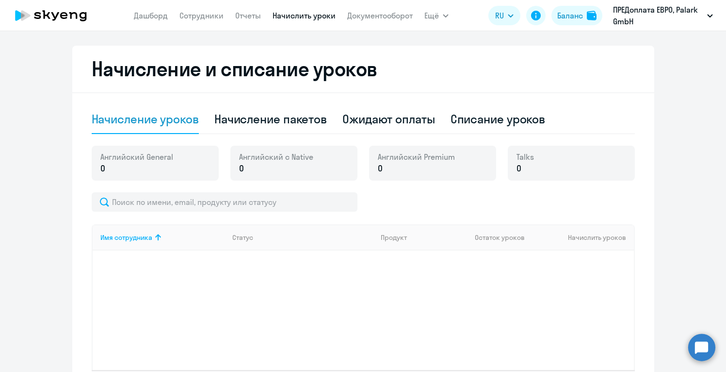
click at [156, 175] on div "Английский General 0" at bounding box center [155, 163] width 127 height 35
click at [157, 164] on p "0" at bounding box center [136, 168] width 73 height 13
click at [269, 162] on span "Английский с Native" at bounding box center [276, 156] width 74 height 11
click at [404, 191] on div "[DEMOGRAPHIC_DATA] General 0 Английский с Native 0 Английский Premium 0 Talks 0" at bounding box center [363, 169] width 543 height 47
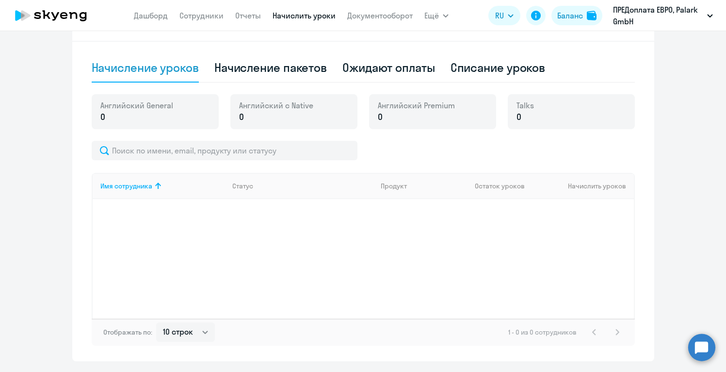
scroll to position [244, 0]
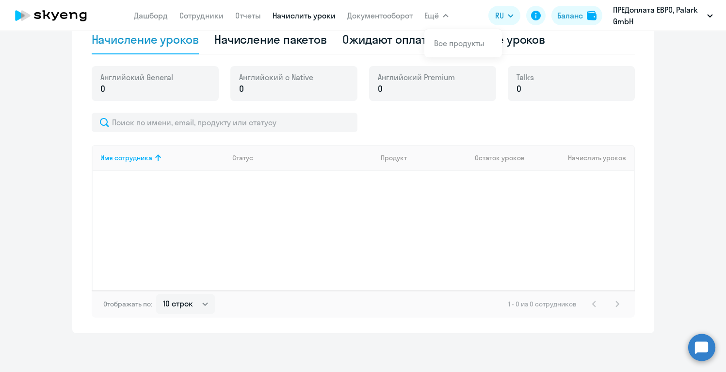
click at [434, 15] on span "Ещё" at bounding box center [431, 16] width 15 height 12
click at [434, 16] on span "Ещё" at bounding box center [431, 16] width 15 height 12
click at [478, 41] on div "Списание уроков" at bounding box center [498, 40] width 95 height 16
select select "10"
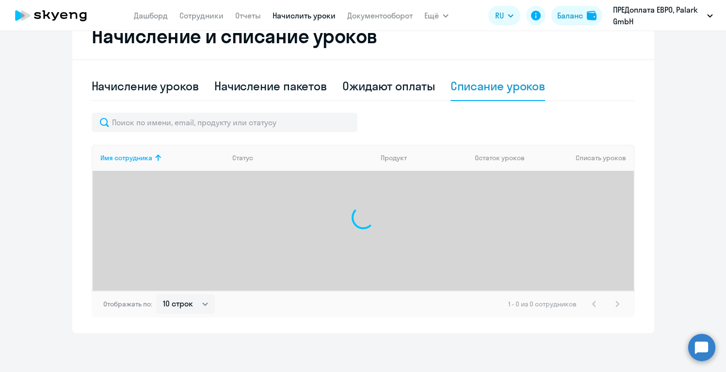
scroll to position [197, 0]
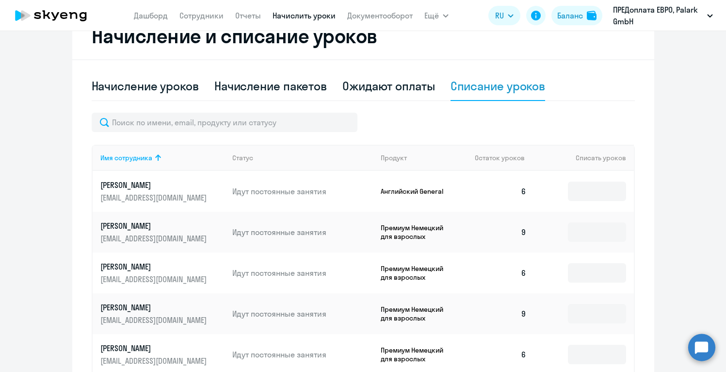
click at [614, 91] on div "Начисление уроков Начисление пакетов Ожидают оплаты Списание уроков" at bounding box center [363, 86] width 543 height 29
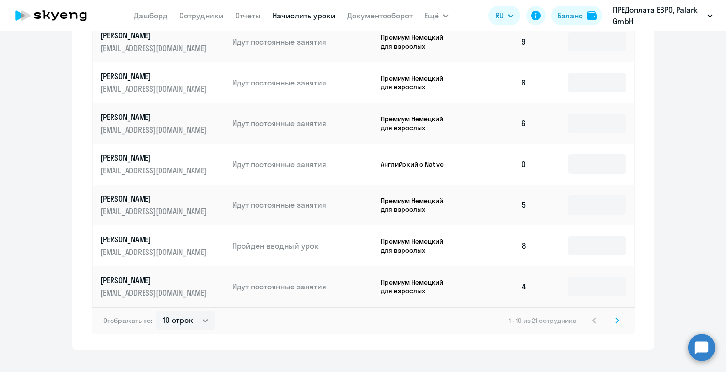
scroll to position [485, 0]
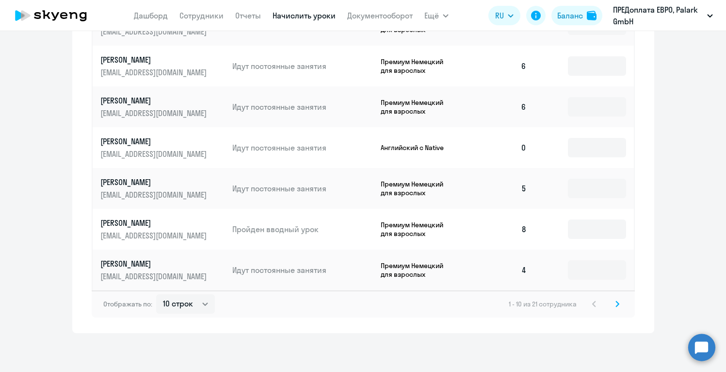
click at [425, 150] on p "Английский с Native" at bounding box center [417, 147] width 73 height 9
click at [513, 142] on td "0" at bounding box center [501, 147] width 68 height 41
click at [524, 142] on td "0" at bounding box center [501, 147] width 68 height 41
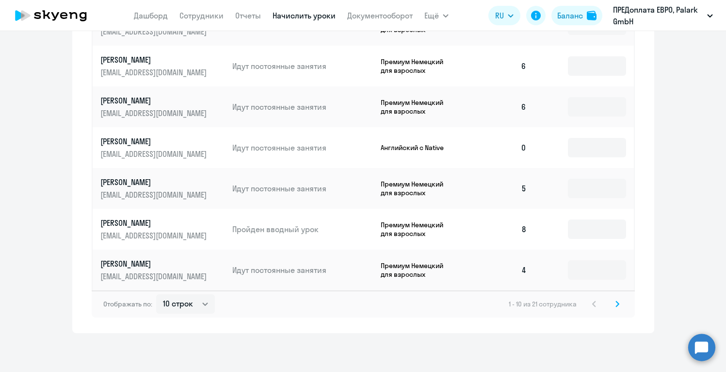
click at [525, 143] on td "0" at bounding box center [501, 147] width 68 height 41
click at [653, 135] on div "Начисление и списание уроков Начисление уроков Начисление пакетов Ожидают оплат…" at bounding box center [363, 28] width 582 height 608
